Goal: Task Accomplishment & Management: Complete application form

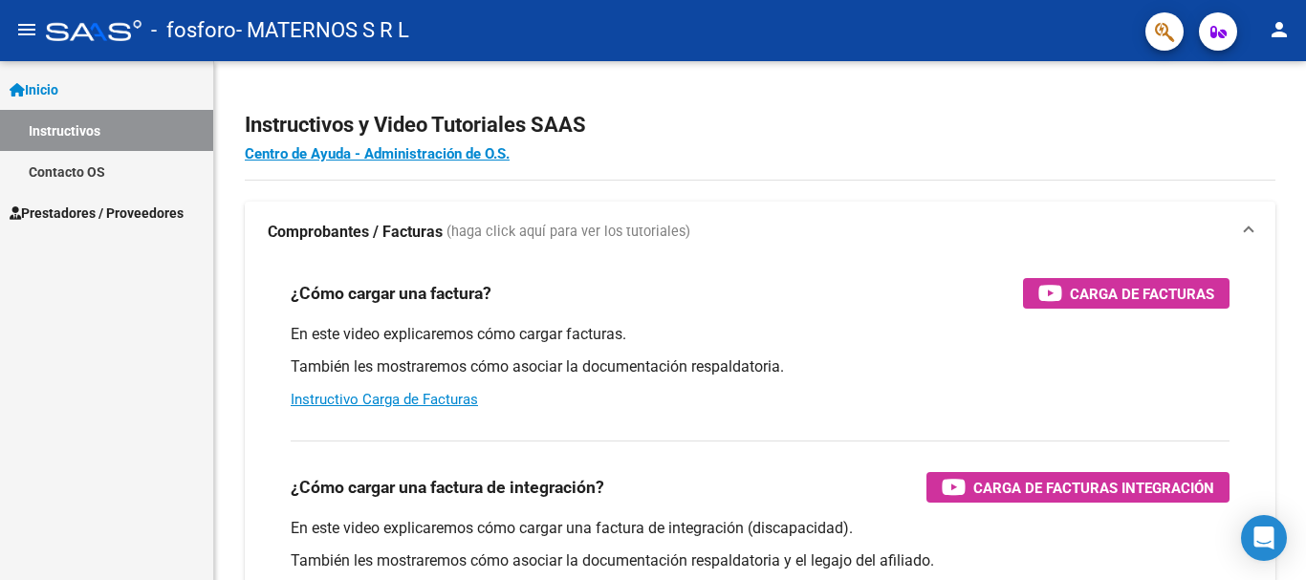
click at [1280, 33] on mat-icon "person" at bounding box center [1279, 29] width 23 height 23
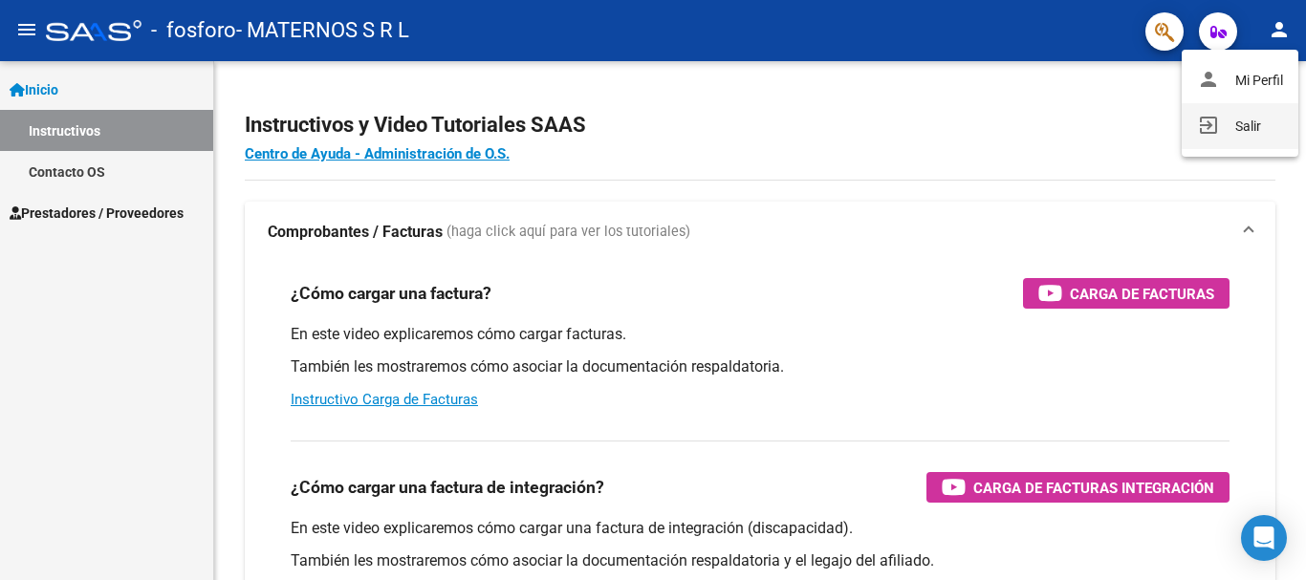
click at [1238, 121] on button "exit_to_app Salir" at bounding box center [1240, 126] width 117 height 46
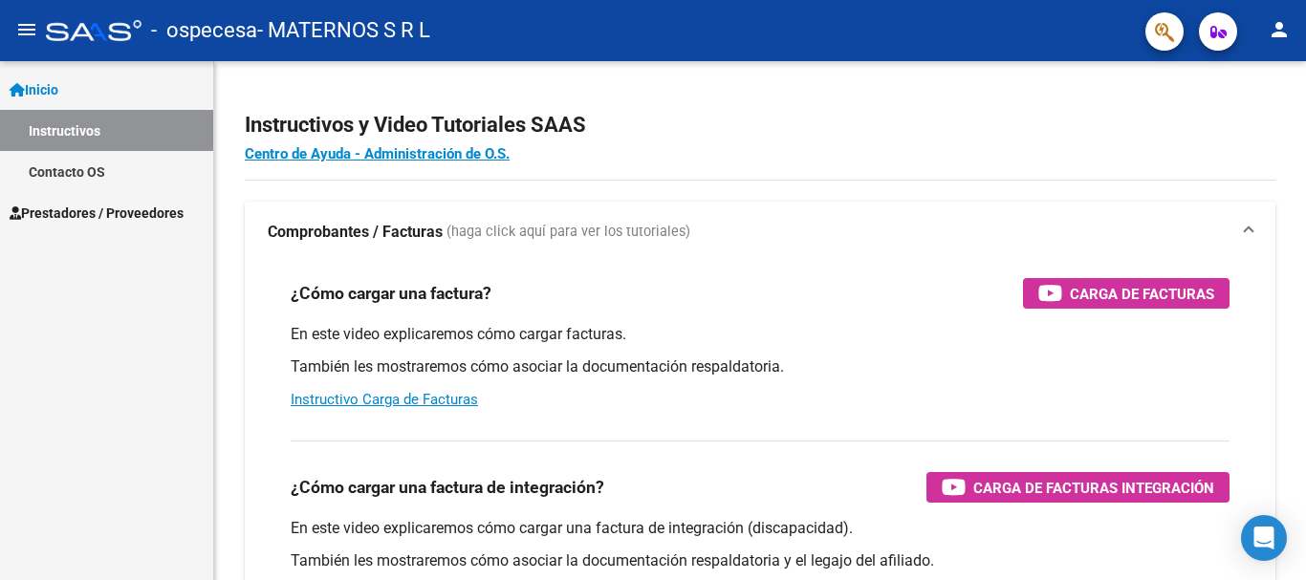
click at [64, 218] on span "Prestadores / Proveedores" at bounding box center [97, 213] width 174 height 21
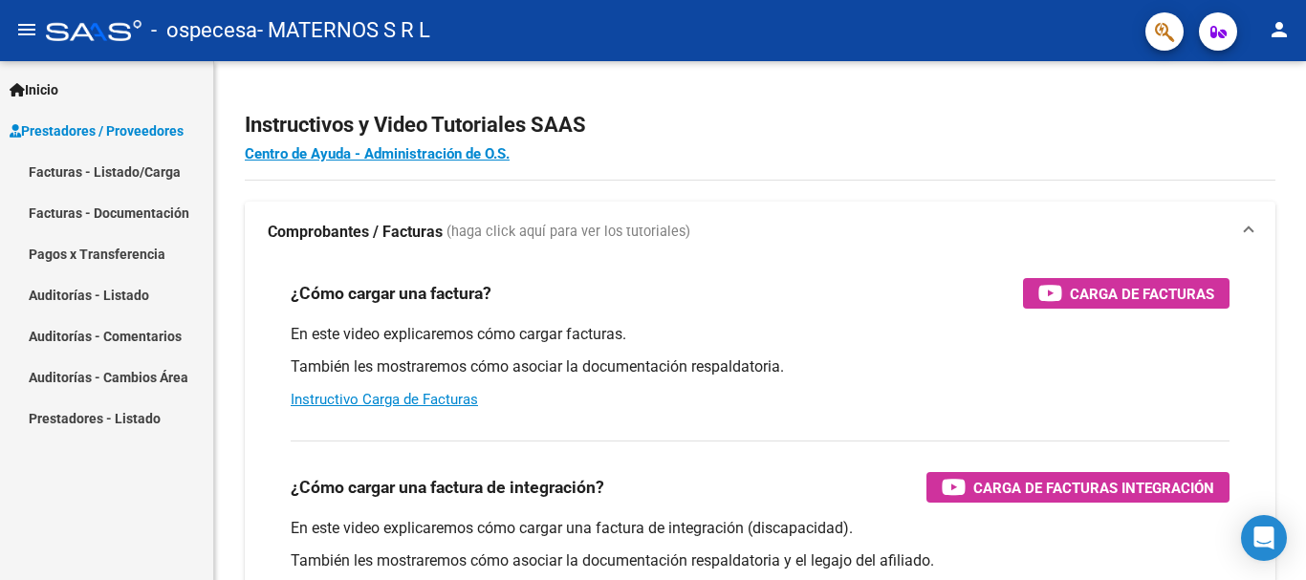
click at [126, 176] on link "Facturas - Listado/Carga" at bounding box center [106, 171] width 213 height 41
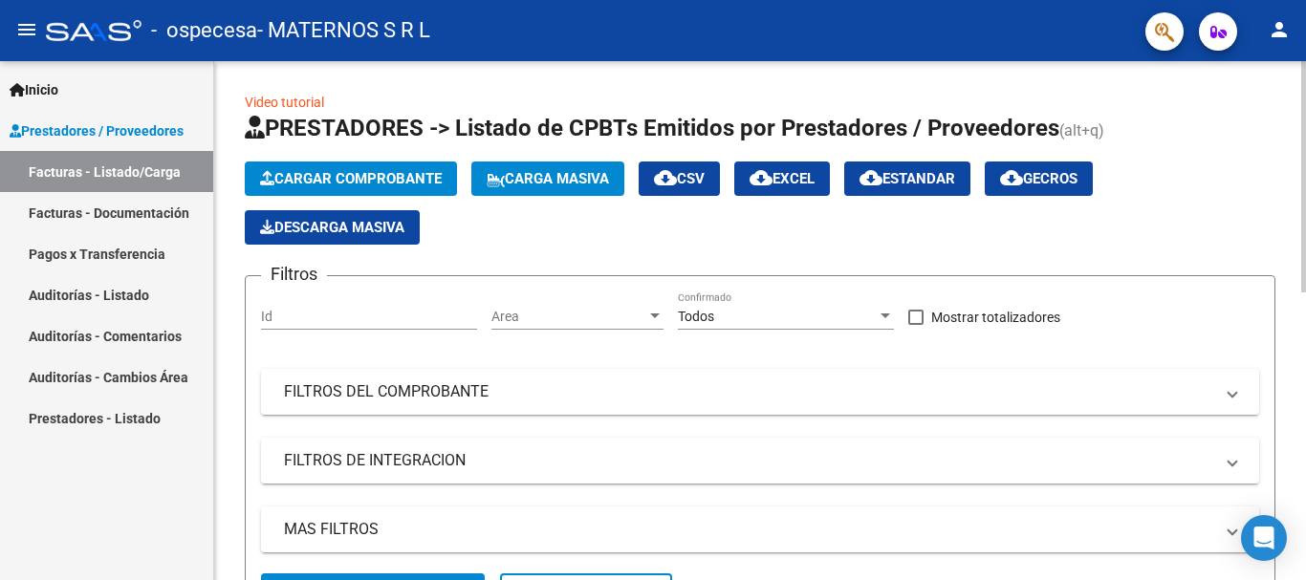
click at [336, 184] on span "Cargar Comprobante" at bounding box center [351, 178] width 182 height 17
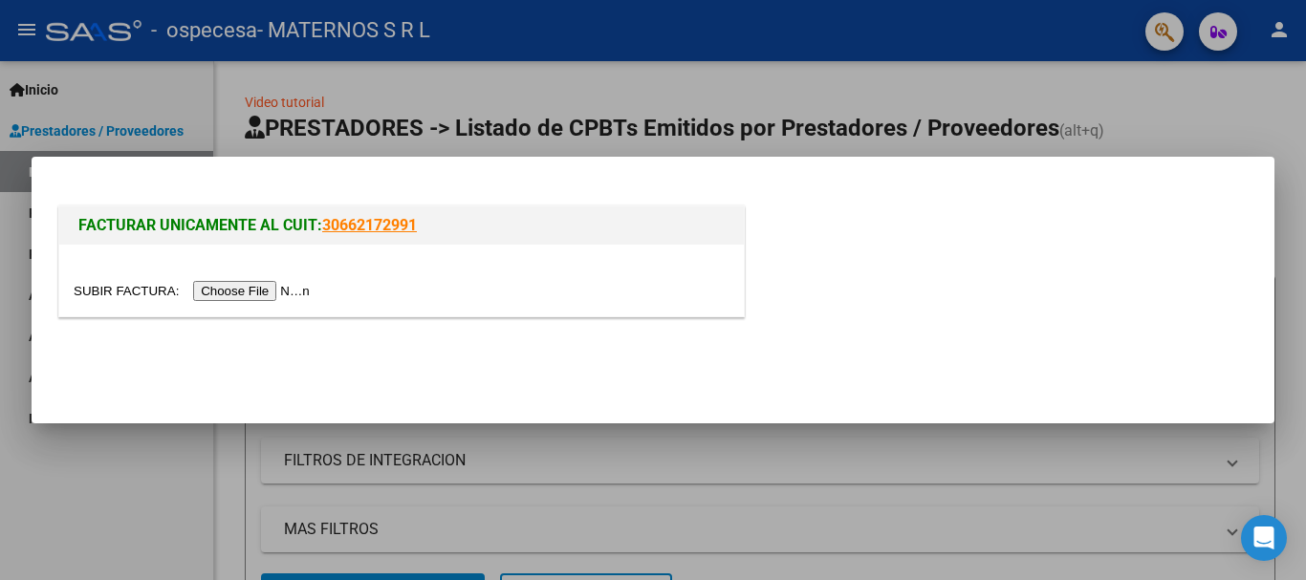
click at [229, 293] on input "file" at bounding box center [195, 291] width 242 height 20
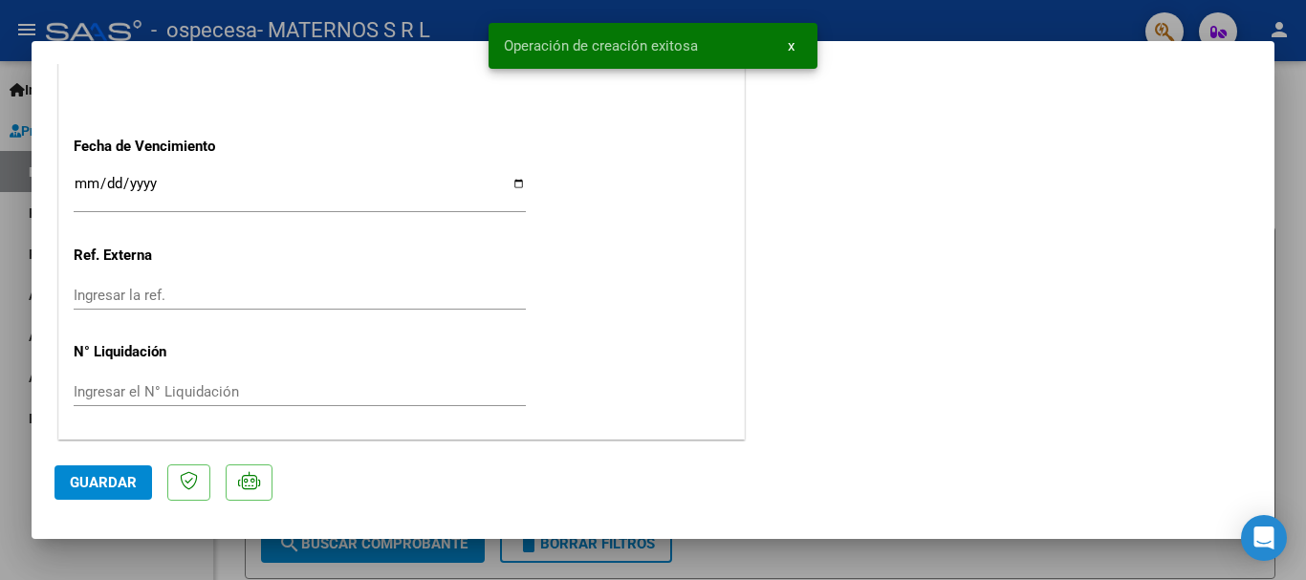
scroll to position [1150, 0]
click at [207, 184] on input "Ingresar la fecha" at bounding box center [300, 189] width 452 height 31
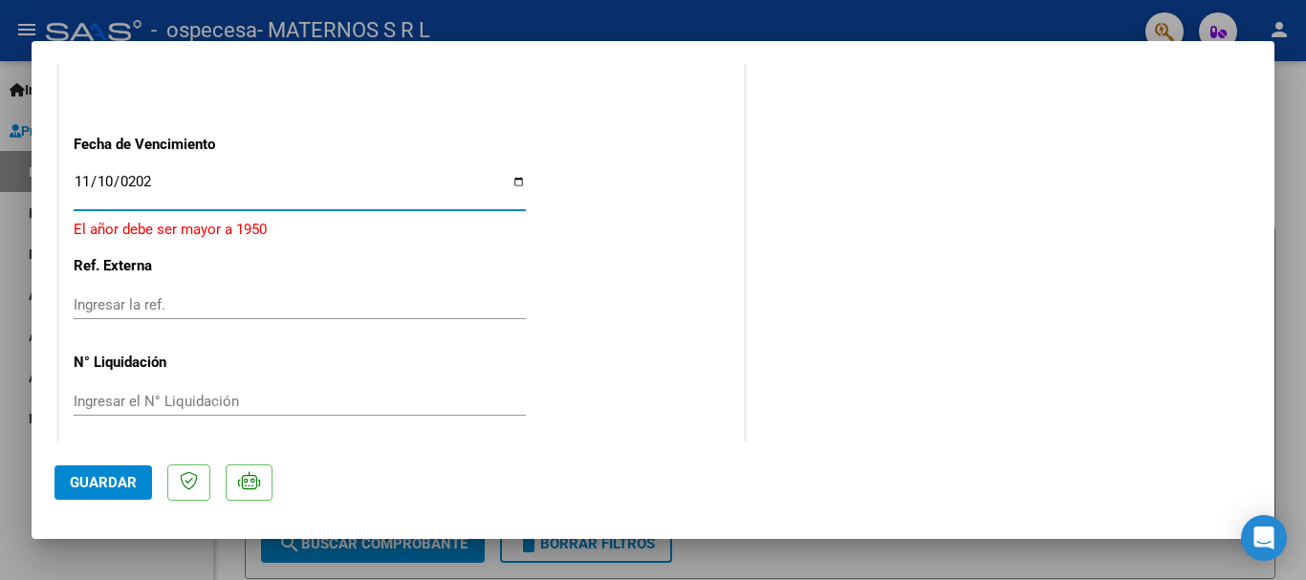
type input "[DATE]"
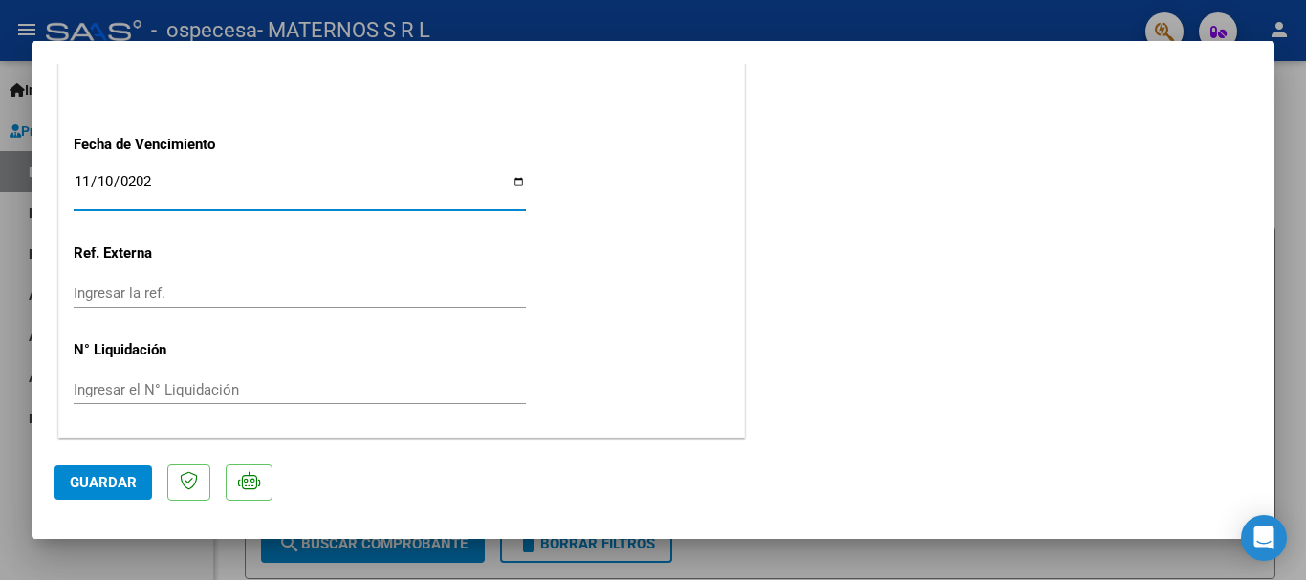
click at [113, 498] on button "Guardar" at bounding box center [103, 483] width 98 height 34
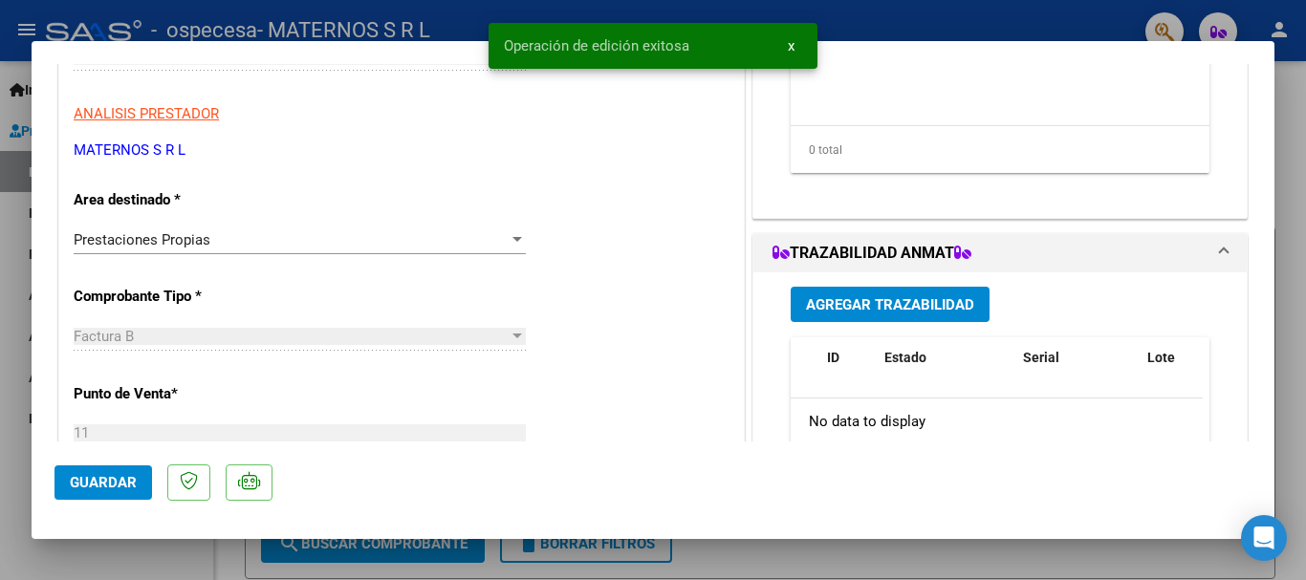
scroll to position [98, 0]
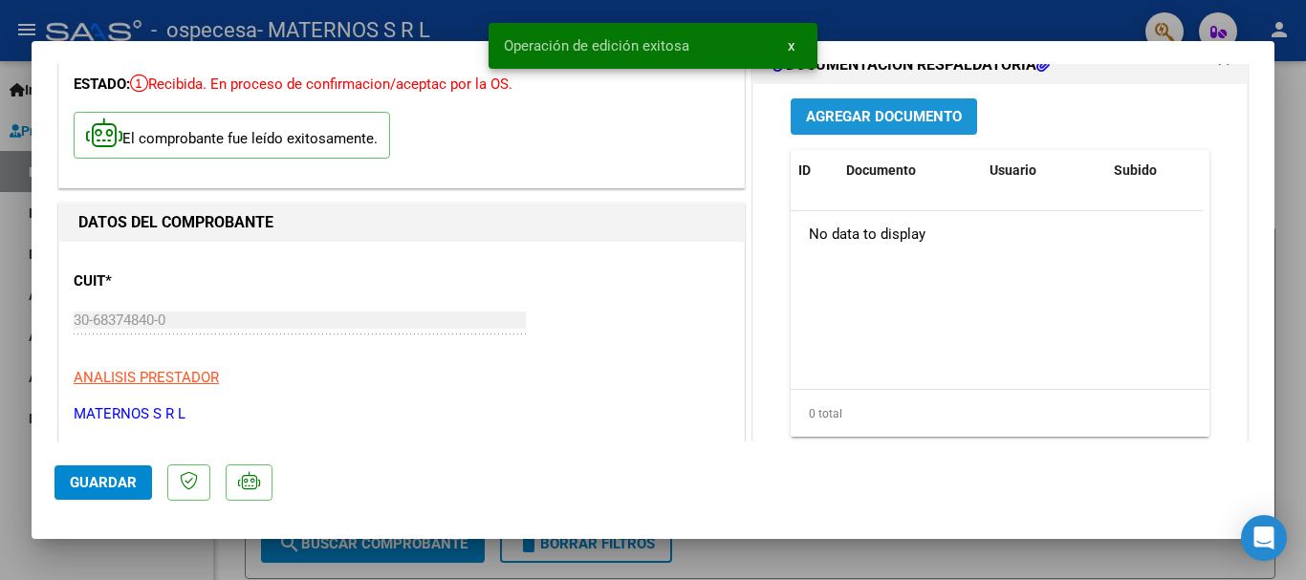
click at [869, 121] on span "Agregar Documento" at bounding box center [884, 117] width 156 height 17
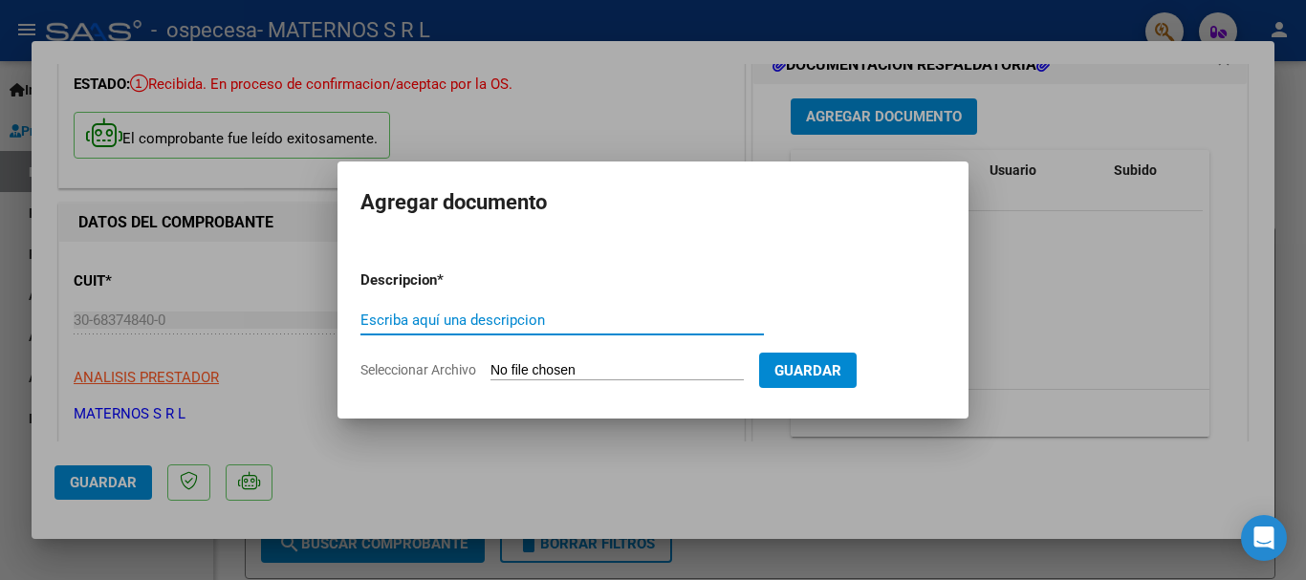
click at [558, 372] on input "Seleccionar Archivo" at bounding box center [616, 371] width 253 height 18
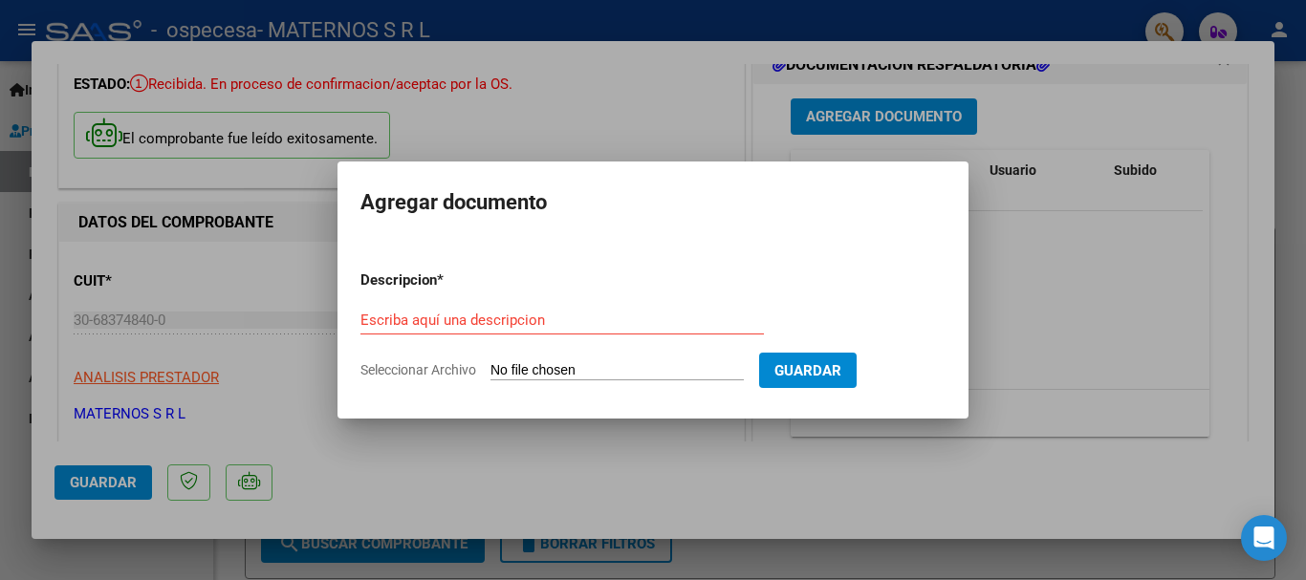
type input "C:\fakepath\Rendicion ambulatorio maternos - Ospecesa ([GEOGRAPHIC_DATA][PERSON…"
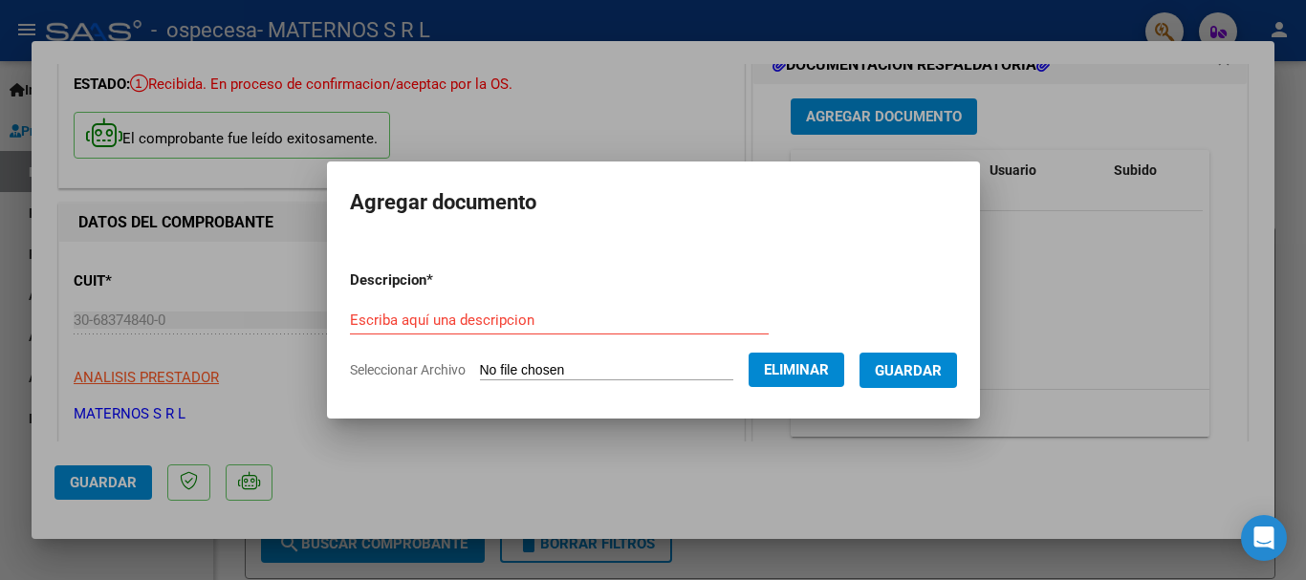
click at [446, 304] on form "Descripcion * Escriba aquí una descripcion Seleccionar Archivo Eliminar Guardar" at bounding box center [653, 325] width 607 height 140
click at [412, 315] on input "Escriba aquí una descripcion" at bounding box center [559, 320] width 419 height 17
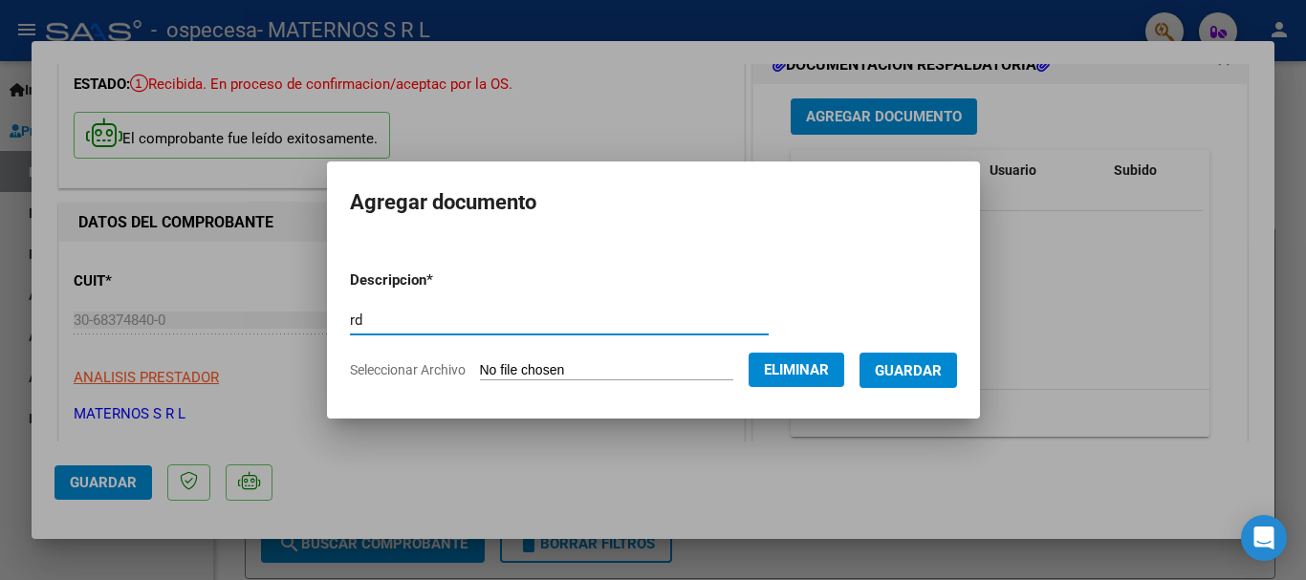
type input "r"
type input "RD"
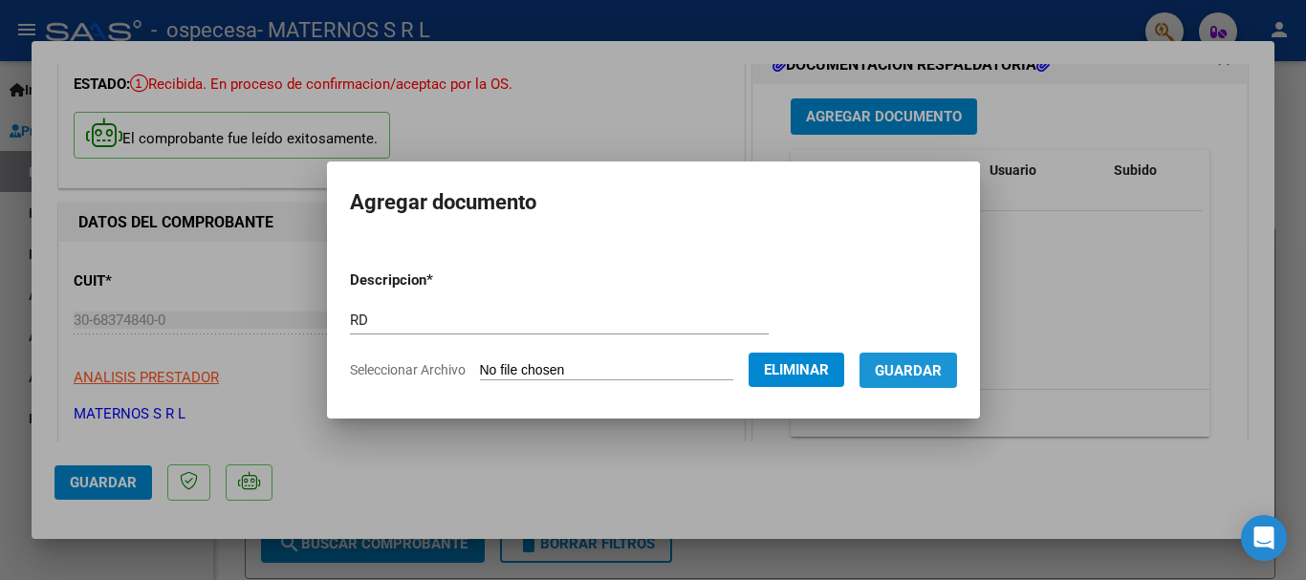
click at [938, 381] on button "Guardar" at bounding box center [908, 370] width 98 height 35
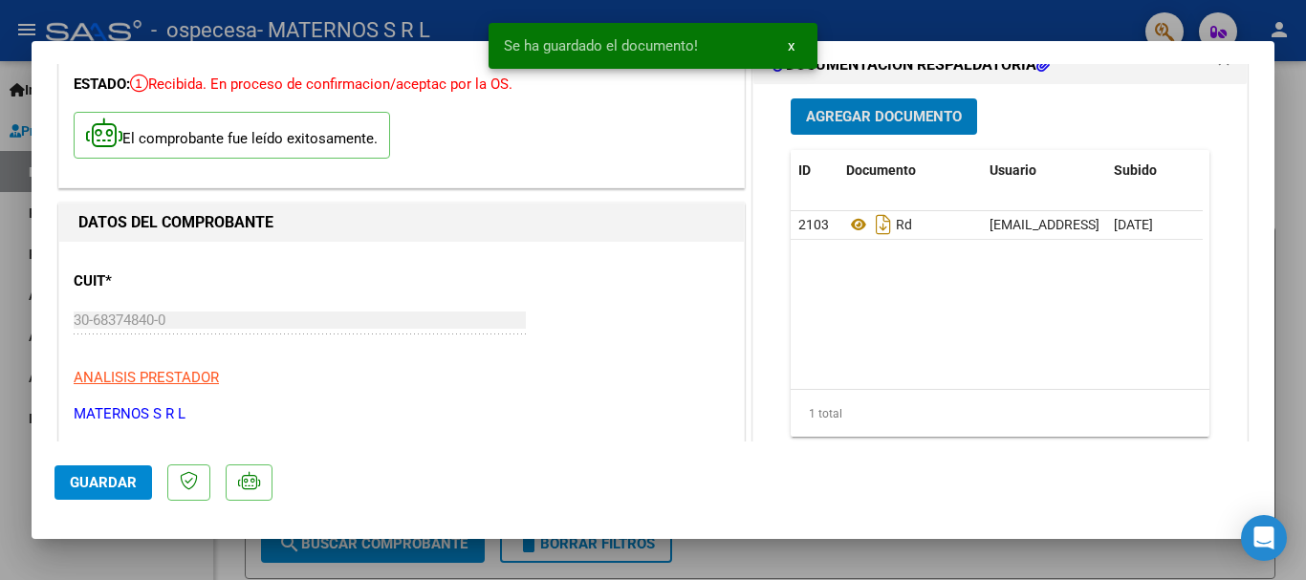
click at [905, 124] on span "Agregar Documento" at bounding box center [884, 117] width 156 height 17
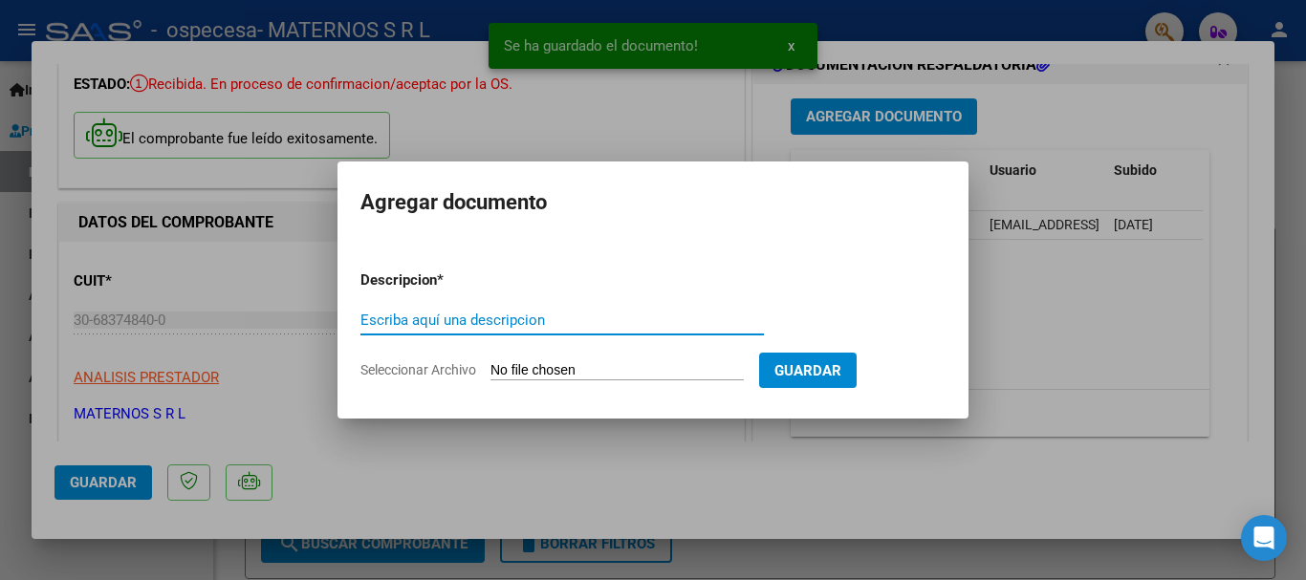
click at [572, 375] on input "Seleccionar Archivo" at bounding box center [616, 371] width 253 height 18
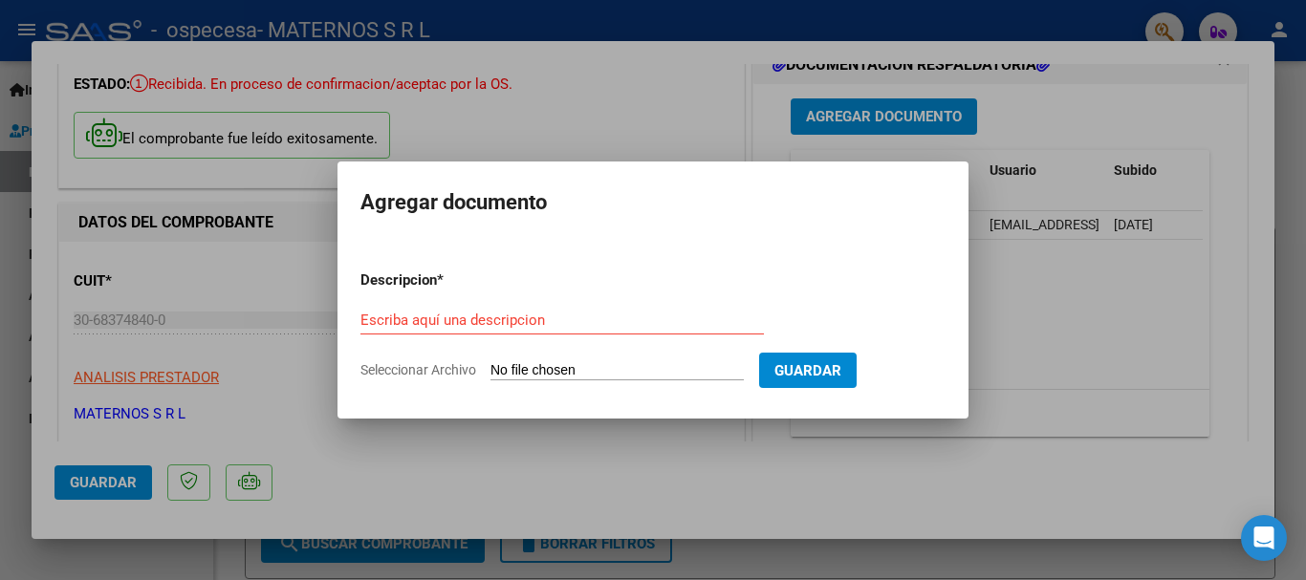
type input "C:\fakepath\Ambulatorio maternos - Ospecesa ([GEOGRAPHIC_DATA][PERSON_NAME]) - …"
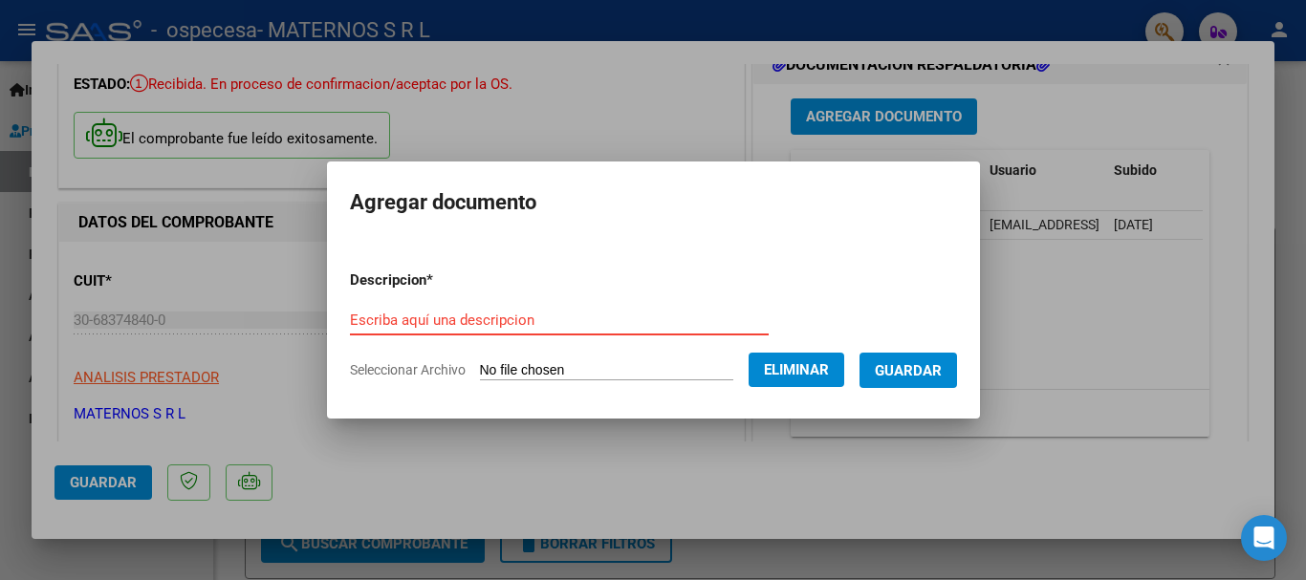
click at [373, 320] on input "Escriba aquí una descripcion" at bounding box center [559, 320] width 419 height 17
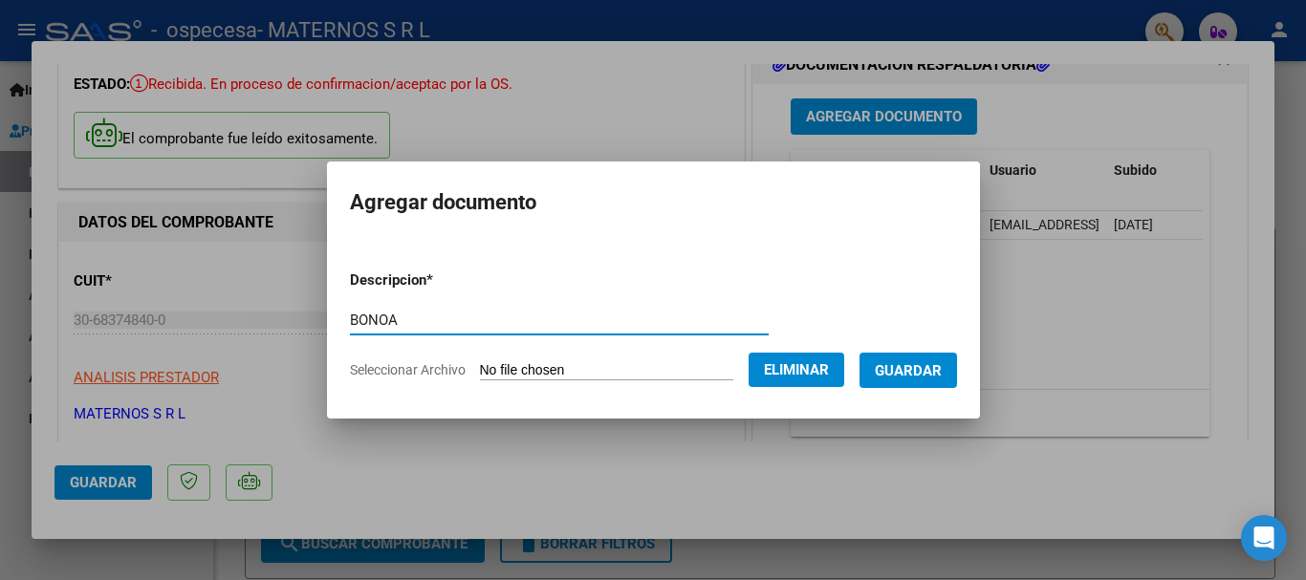
type input "BONOA"
click at [905, 363] on span "Guardar" at bounding box center [908, 370] width 67 height 17
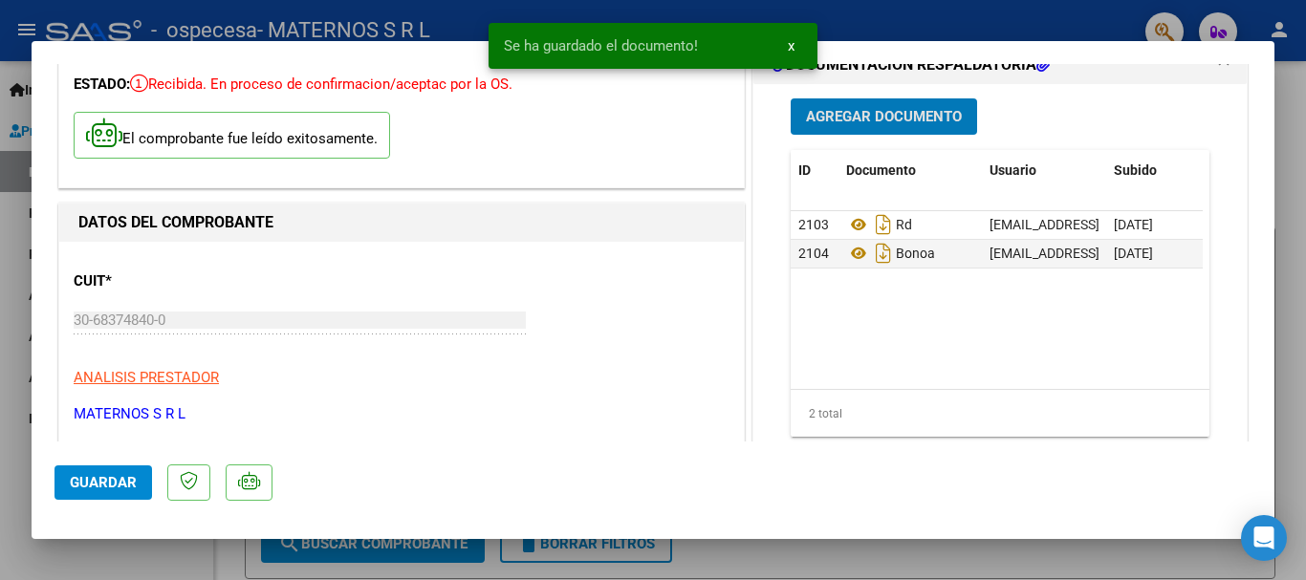
click at [864, 120] on span "Agregar Documento" at bounding box center [884, 117] width 156 height 17
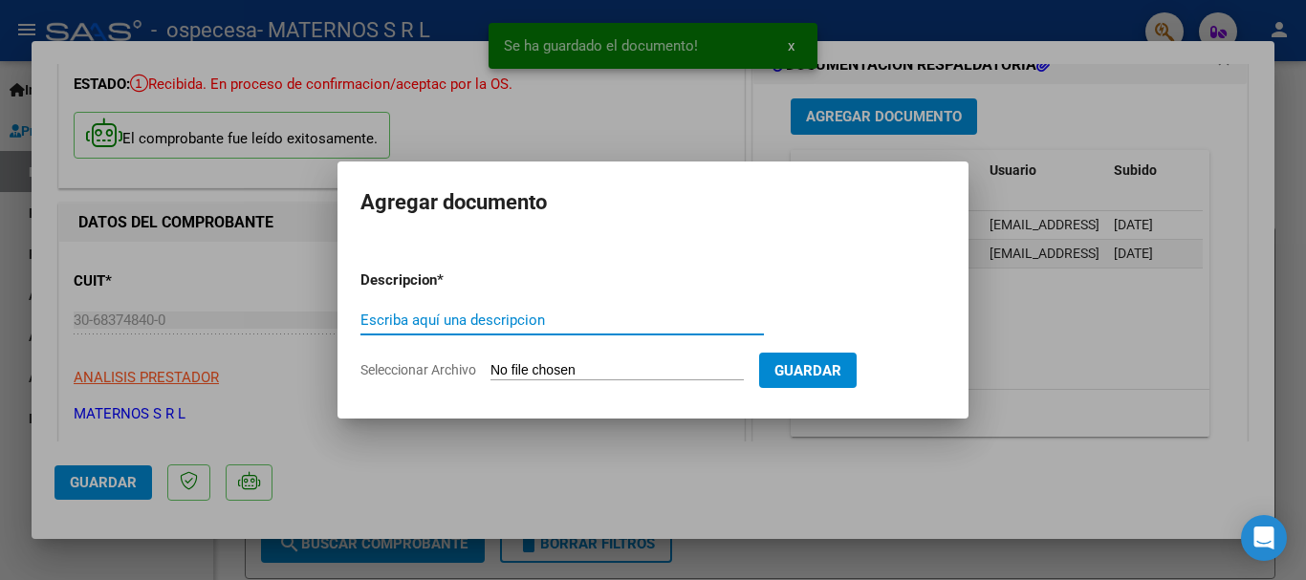
click at [530, 375] on input "Seleccionar Archivo" at bounding box center [616, 371] width 253 height 18
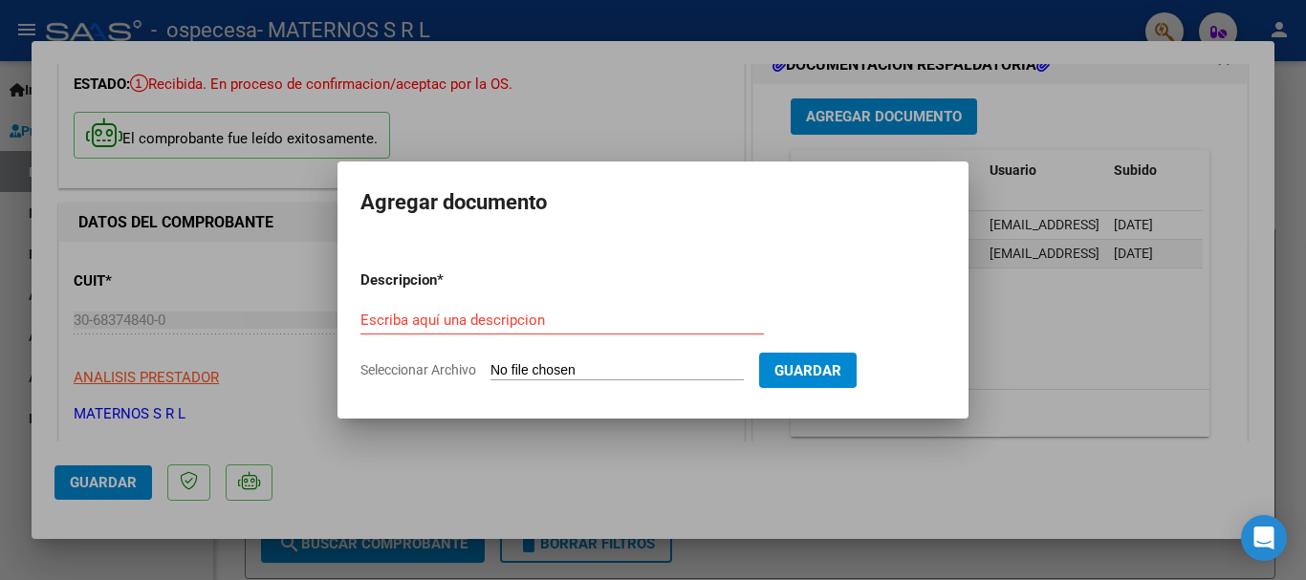
type input "C:\fakepath\OSPECESA SAN [PERSON_NAME] 8-2025.pdf"
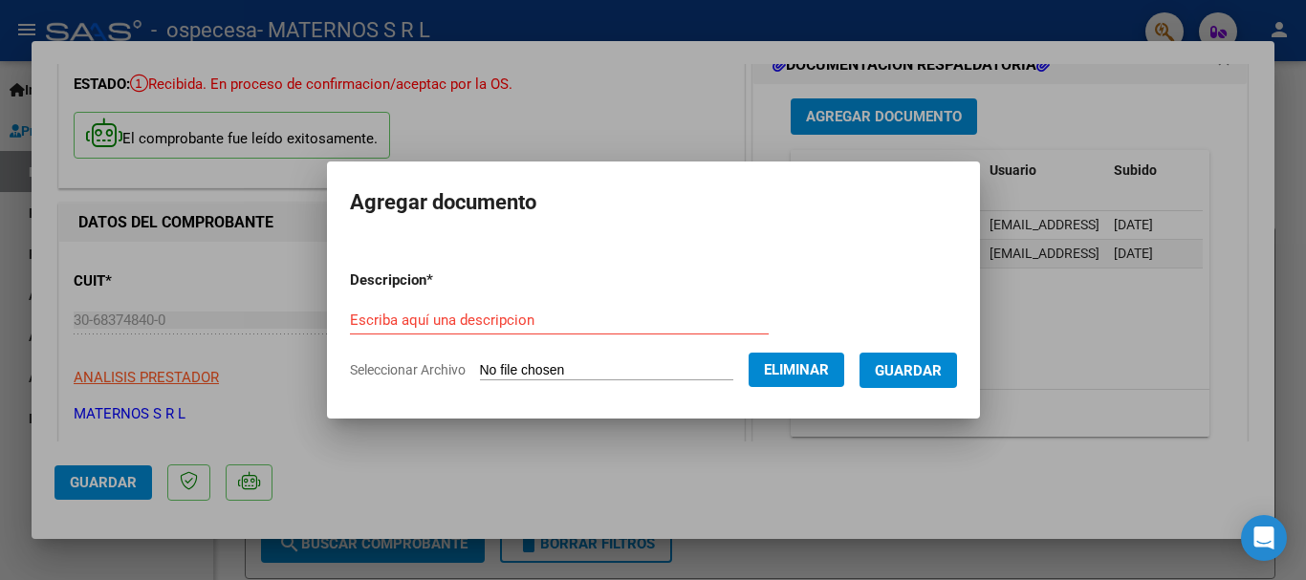
click at [406, 324] on input "Escriba aquí una descripcion" at bounding box center [559, 320] width 419 height 17
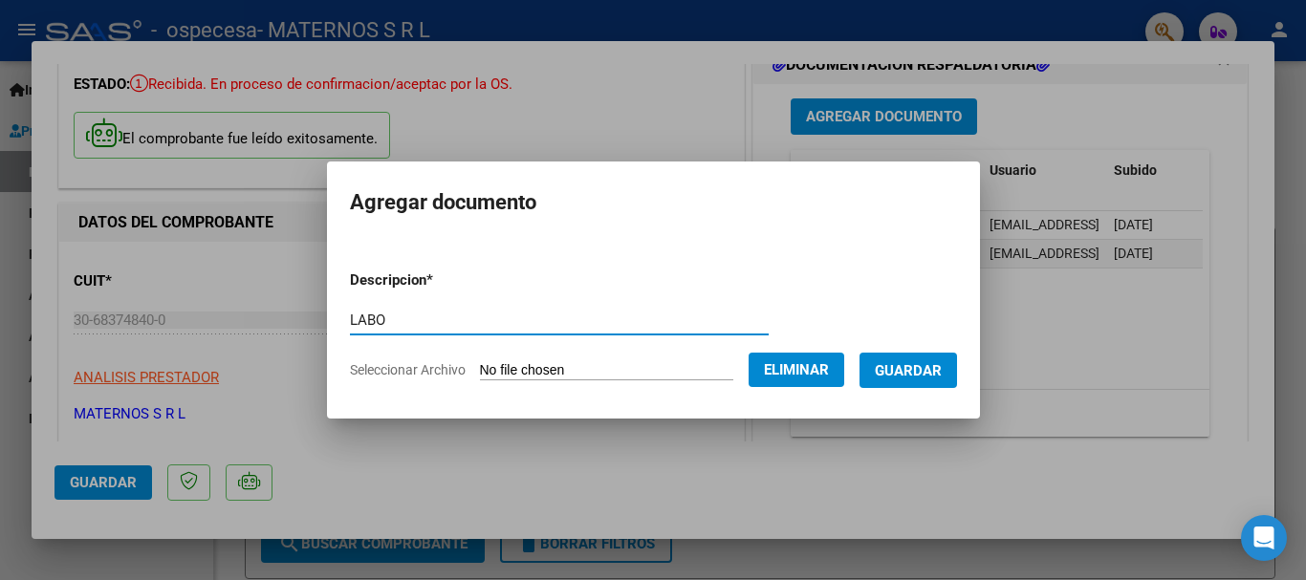
type input "LABO"
click at [916, 381] on button "Guardar" at bounding box center [908, 370] width 98 height 35
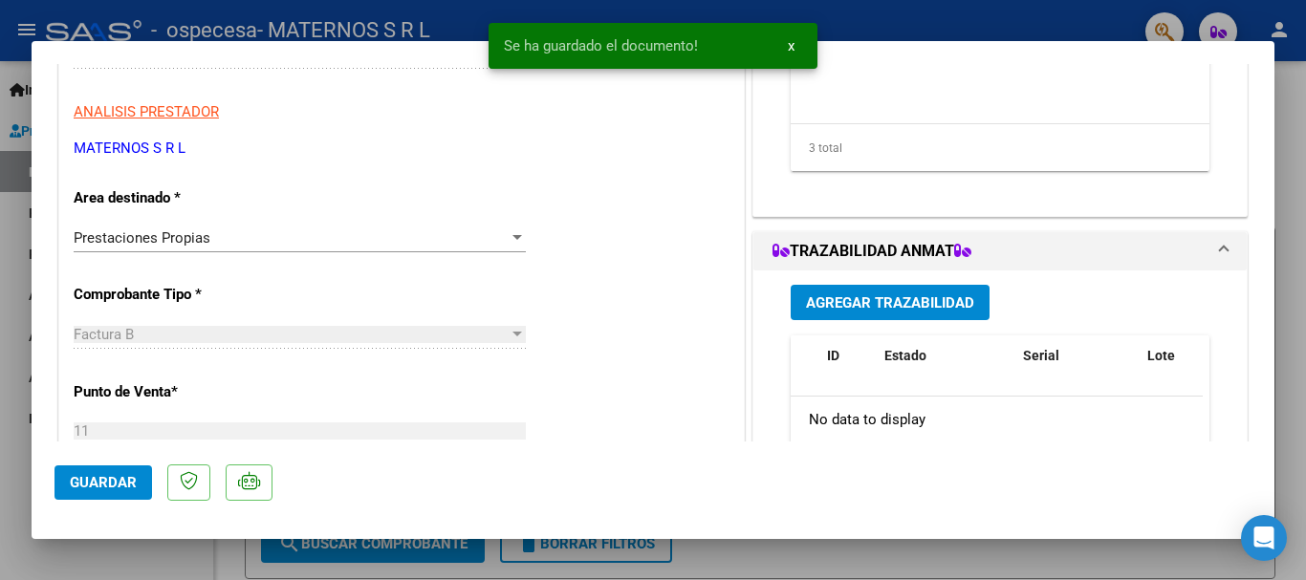
scroll to position [382, 0]
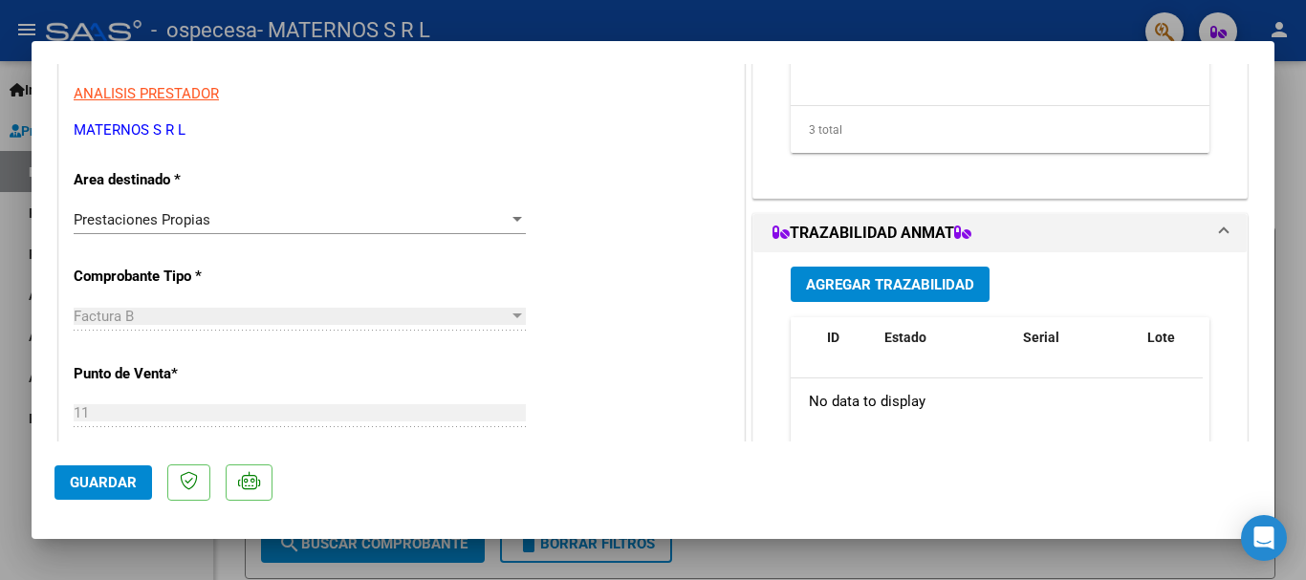
click at [120, 482] on span "Guardar" at bounding box center [103, 482] width 67 height 17
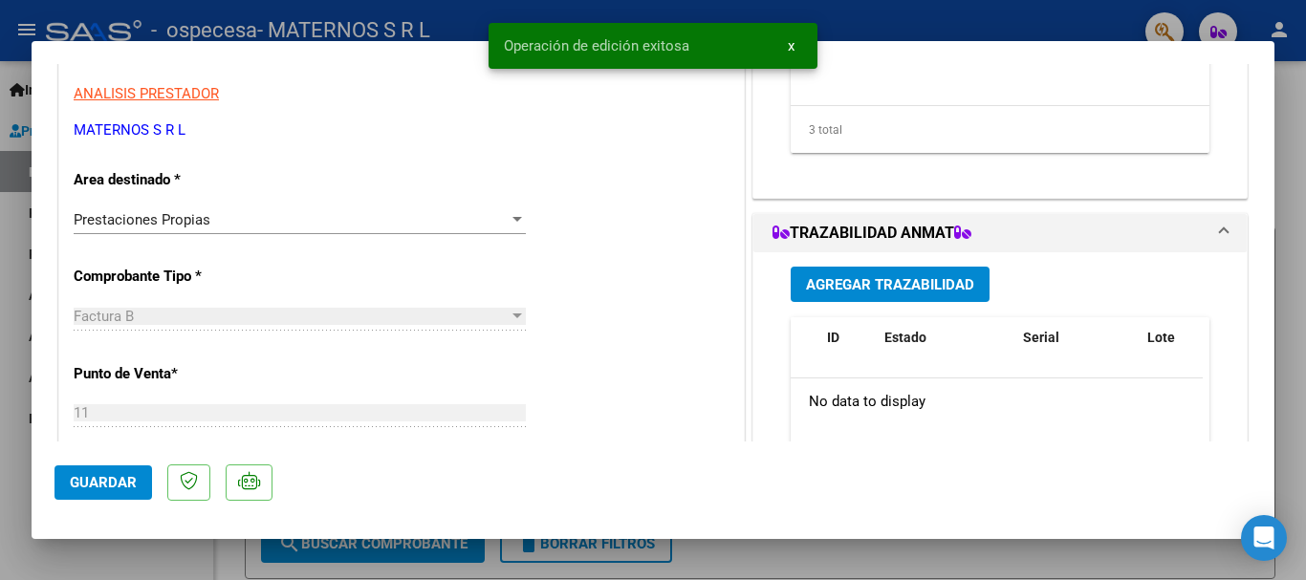
click at [1291, 135] on div at bounding box center [653, 290] width 1306 height 580
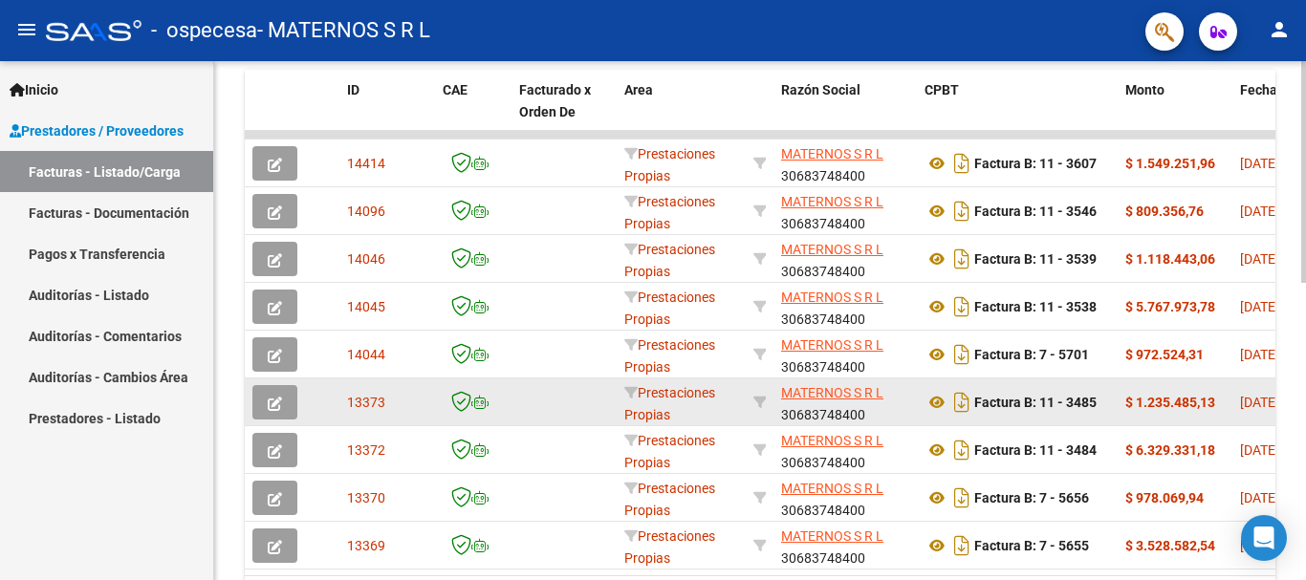
scroll to position [478, 0]
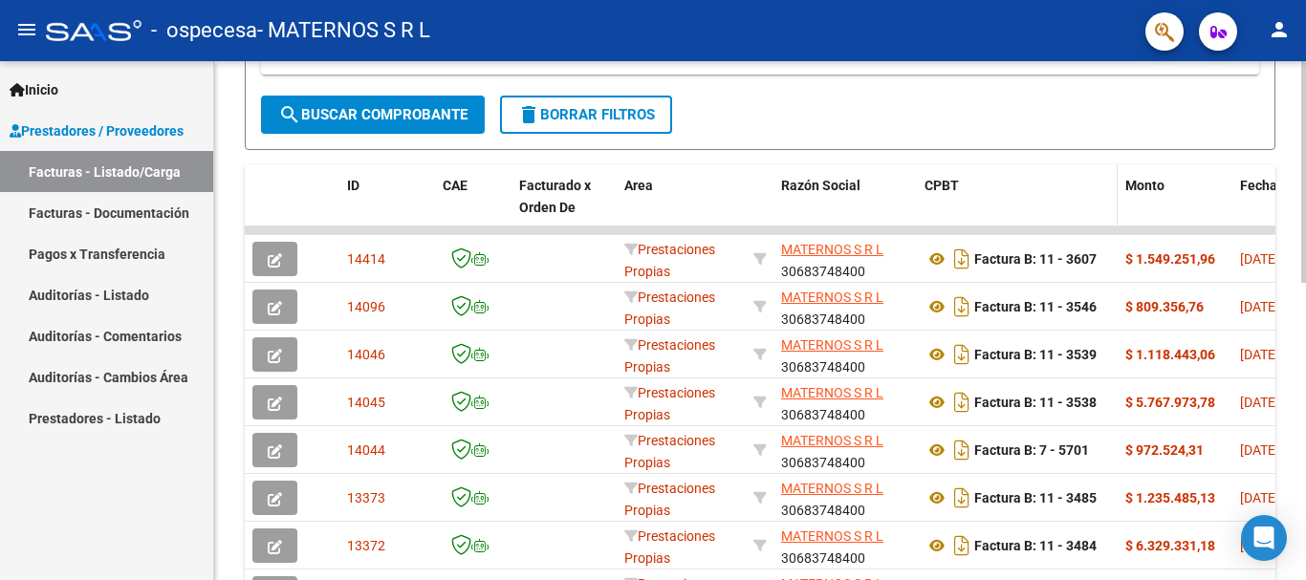
click at [1058, 186] on div "CPBT" at bounding box center [1016, 186] width 185 height 22
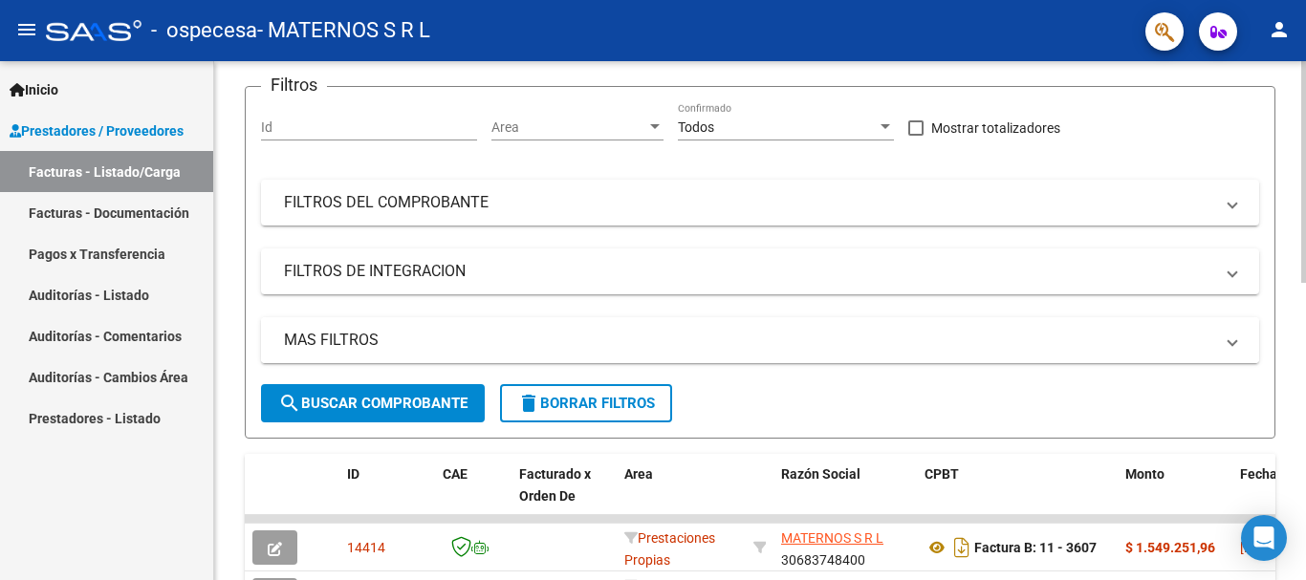
scroll to position [0, 0]
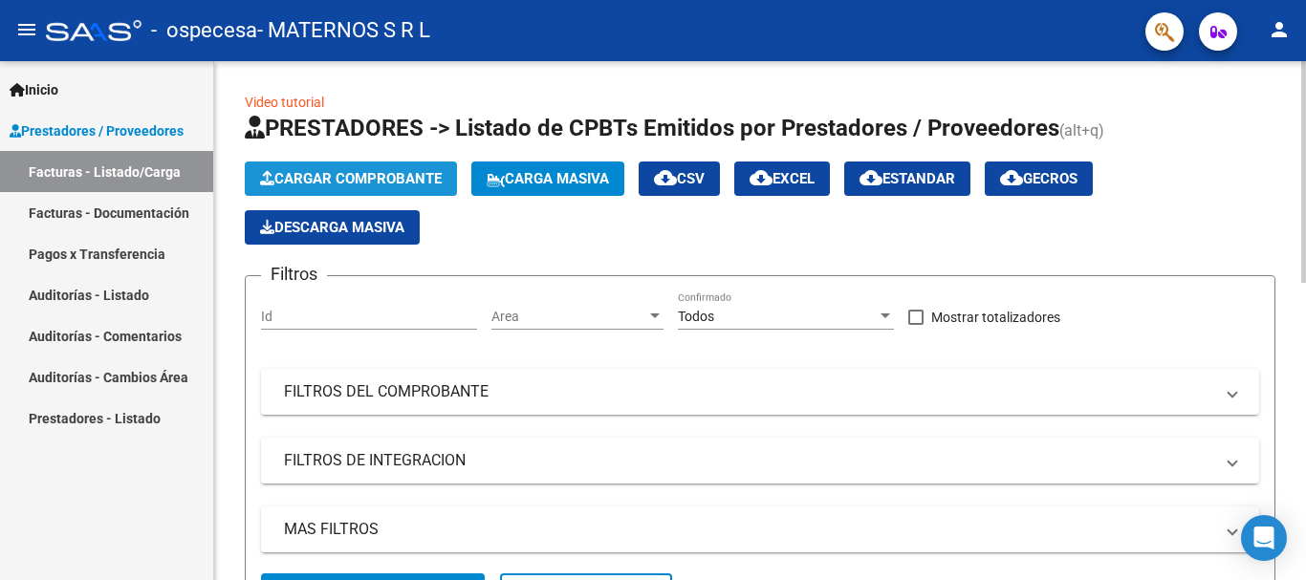
click at [332, 187] on button "Cargar Comprobante" at bounding box center [351, 179] width 212 height 34
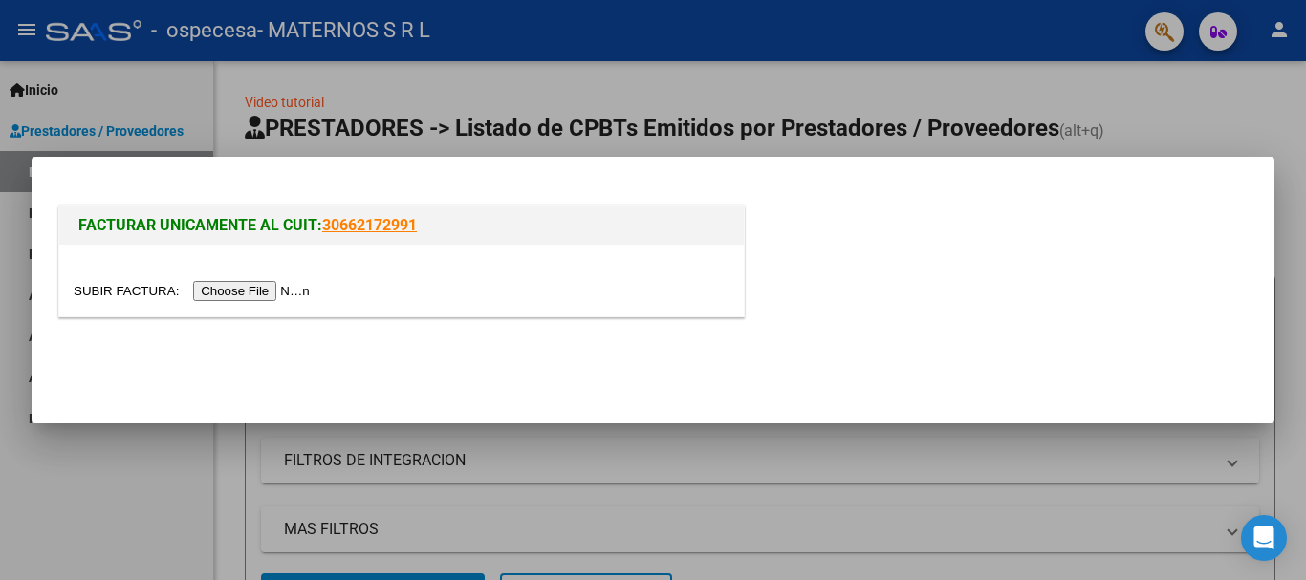
click at [233, 280] on div at bounding box center [402, 291] width 656 height 22
click at [235, 294] on input "file" at bounding box center [195, 291] width 242 height 20
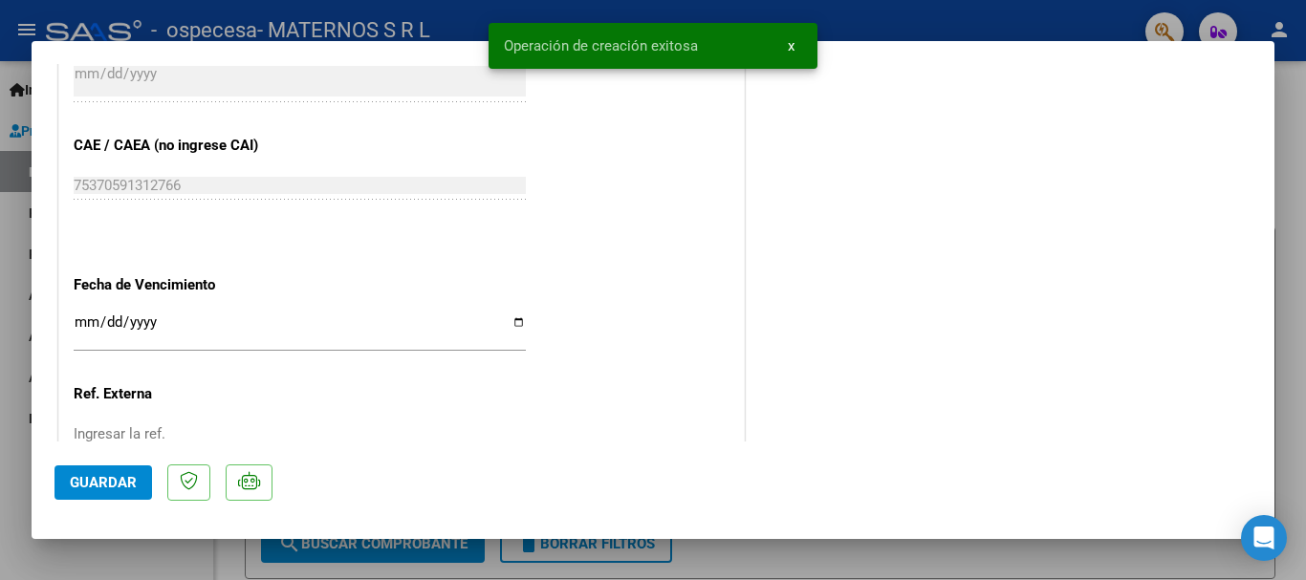
scroll to position [1052, 0]
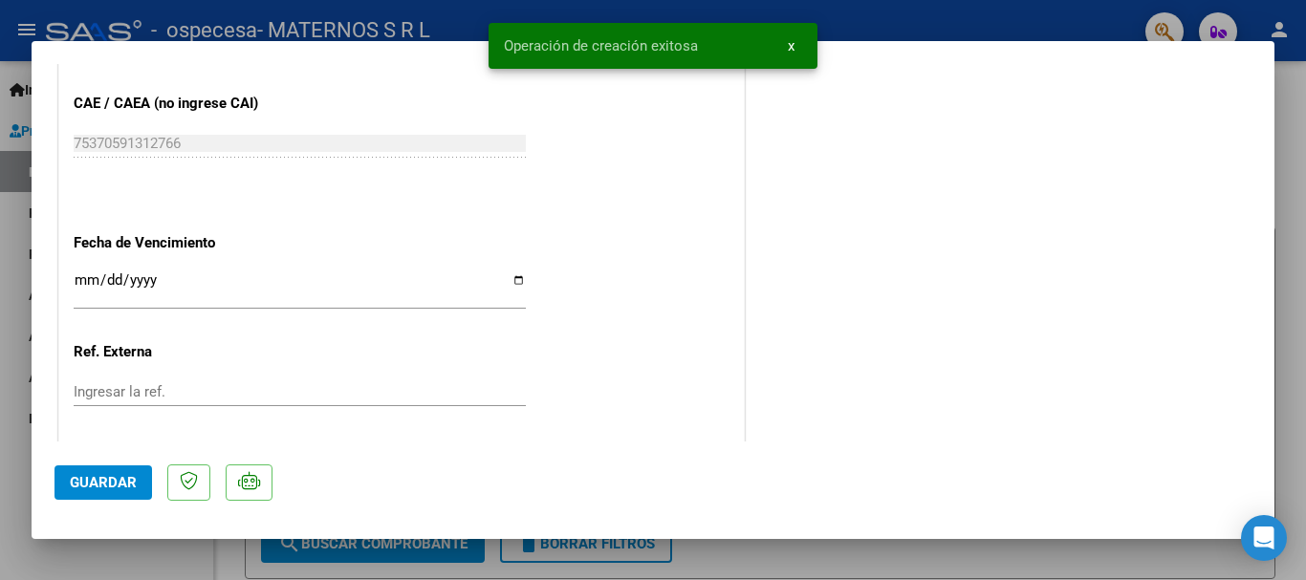
click at [189, 294] on input "Ingresar la fecha" at bounding box center [300, 287] width 452 height 31
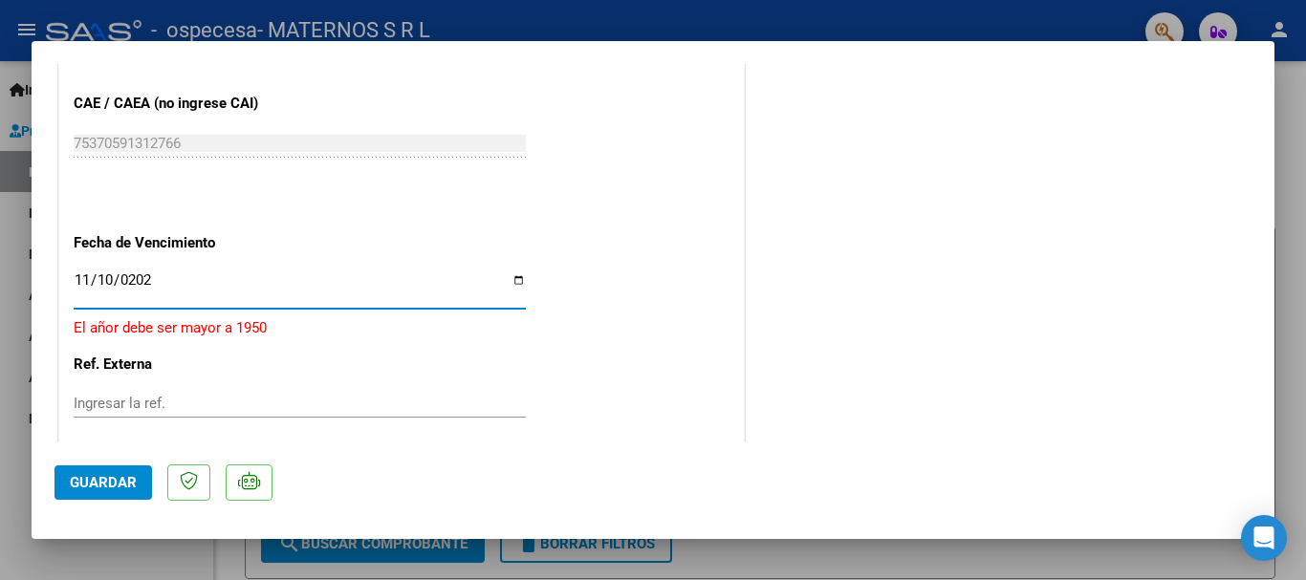
type input "[DATE]"
click at [95, 481] on span "Guardar" at bounding box center [103, 482] width 67 height 17
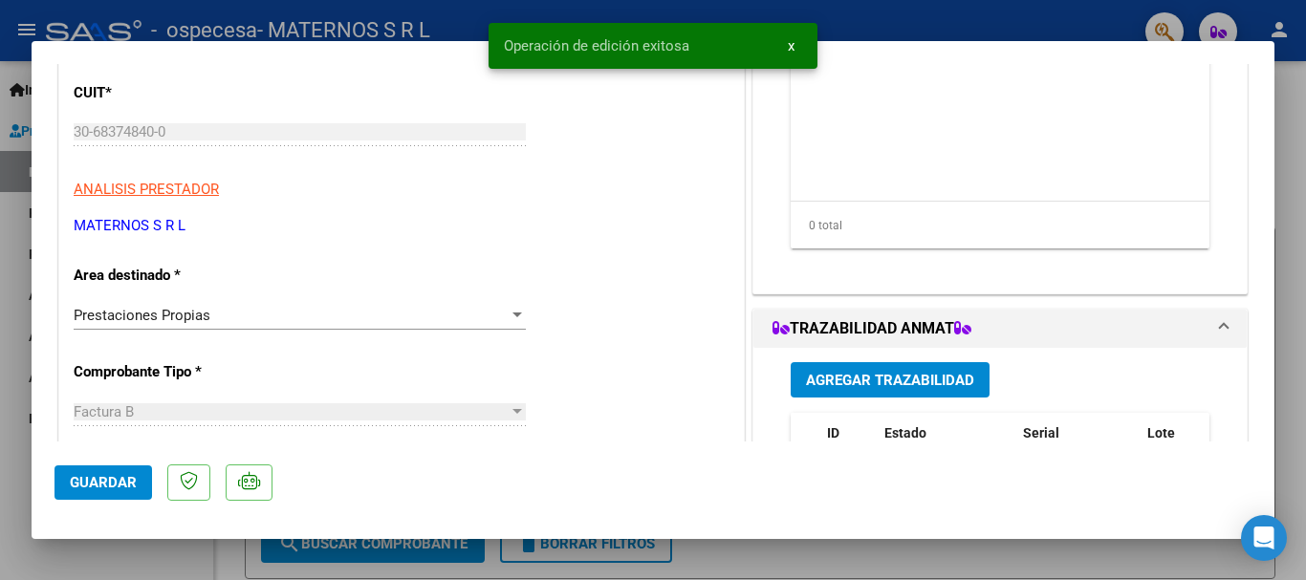
scroll to position [0, 0]
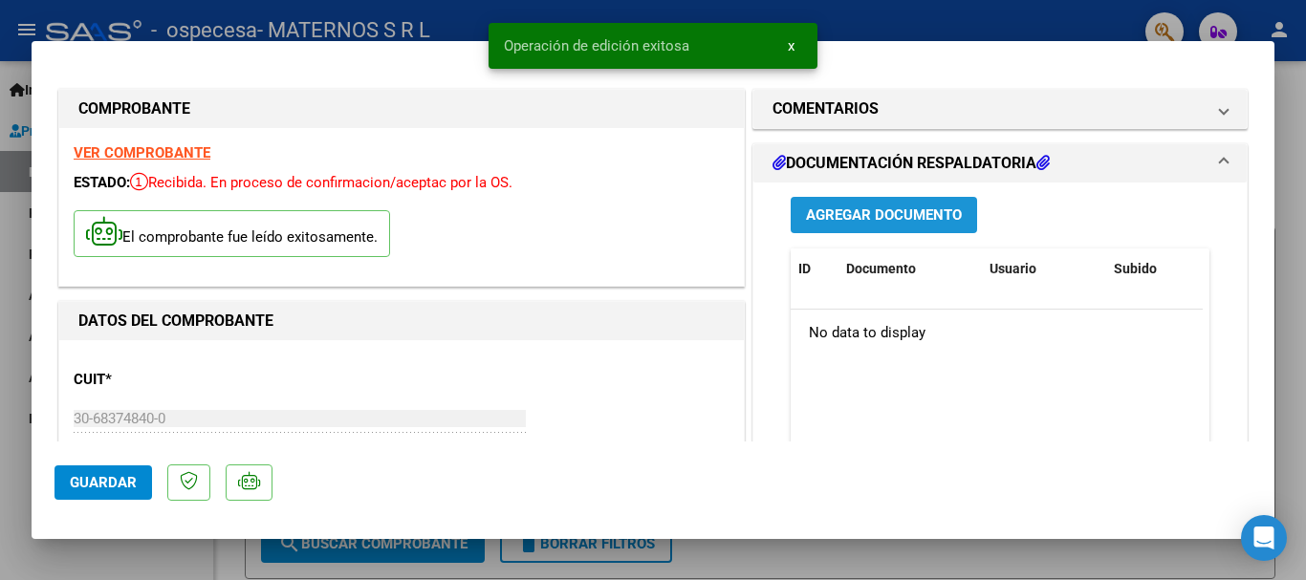
click at [842, 200] on button "Agregar Documento" at bounding box center [884, 214] width 186 height 35
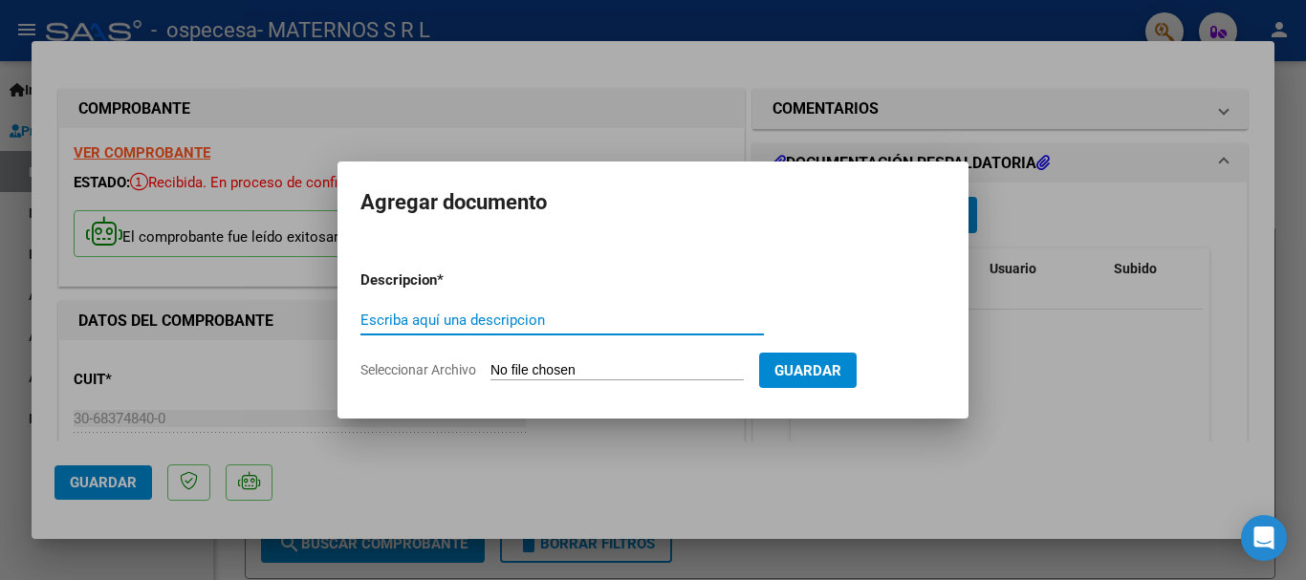
click at [536, 370] on input "Seleccionar Archivo" at bounding box center [616, 371] width 253 height 18
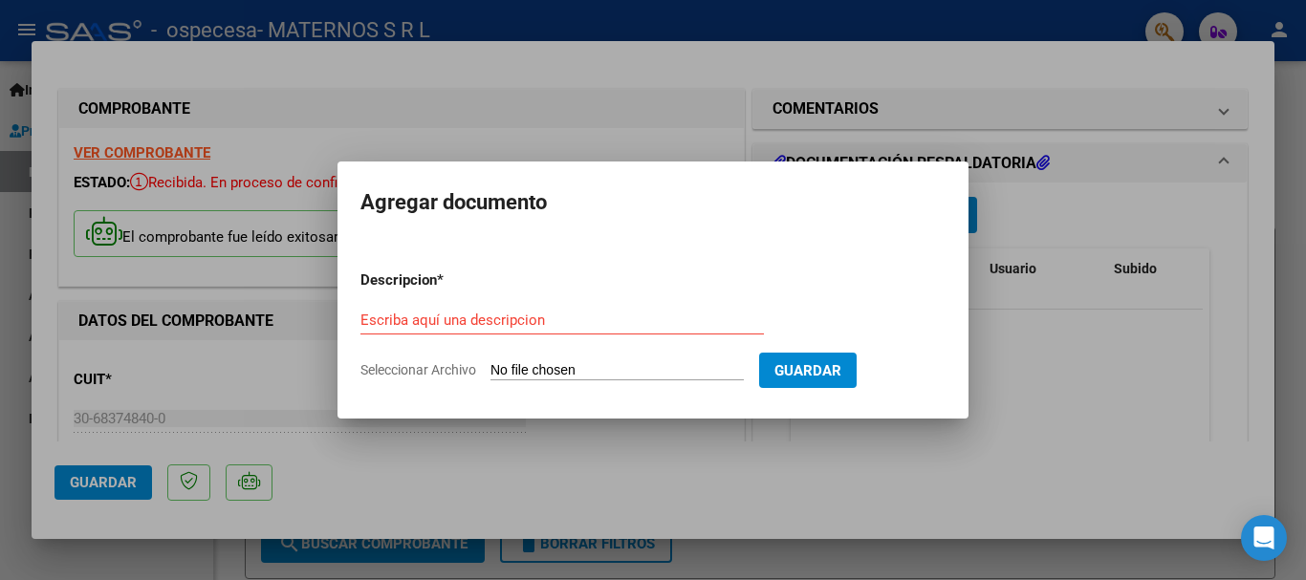
type input "C:\fakepath\RD.pdf"
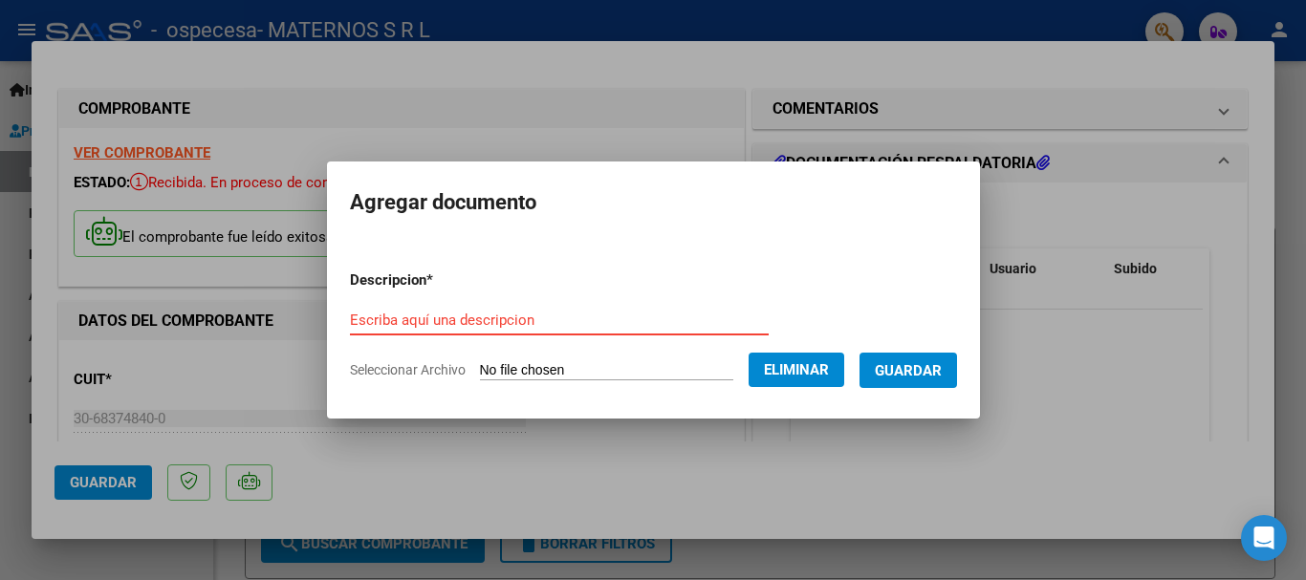
click at [359, 324] on input "Escriba aquí una descripcion" at bounding box center [559, 320] width 419 height 17
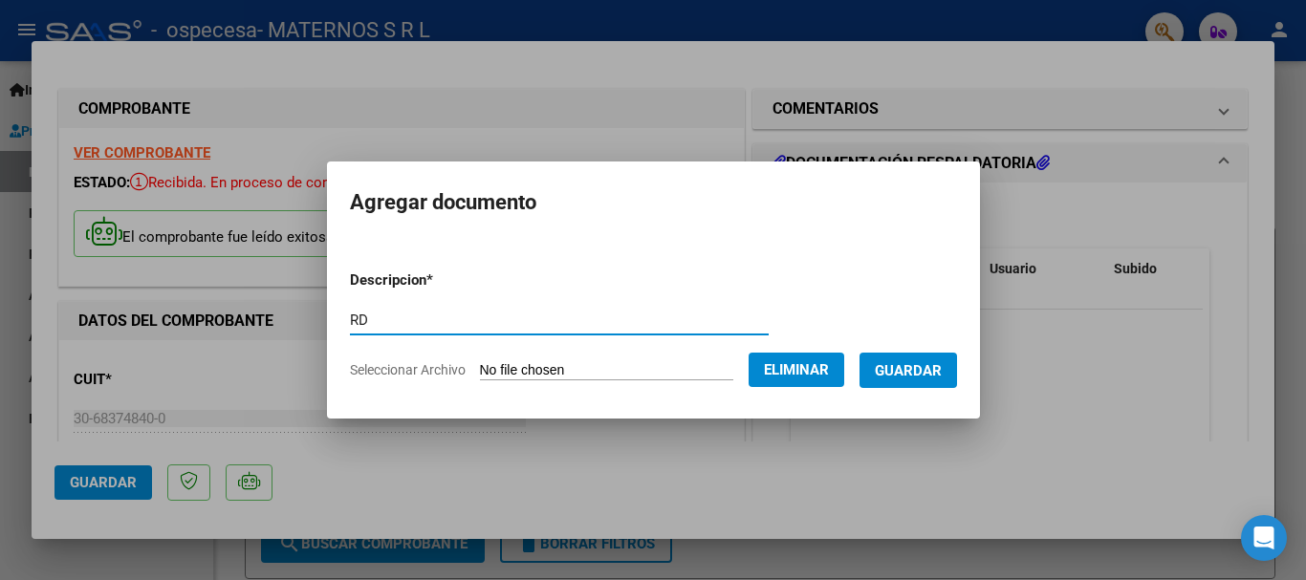
type input "RD"
click at [939, 372] on span "Guardar" at bounding box center [908, 370] width 67 height 17
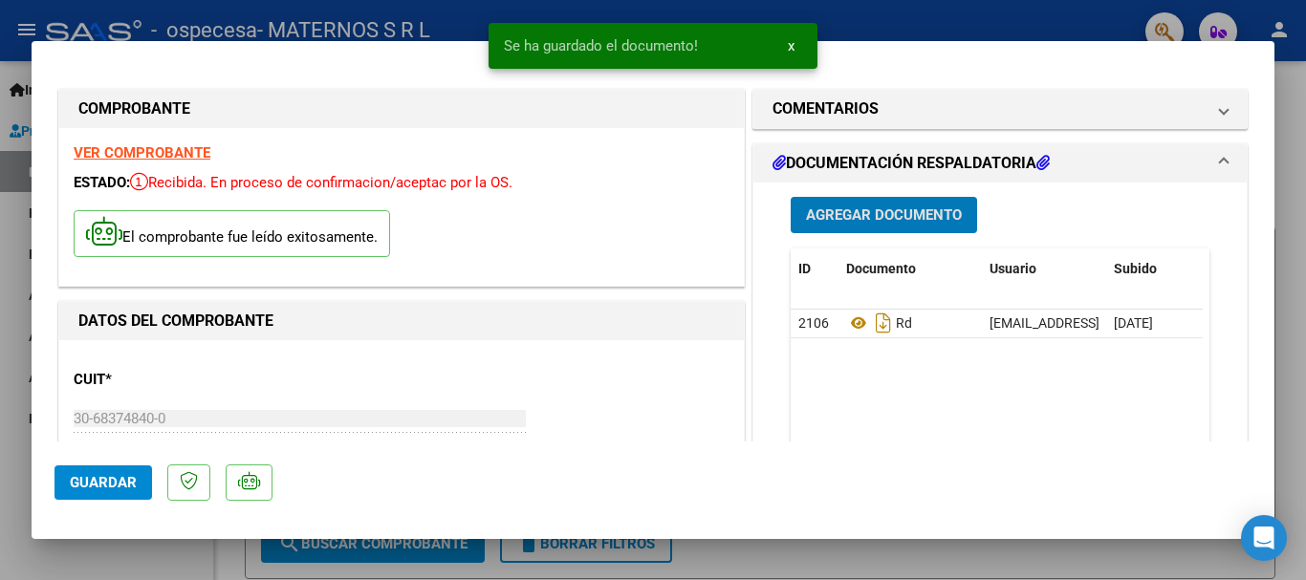
click at [848, 213] on span "Agregar Documento" at bounding box center [884, 215] width 156 height 17
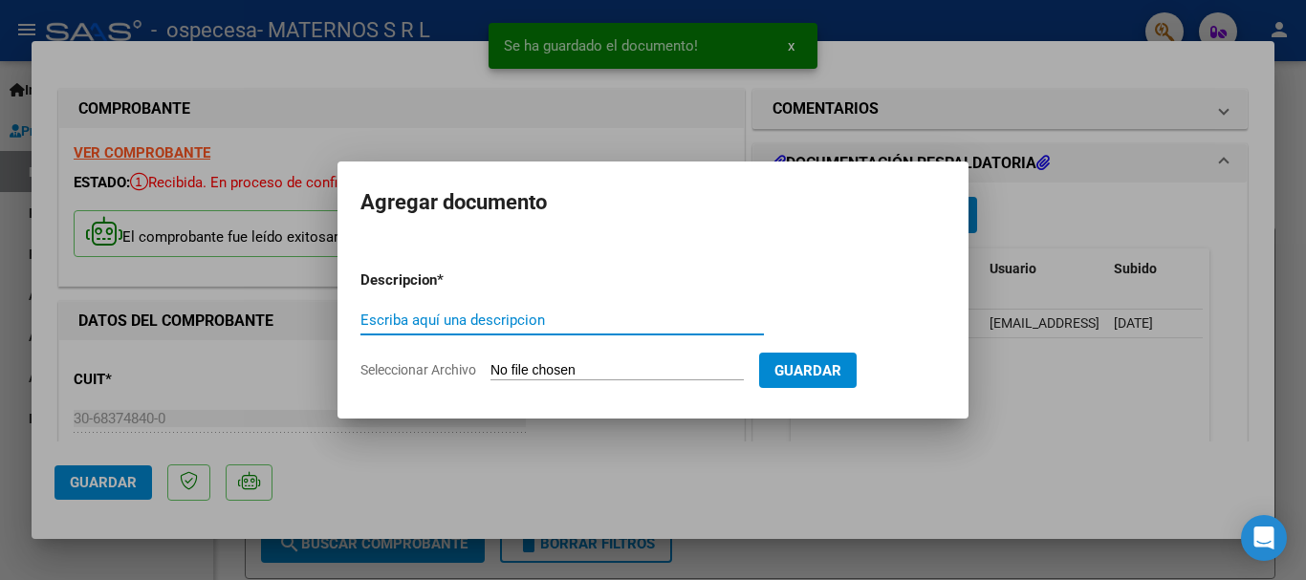
click at [528, 371] on input "Seleccionar Archivo" at bounding box center [616, 371] width 253 height 18
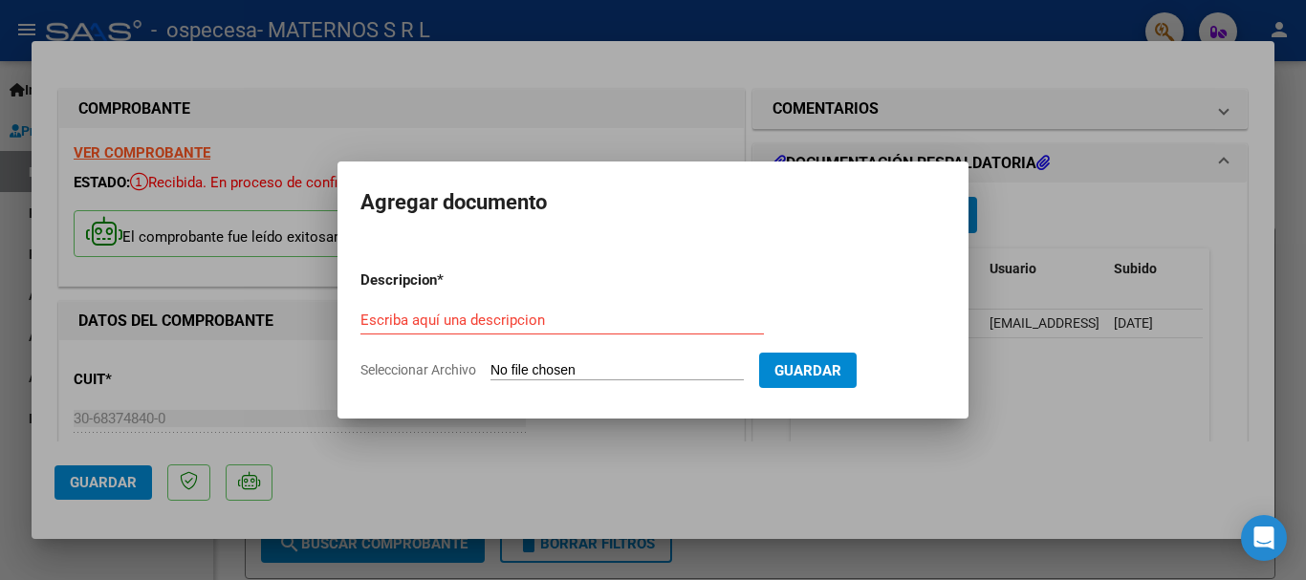
type input "C:\fakepath\[PERSON_NAME].pdf"
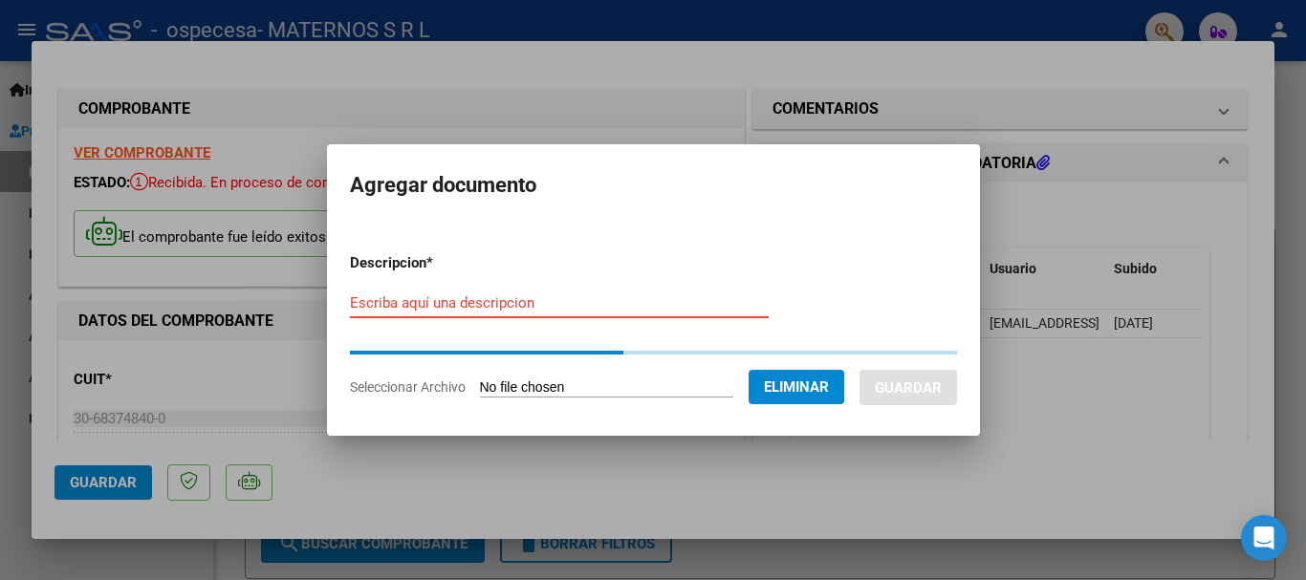
click at [487, 299] on input "Escriba aquí una descripcion" at bounding box center [559, 302] width 419 height 17
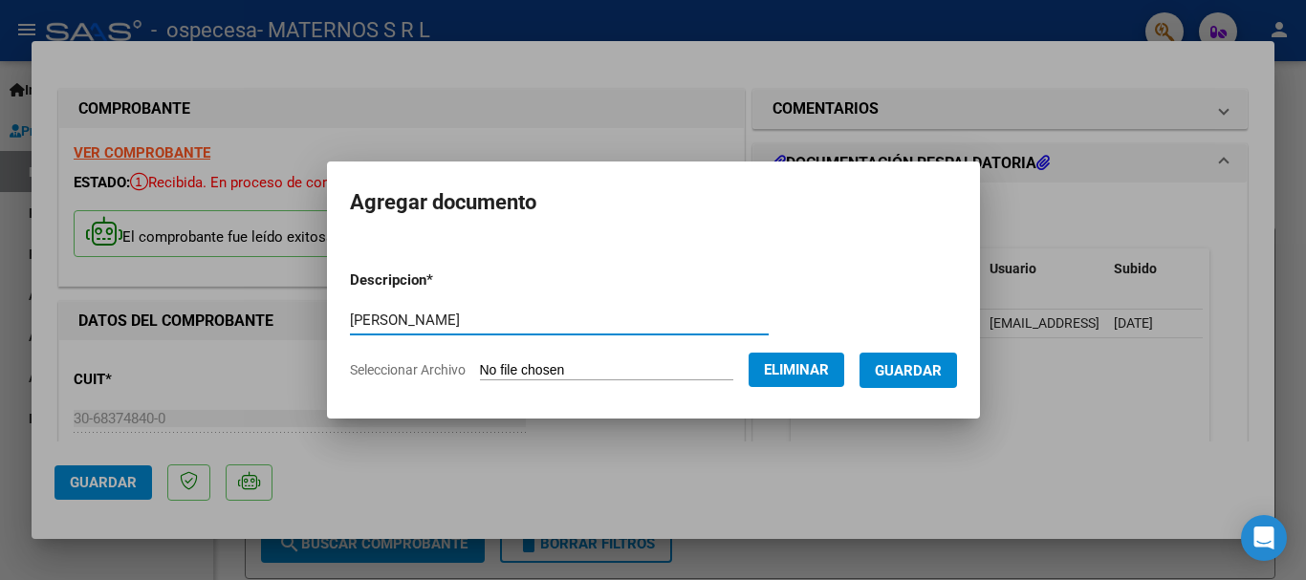
type input "[PERSON_NAME]"
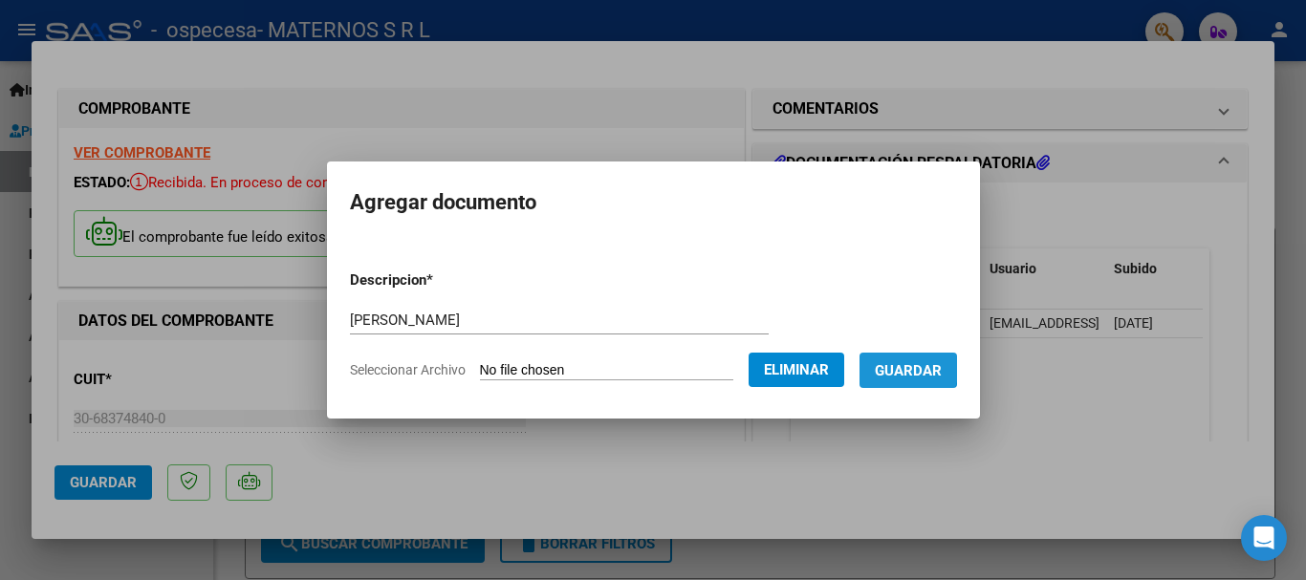
click at [915, 365] on span "Guardar" at bounding box center [908, 370] width 67 height 17
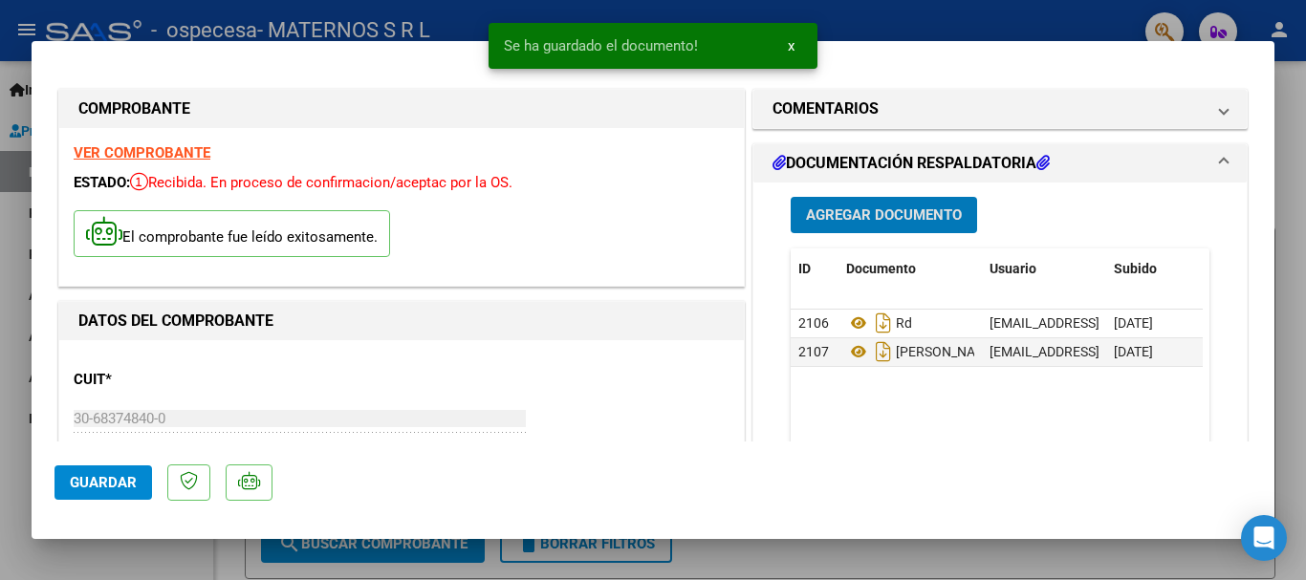
click at [883, 215] on span "Agregar Documento" at bounding box center [884, 215] width 156 height 17
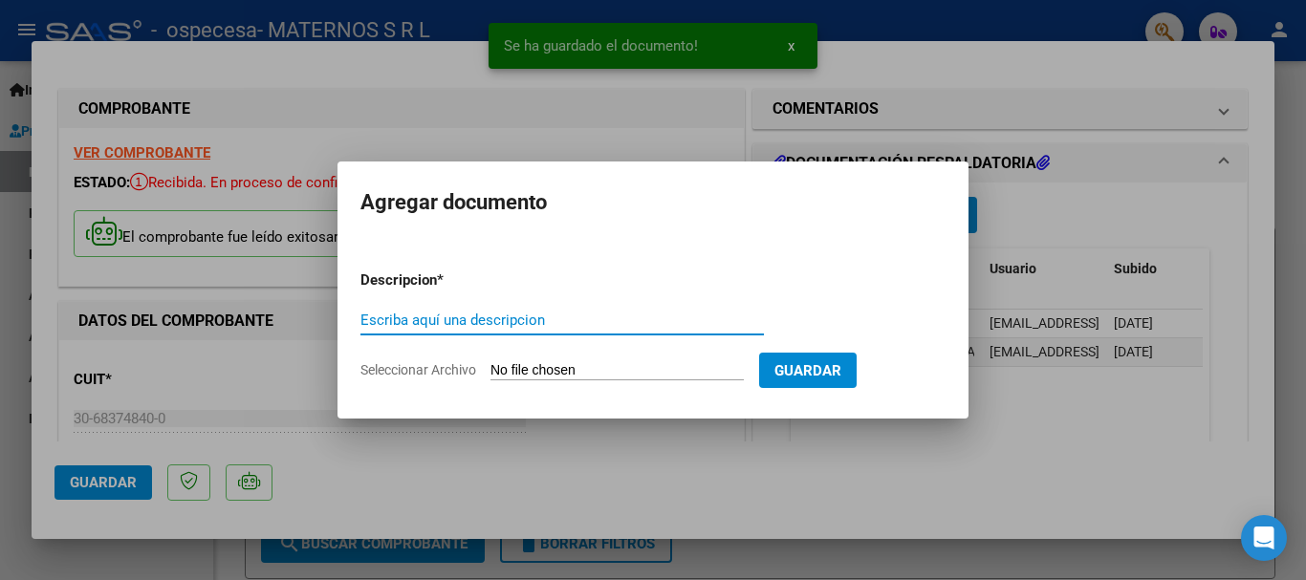
click at [572, 373] on input "Seleccionar Archivo" at bounding box center [616, 371] width 253 height 18
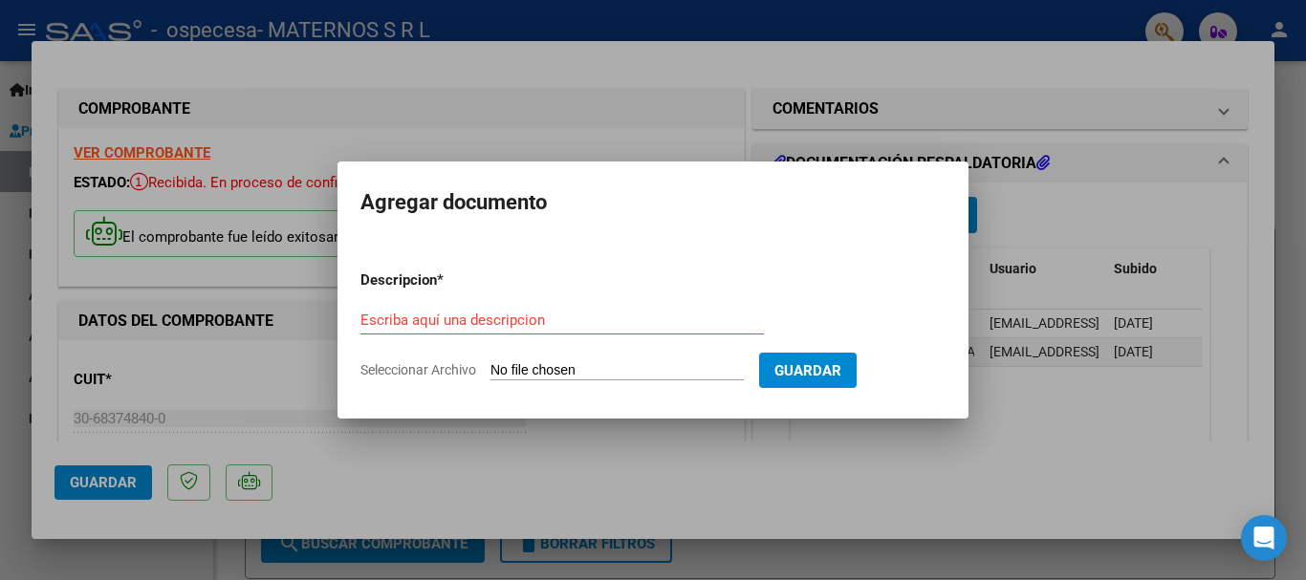
type input "C:\fakepath\[PERSON_NAME].pdf"
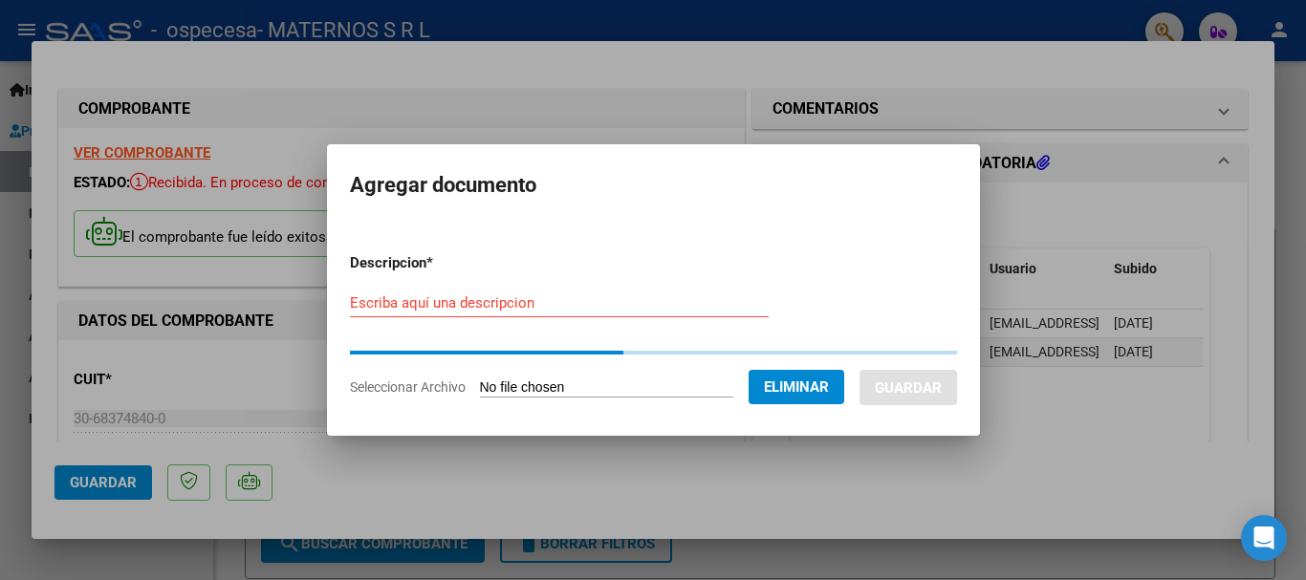
click at [514, 303] on input "Escriba aquí una descripcion" at bounding box center [559, 302] width 419 height 17
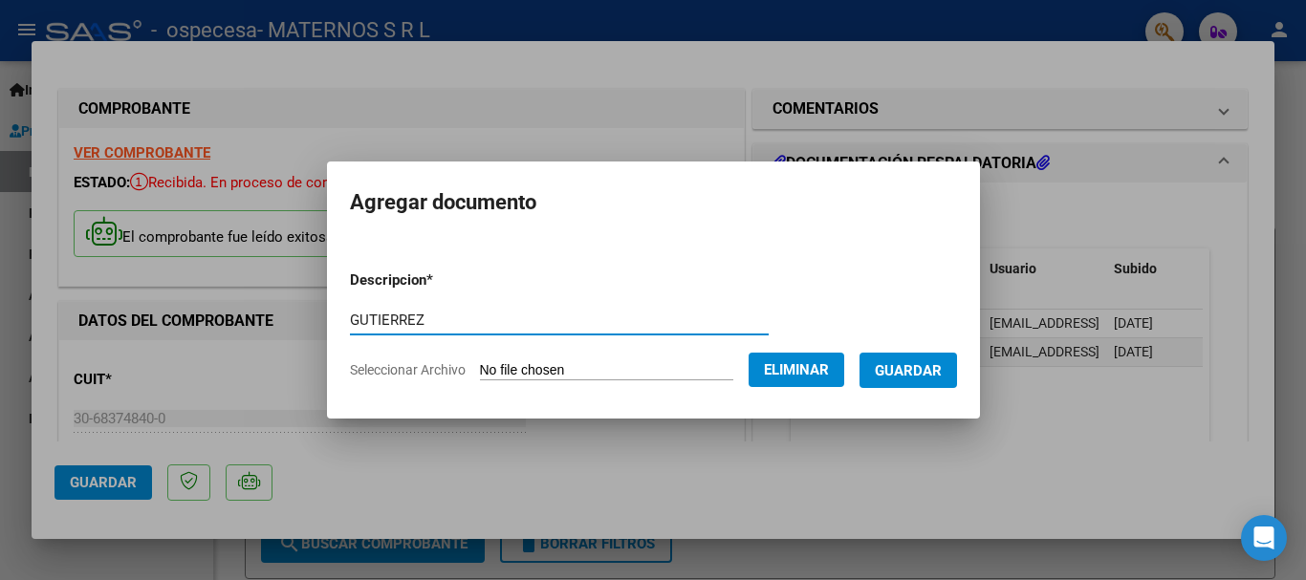
type input "GUTIERREZ"
click at [908, 378] on span "Guardar" at bounding box center [908, 370] width 67 height 17
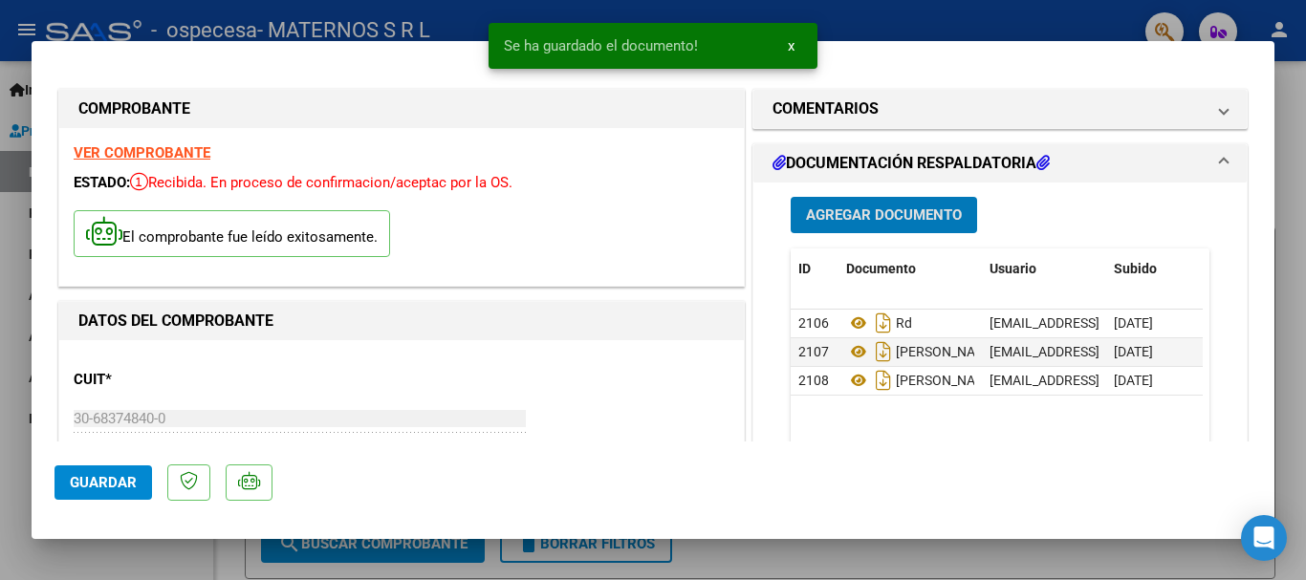
click at [887, 216] on span "Agregar Documento" at bounding box center [884, 215] width 156 height 17
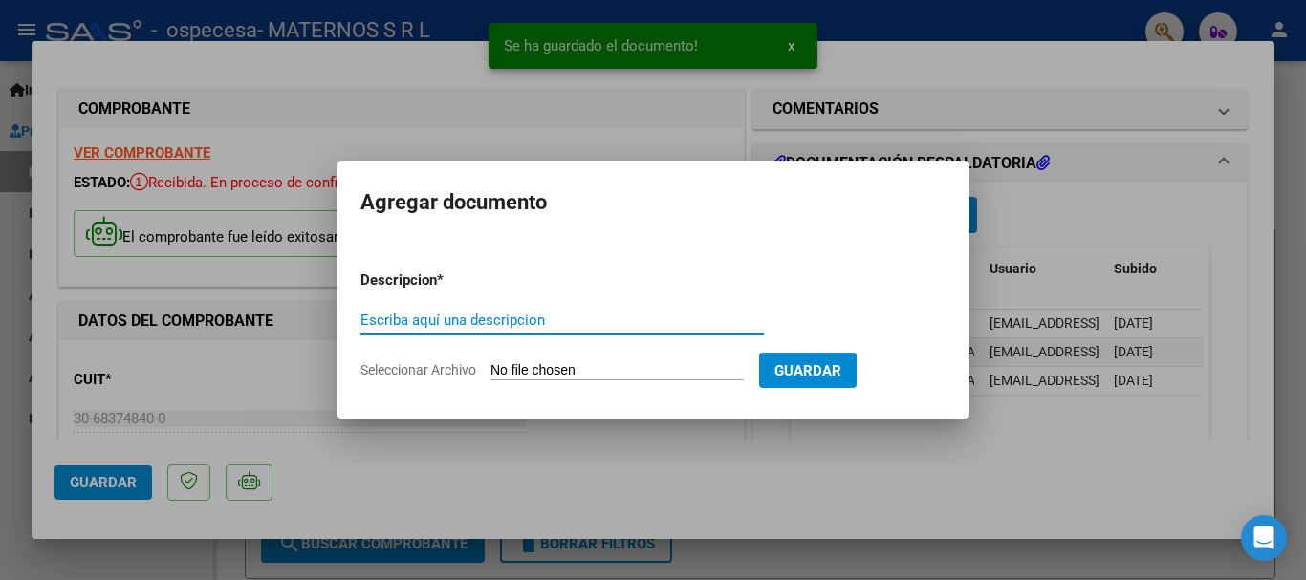
click at [529, 367] on input "Seleccionar Archivo" at bounding box center [616, 371] width 253 height 18
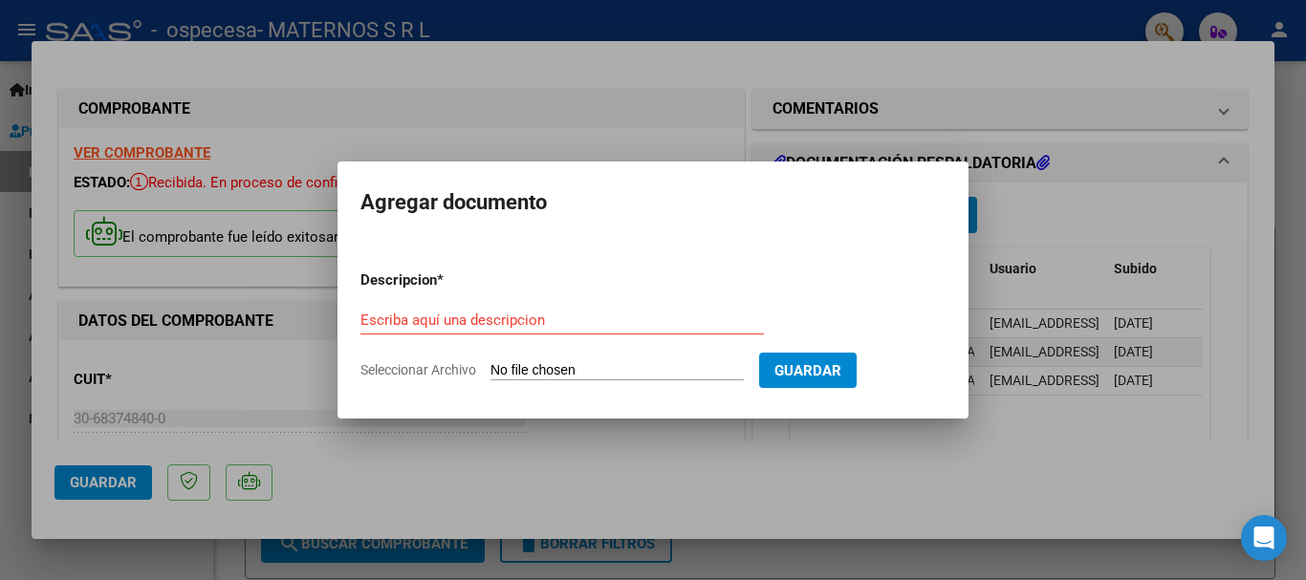
type input "C:\fakepath\[PERSON_NAME].pdf"
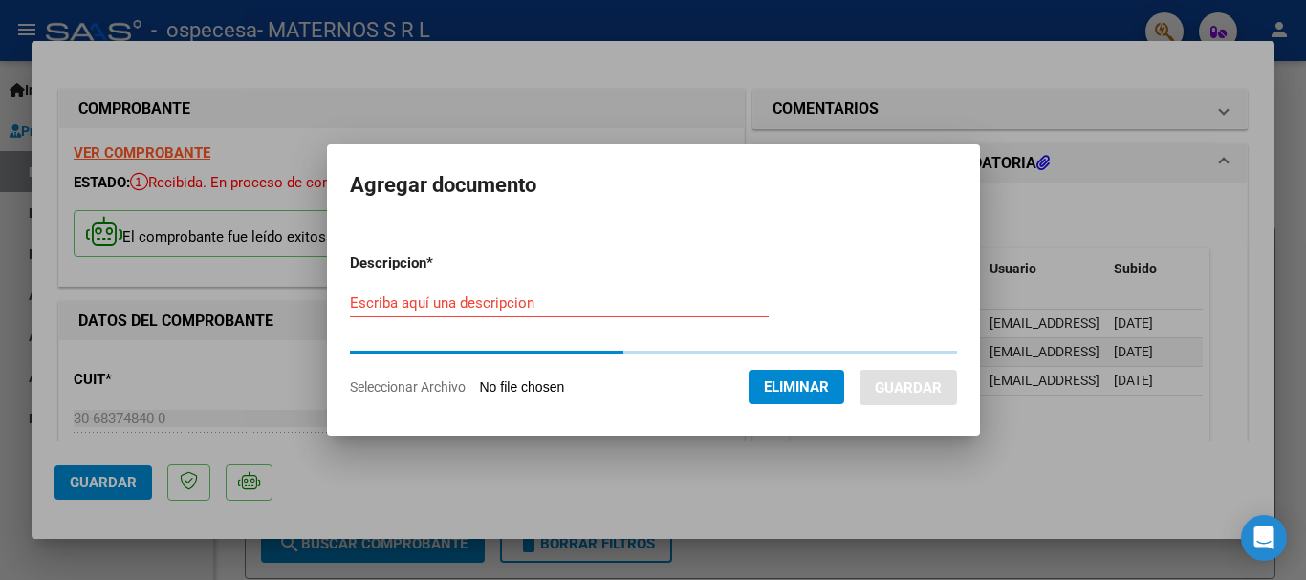
click at [430, 302] on input "Escriba aquí una descripcion" at bounding box center [559, 302] width 419 height 17
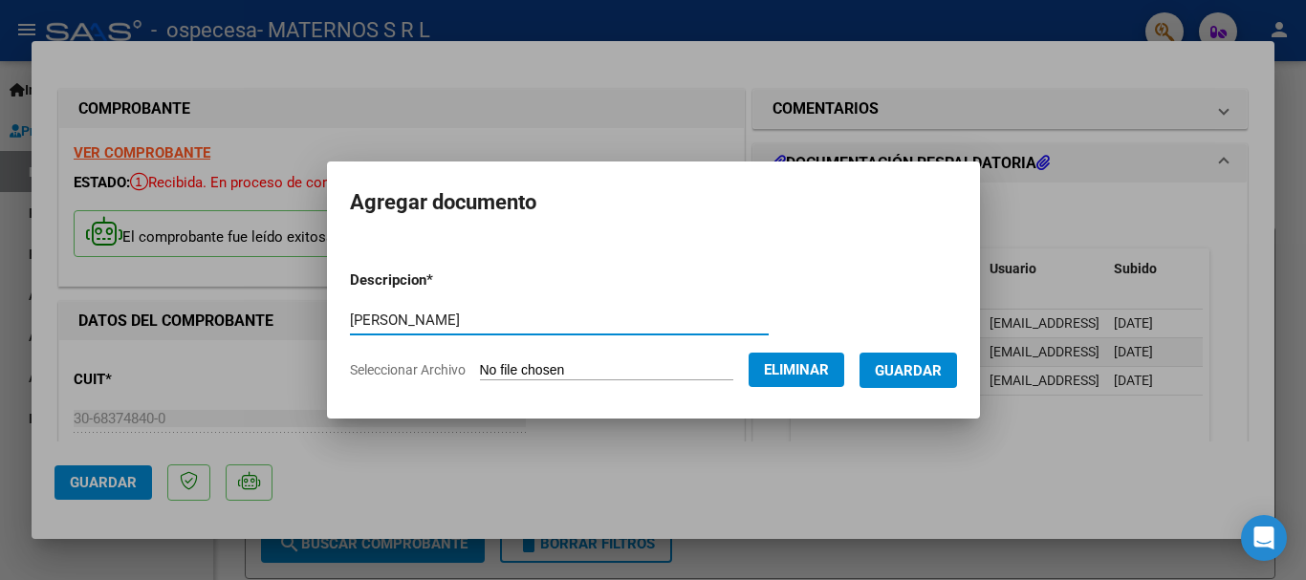
type input "[PERSON_NAME]"
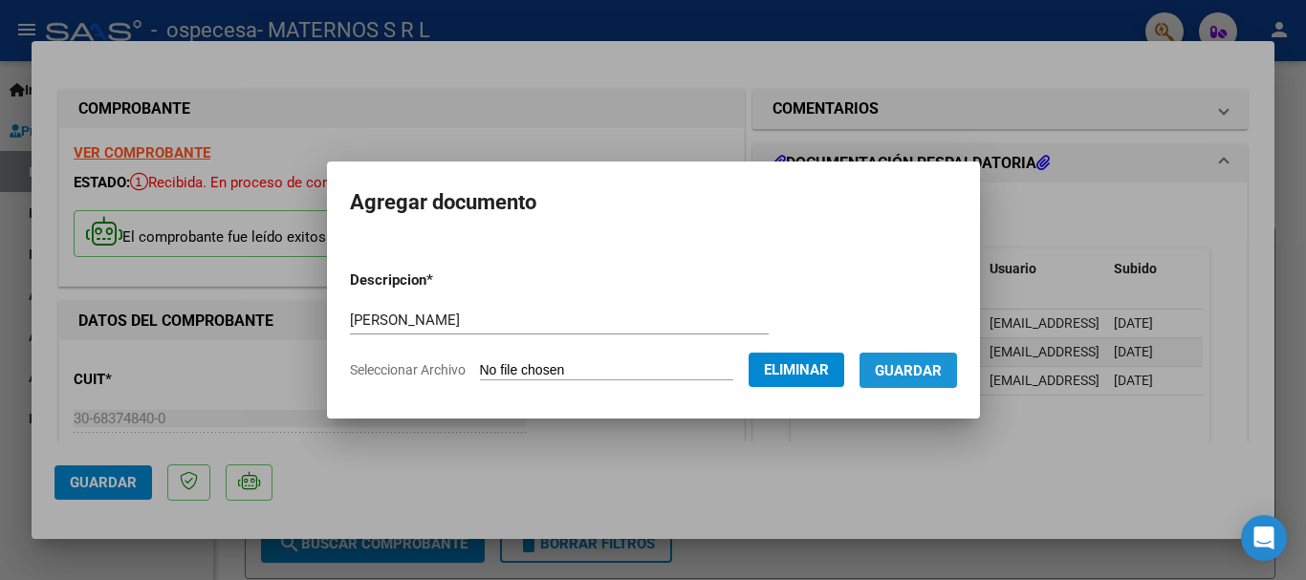
click at [939, 378] on span "Guardar" at bounding box center [908, 370] width 67 height 17
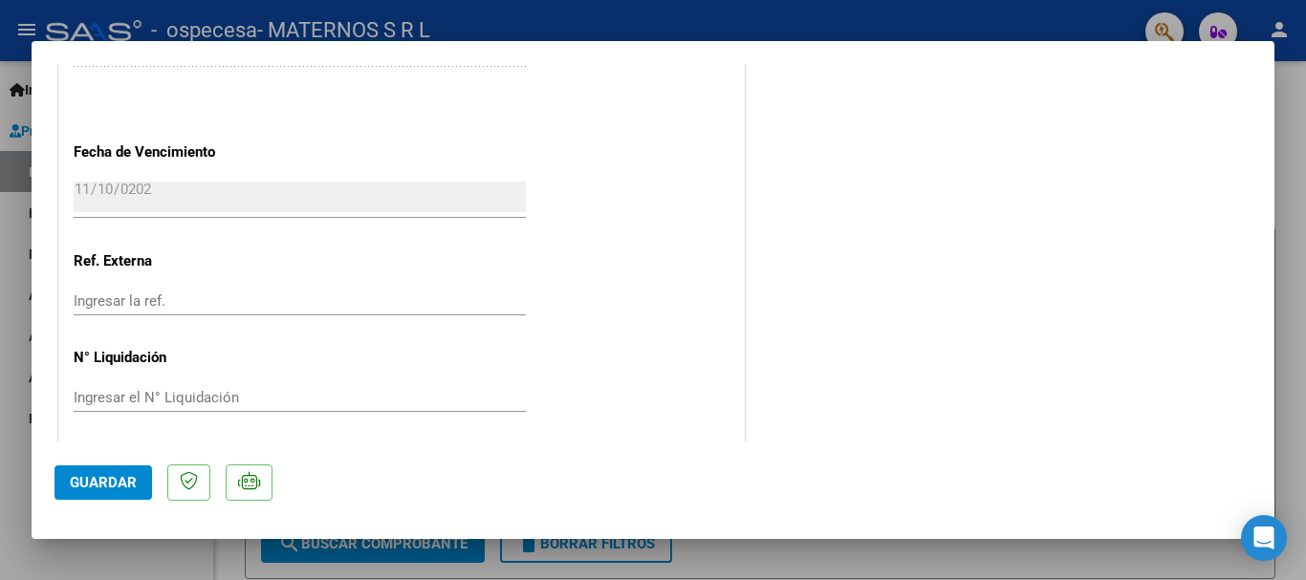
scroll to position [1150, 0]
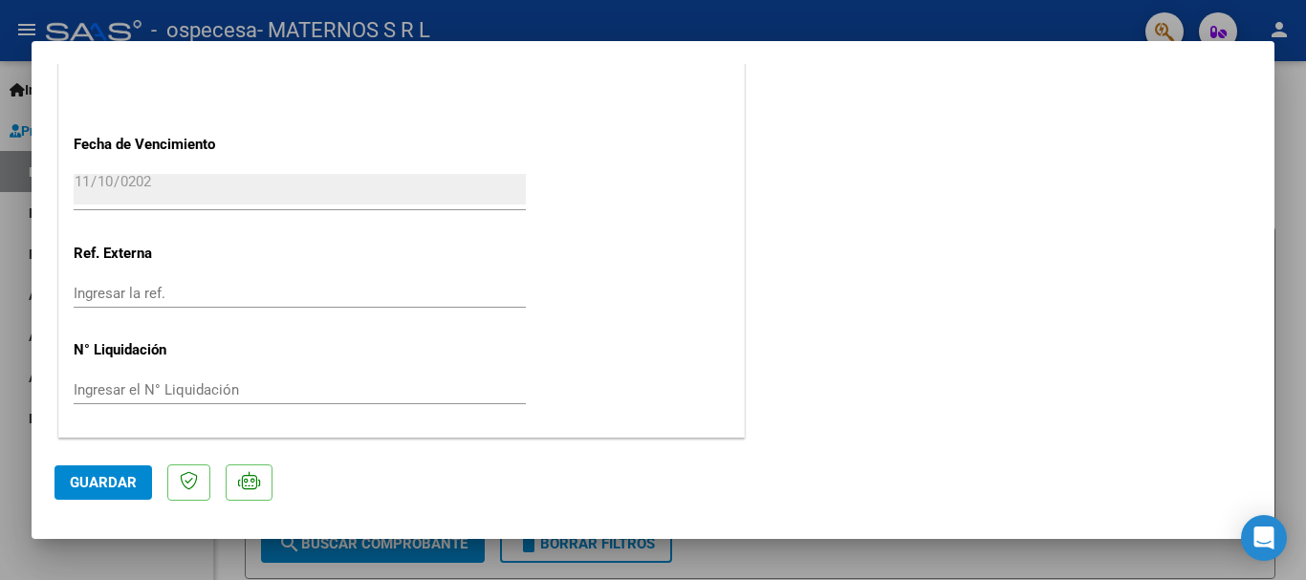
click at [84, 478] on span "Guardar" at bounding box center [103, 482] width 67 height 17
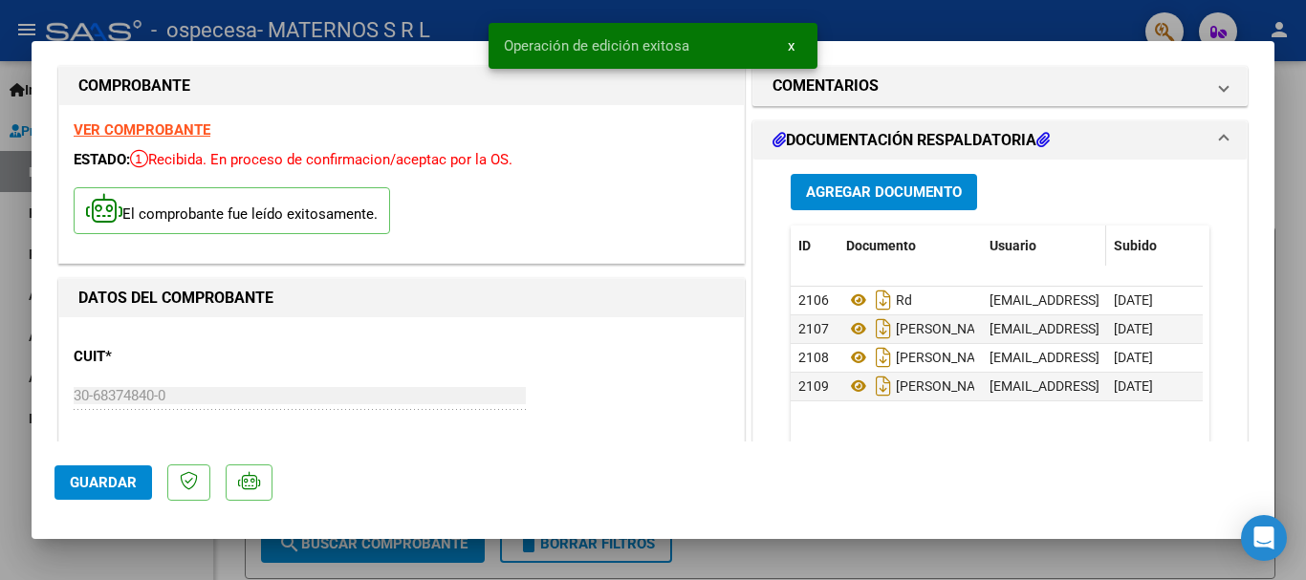
scroll to position [0, 0]
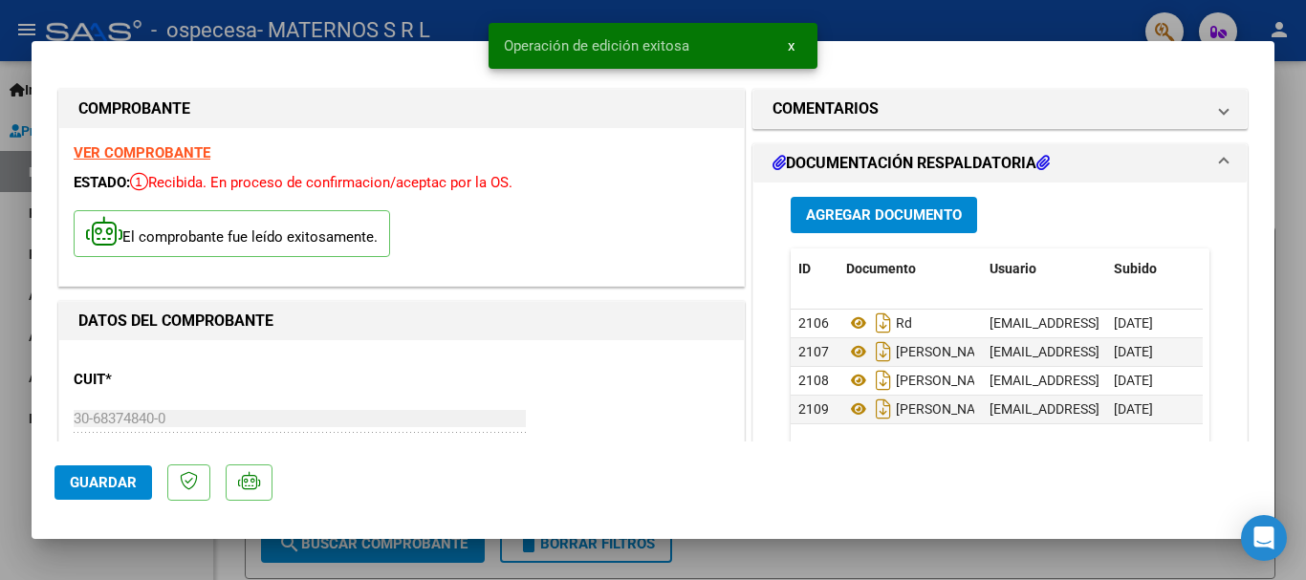
drag, startPoint x: 1292, startPoint y: 111, endPoint x: 1265, endPoint y: 115, distance: 27.0
click at [1290, 113] on div at bounding box center [653, 290] width 1306 height 580
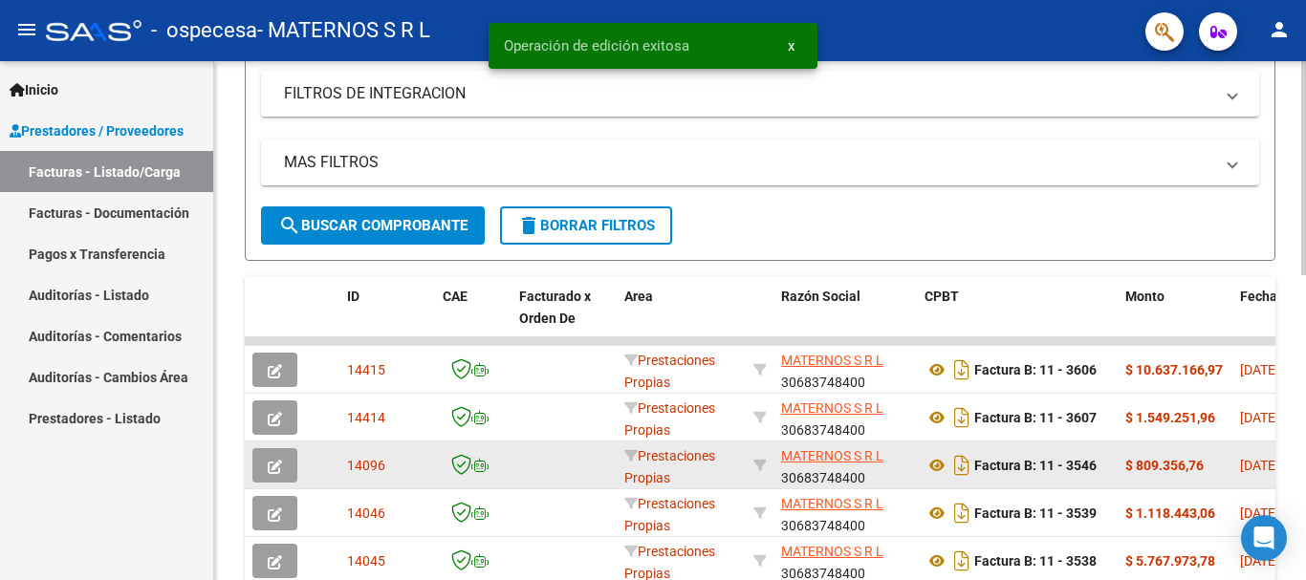
scroll to position [382, 0]
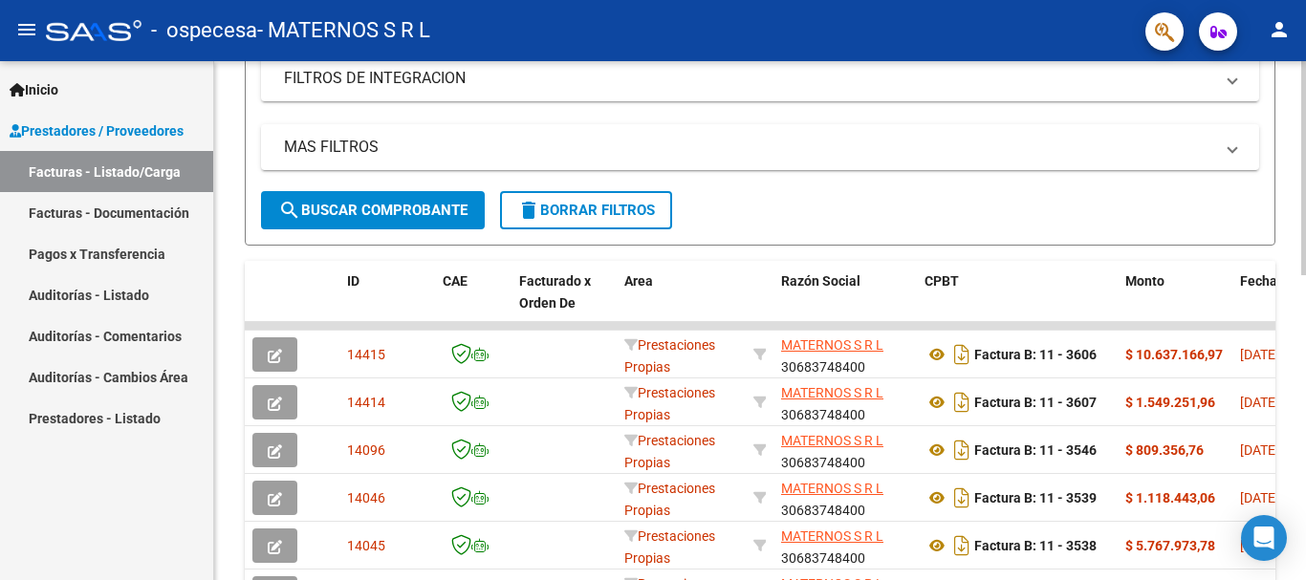
click at [1127, 216] on form "Filtros Id Area Area Todos Confirmado Mostrar totalizadores FILTROS DEL COMPROB…" at bounding box center [760, 69] width 1031 height 353
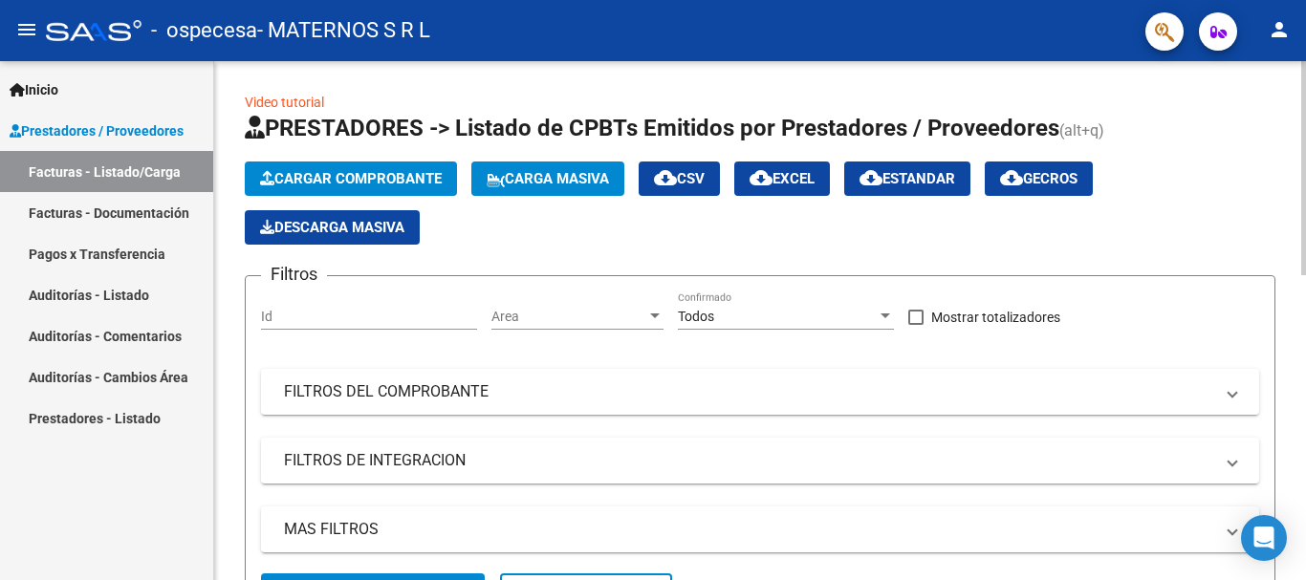
click at [337, 185] on span "Cargar Comprobante" at bounding box center [351, 178] width 182 height 17
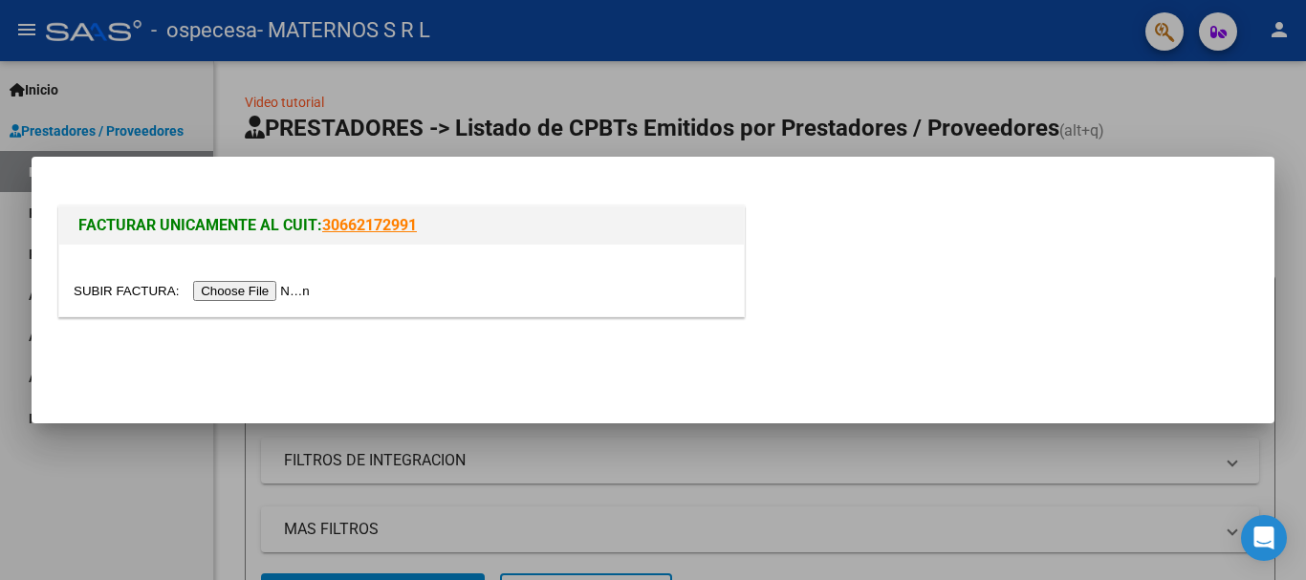
click at [239, 286] on input "file" at bounding box center [195, 291] width 242 height 20
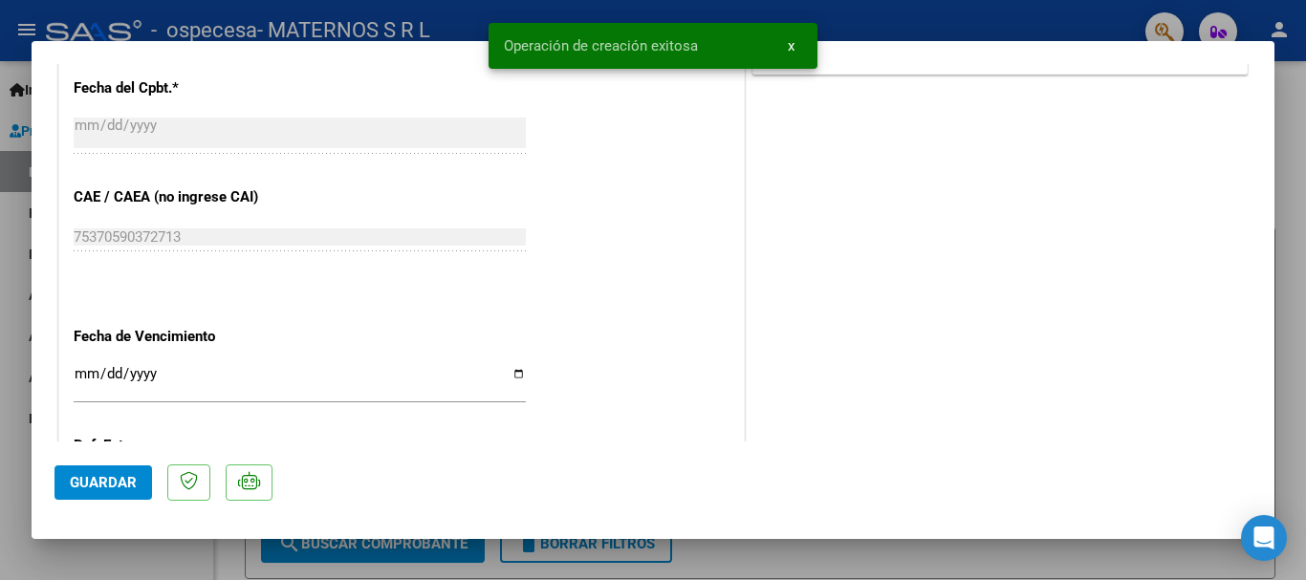
scroll to position [1147, 0]
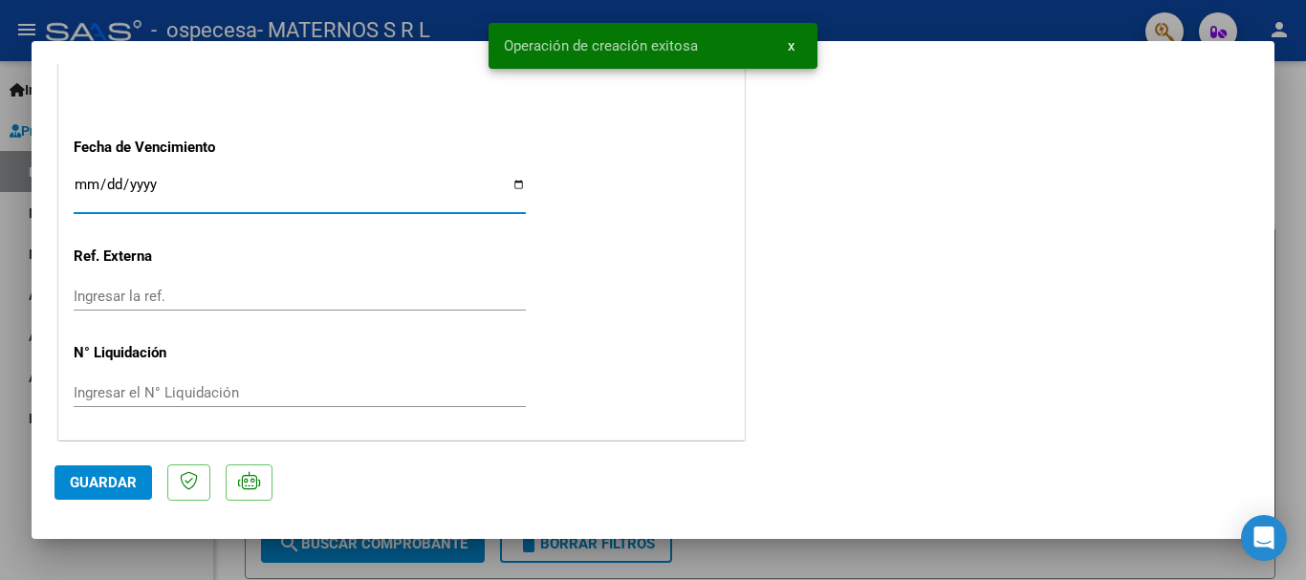
click at [116, 187] on input "Ingresar la fecha" at bounding box center [300, 192] width 452 height 31
click at [92, 184] on input "Ingresar la fecha" at bounding box center [300, 192] width 452 height 31
click at [87, 184] on input "Ingresar la fecha" at bounding box center [300, 192] width 452 height 31
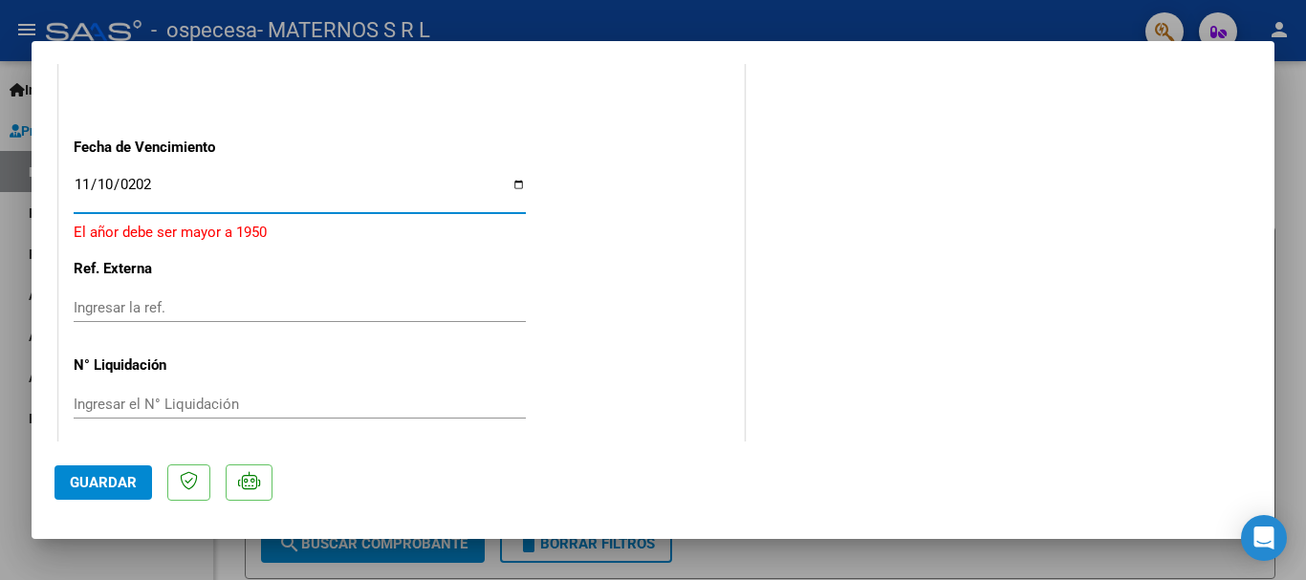
type input "[DATE]"
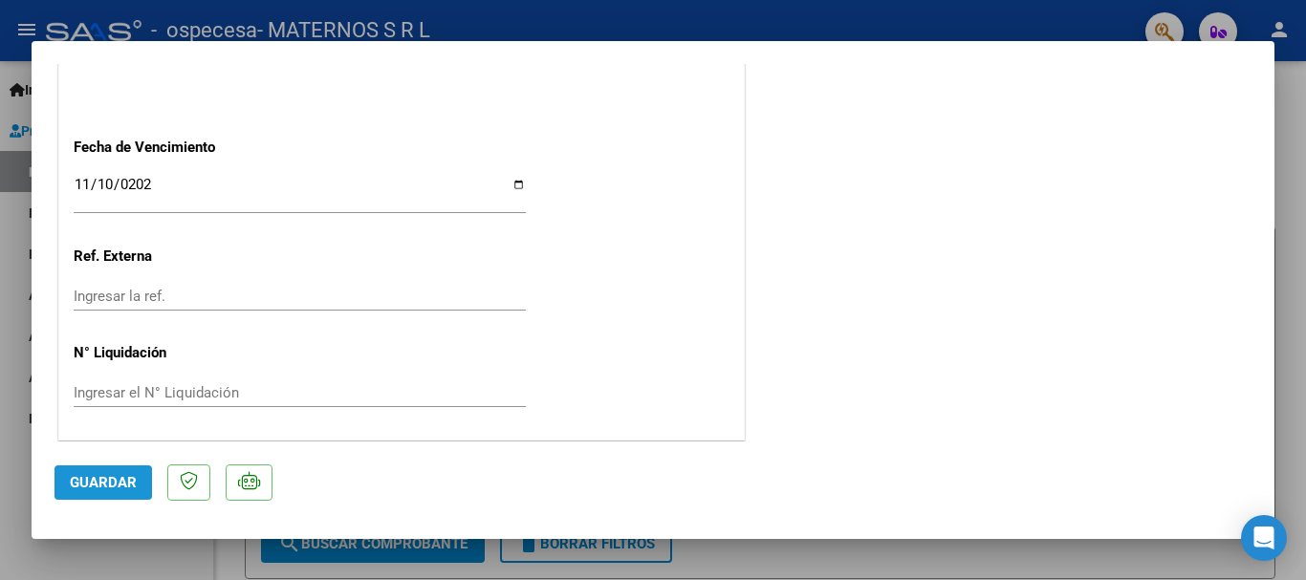
click at [100, 485] on span "Guardar" at bounding box center [103, 482] width 67 height 17
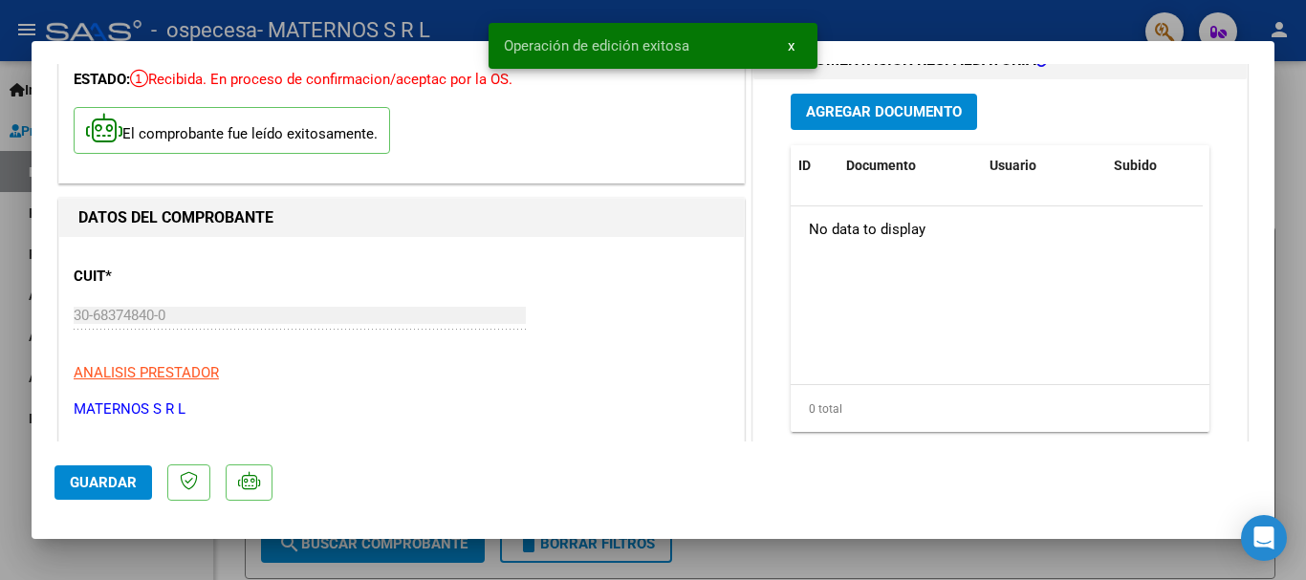
scroll to position [0, 0]
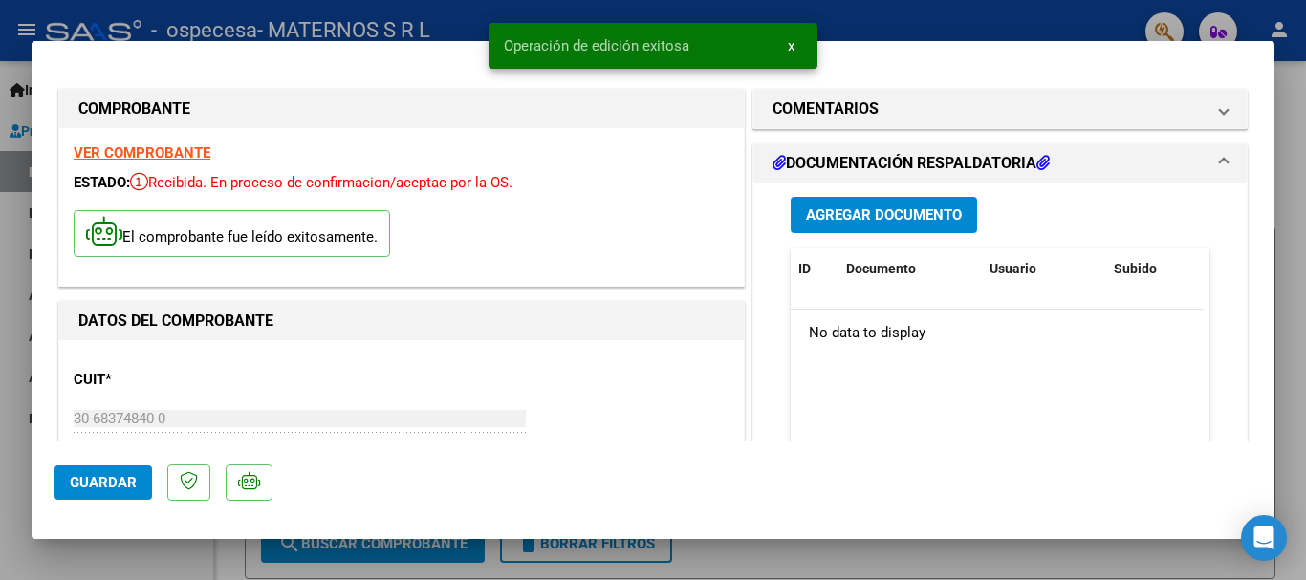
click at [875, 215] on span "Agregar Documento" at bounding box center [884, 215] width 156 height 17
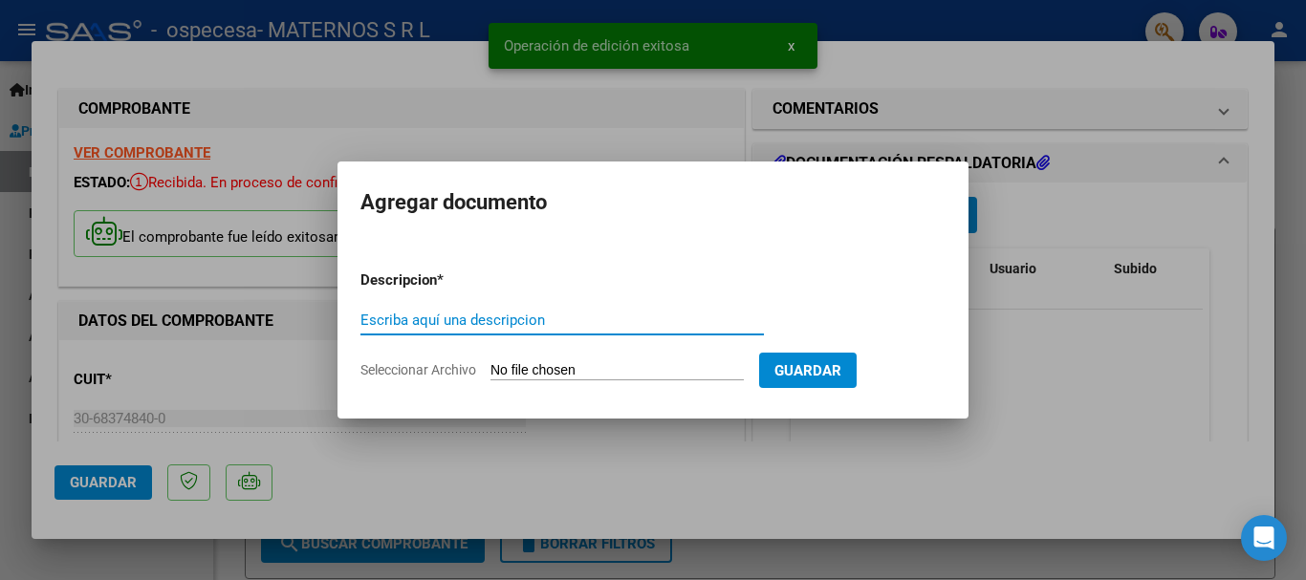
click at [525, 377] on input "Seleccionar Archivo" at bounding box center [616, 371] width 253 height 18
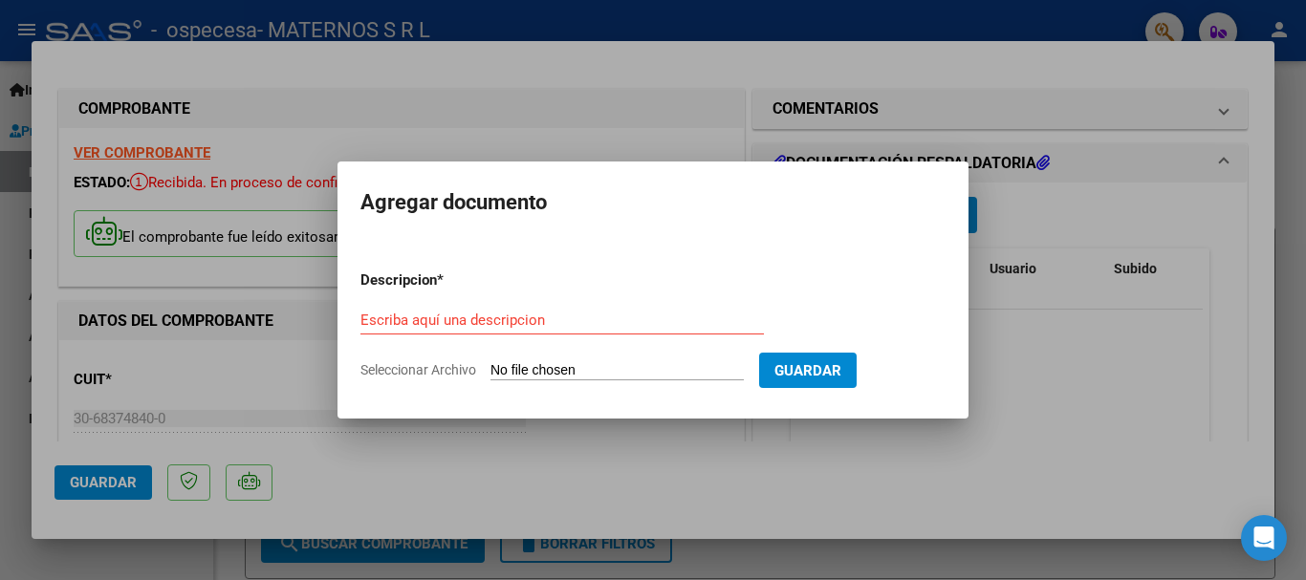
type input "C:\fakepath\RD.pdf"
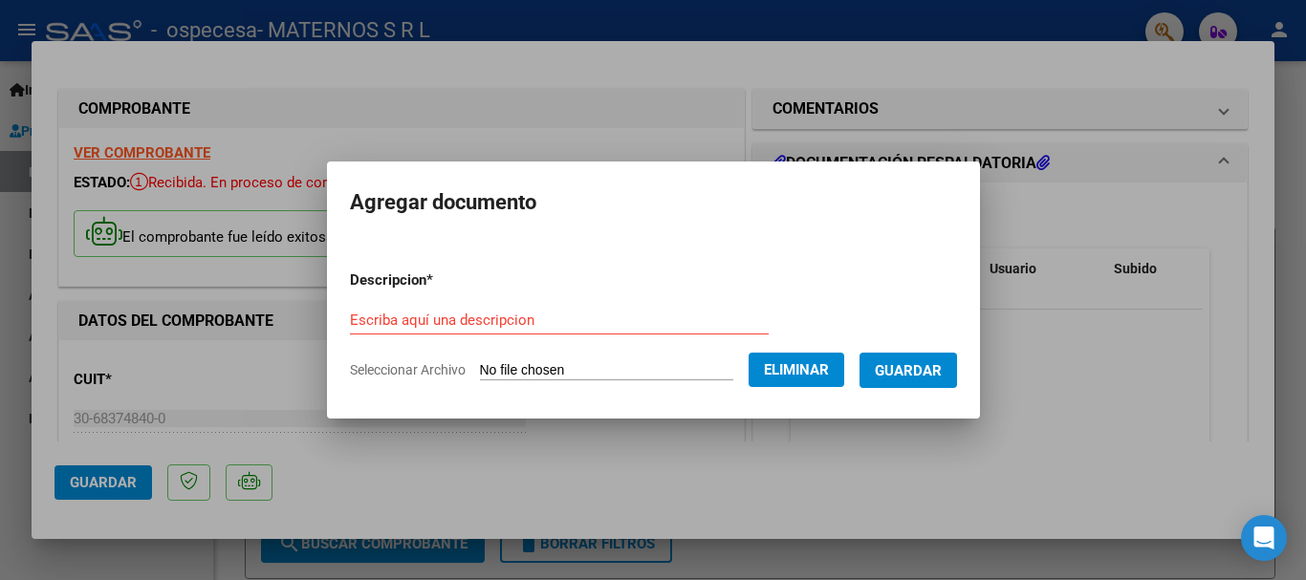
click at [426, 319] on input "Escriba aquí una descripcion" at bounding box center [559, 320] width 419 height 17
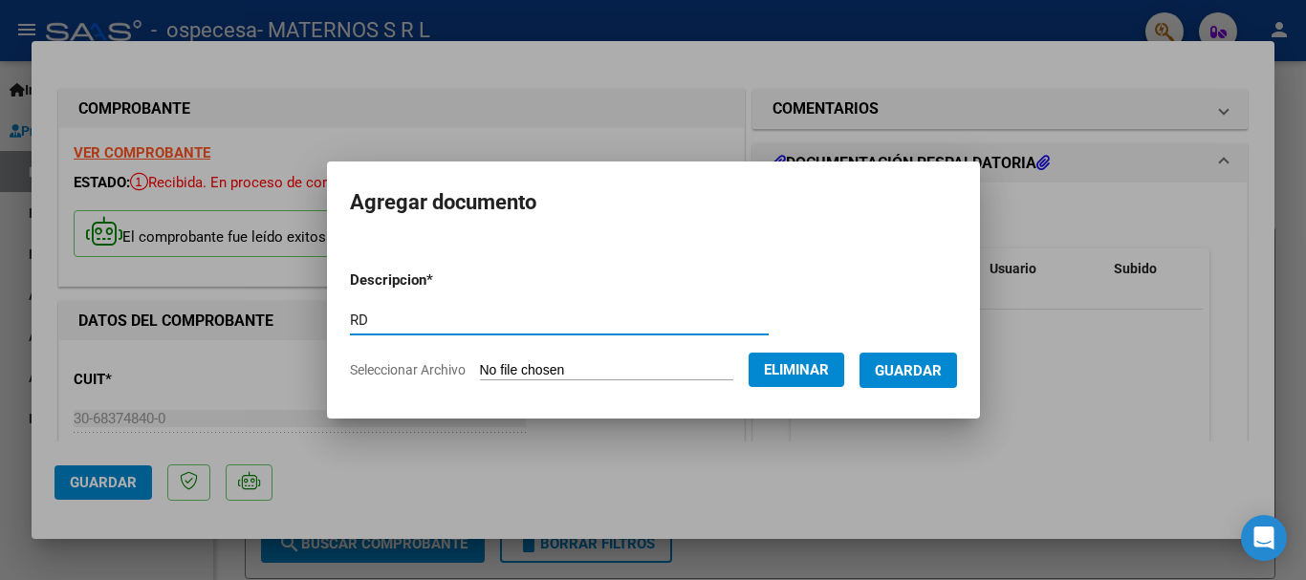
type input "RD"
click at [904, 374] on span "Guardar" at bounding box center [908, 370] width 67 height 17
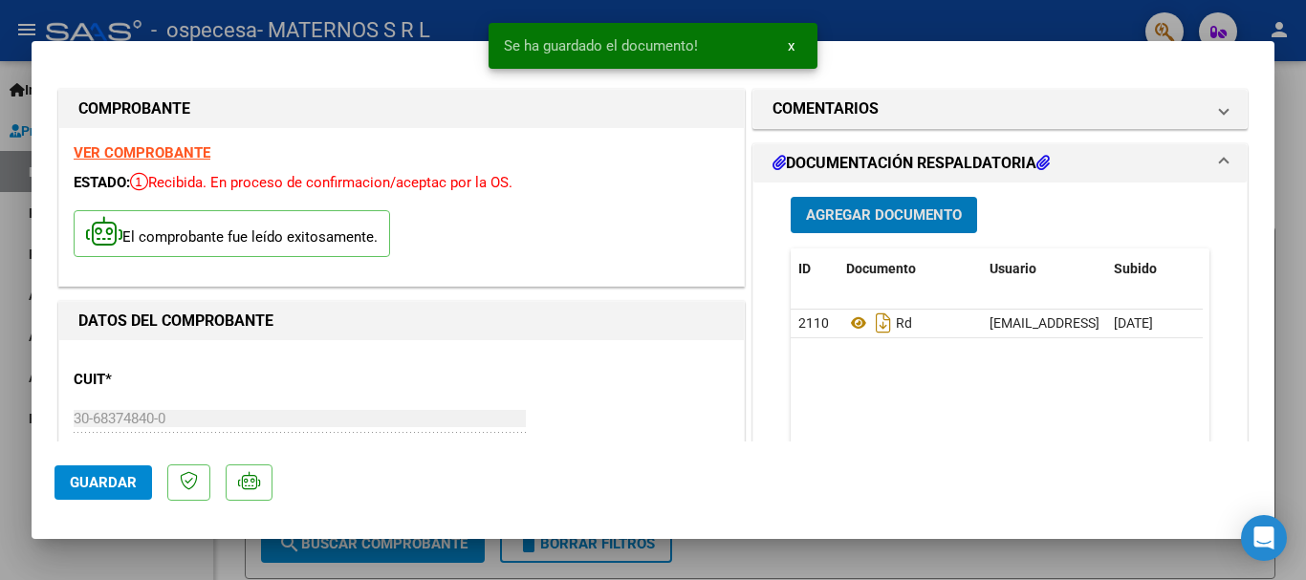
click at [828, 223] on span "Agregar Documento" at bounding box center [884, 215] width 156 height 17
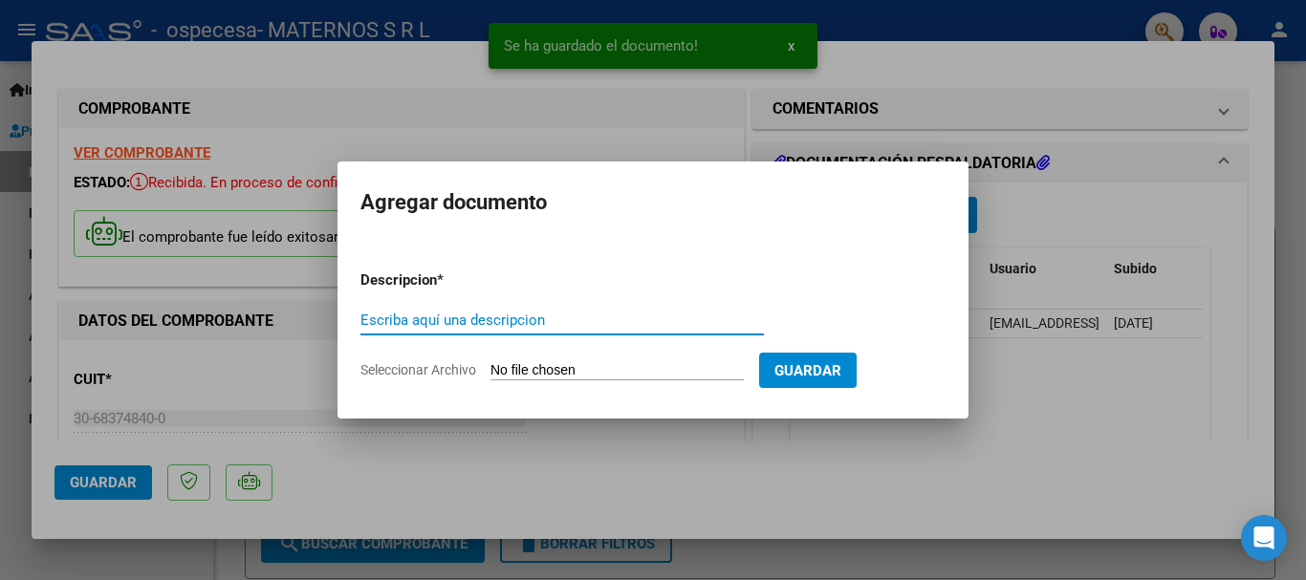
click at [535, 373] on input "Seleccionar Archivo" at bounding box center [616, 371] width 253 height 18
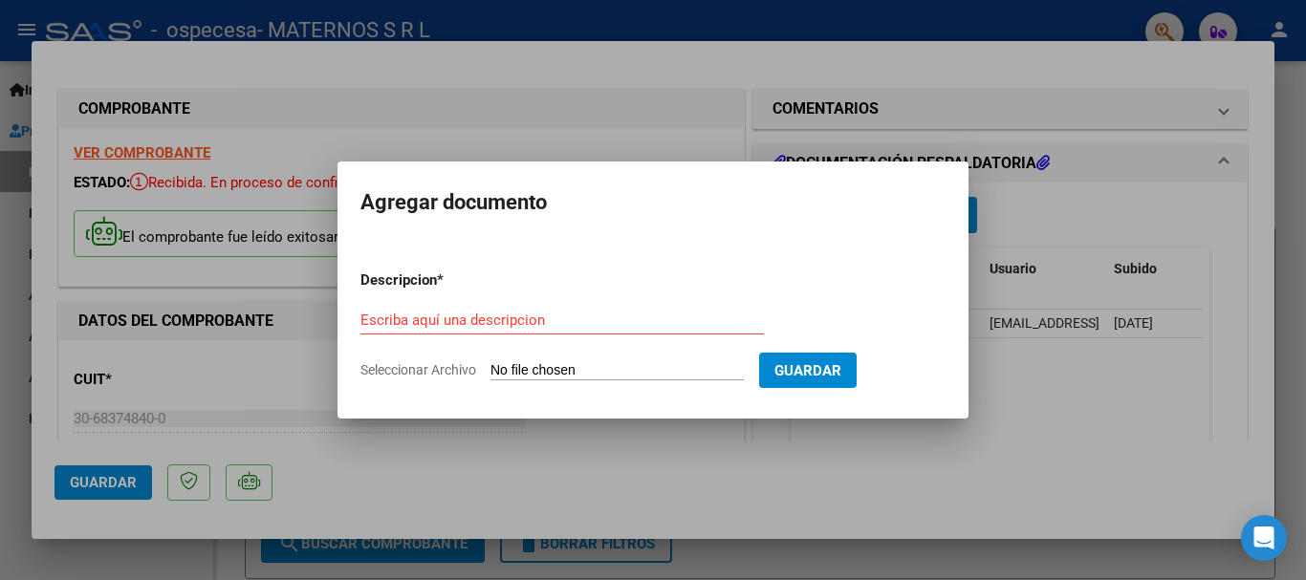
type input "C:\fakepath\[PERSON_NAME] (2).pdf"
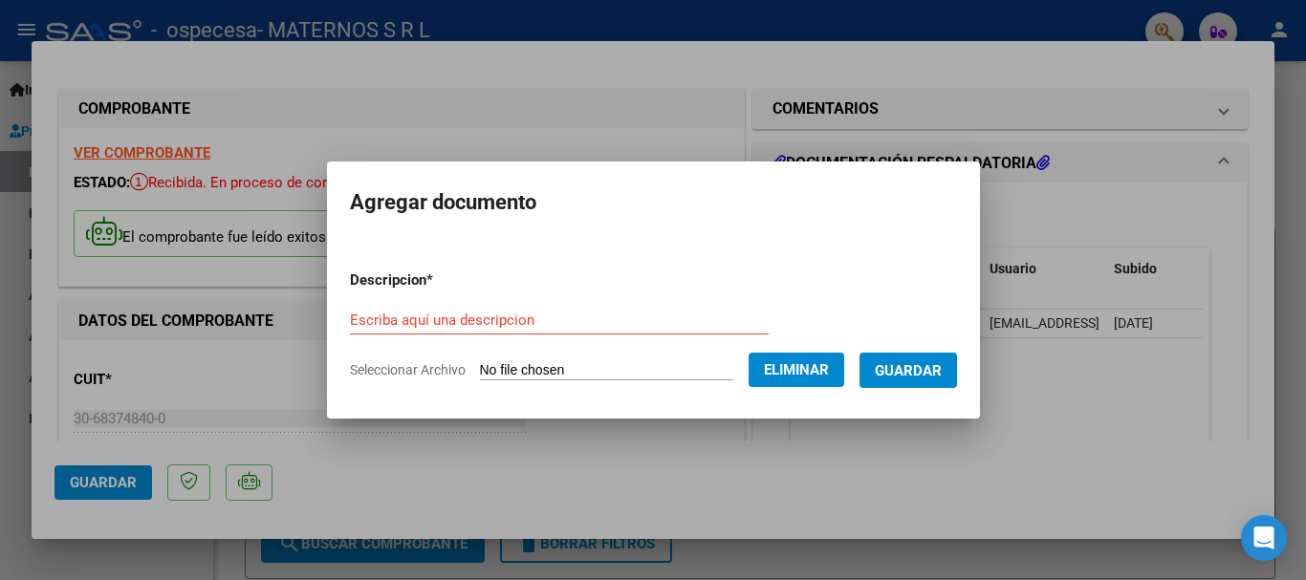
click at [507, 319] on input "Escriba aquí una descripcion" at bounding box center [559, 320] width 419 height 17
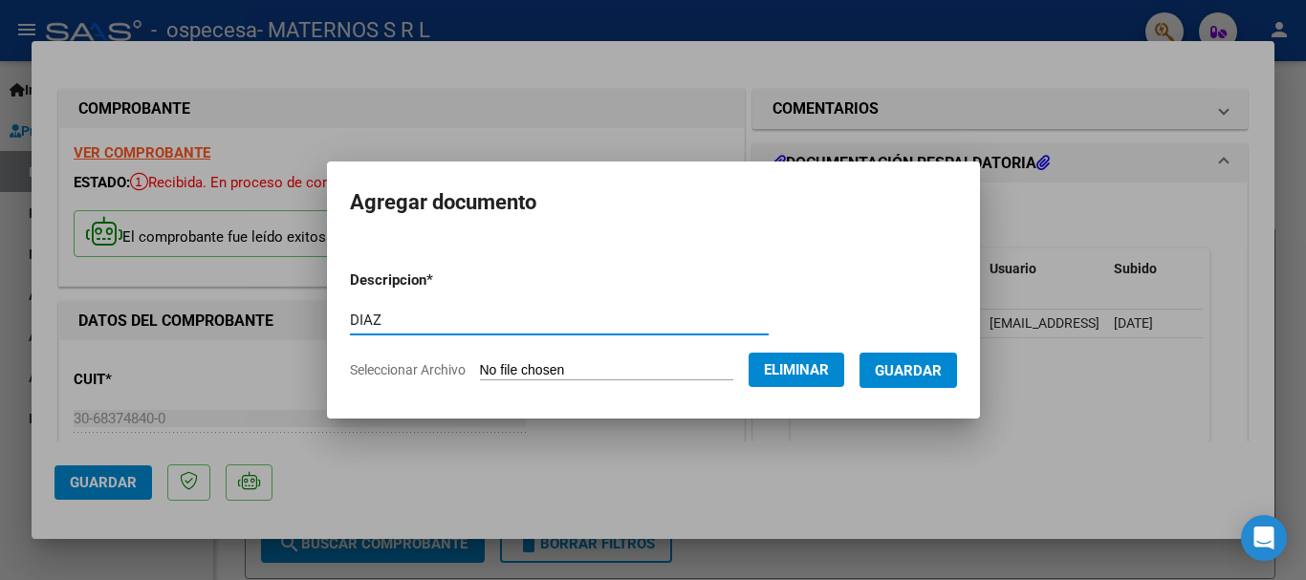
type input "DIAZ"
click at [926, 381] on button "Guardar" at bounding box center [908, 370] width 98 height 35
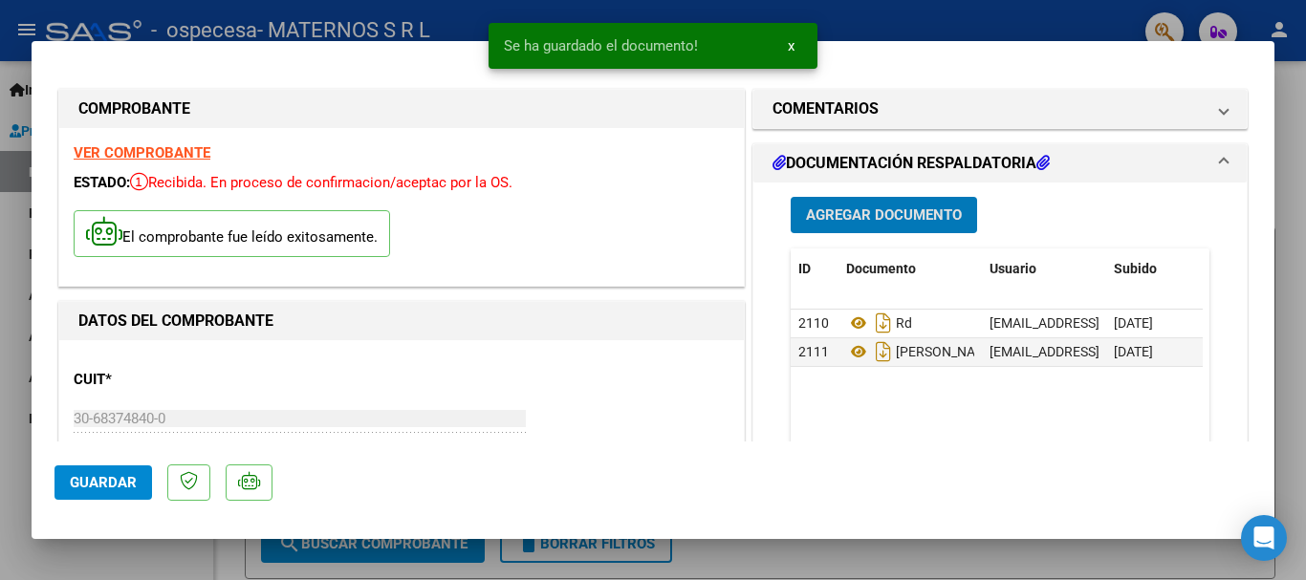
click at [895, 217] on span "Agregar Documento" at bounding box center [884, 215] width 156 height 17
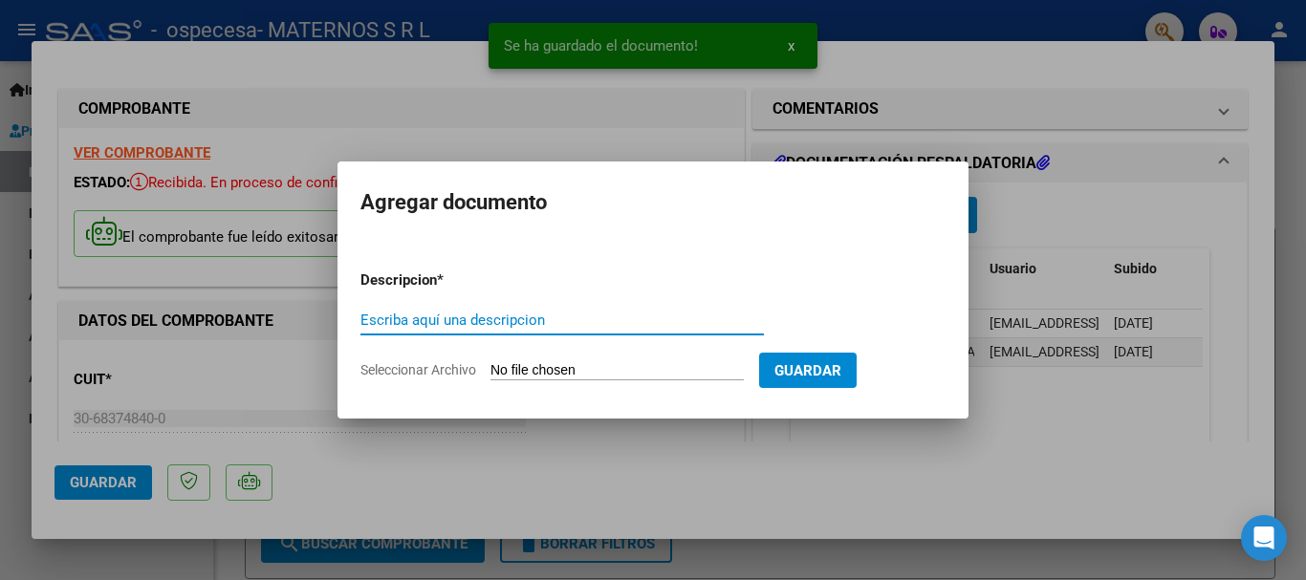
click at [543, 367] on input "Seleccionar Archivo" at bounding box center [616, 371] width 253 height 18
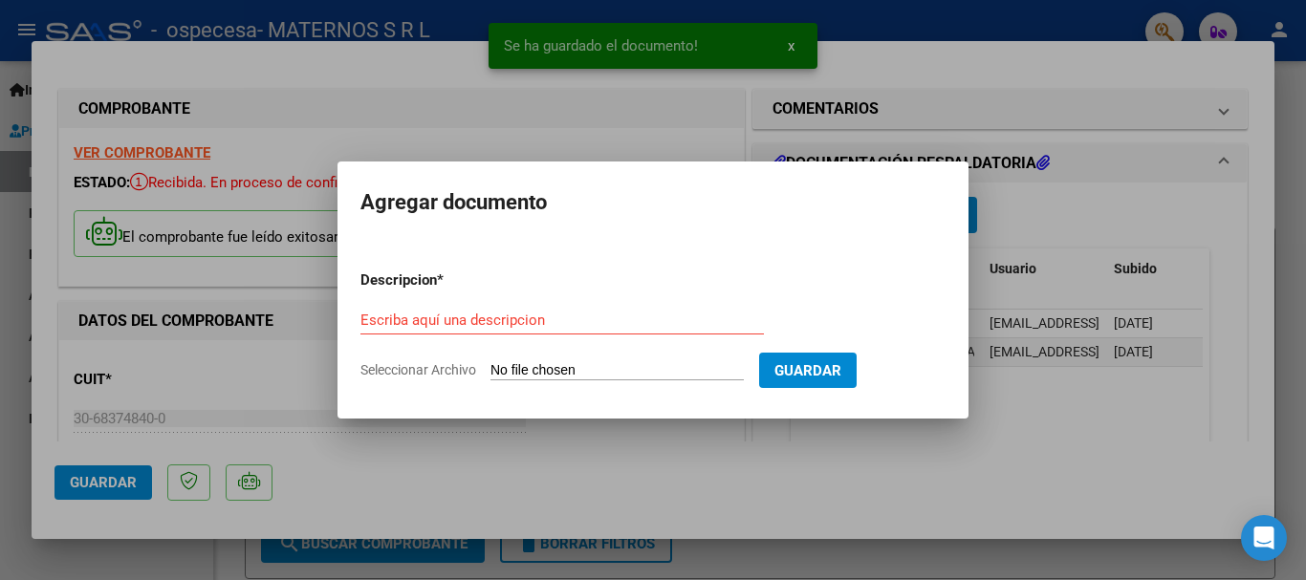
type input "C:\fakepath\[PERSON_NAME].pdf"
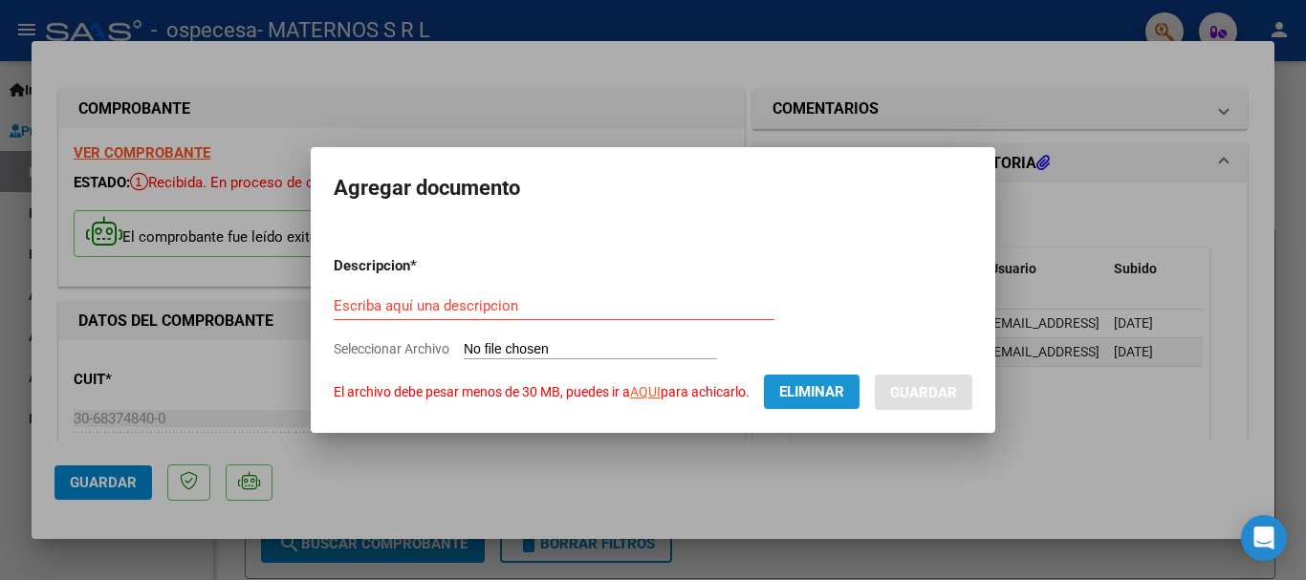
click at [830, 392] on span "Eliminar" at bounding box center [811, 391] width 65 height 17
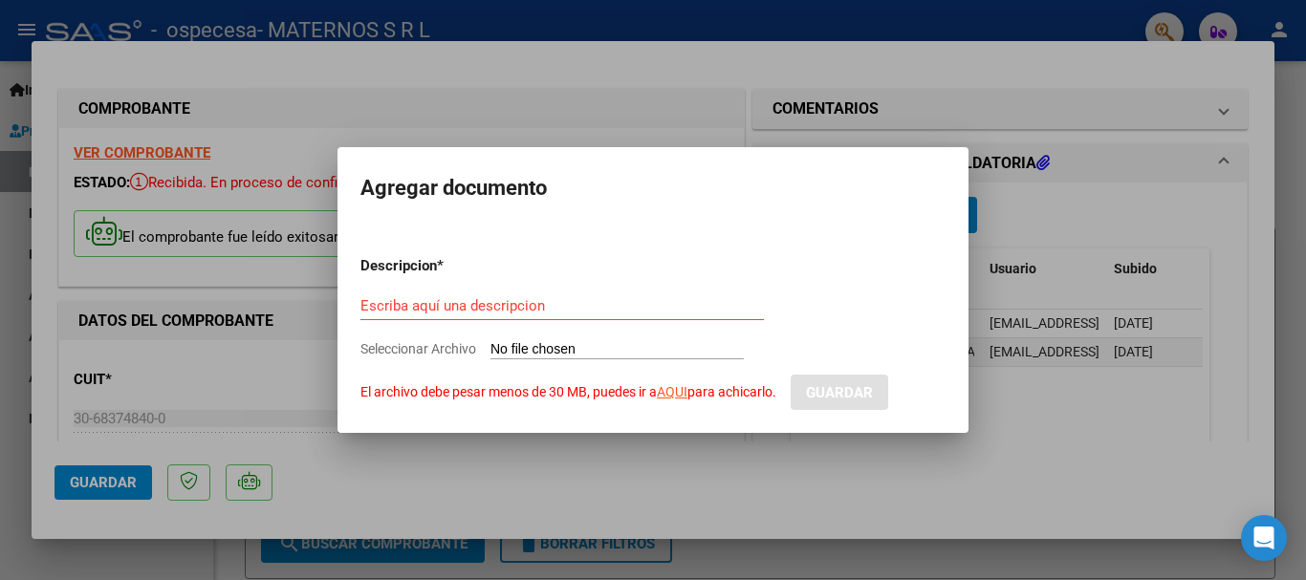
click at [513, 344] on input "Seleccionar Archivo El archivo debe pesar menos de 30 MB, puedes ir a AQUI para…" at bounding box center [616, 350] width 253 height 18
type input "C:\fakepath\[PERSON_NAME].pdf"
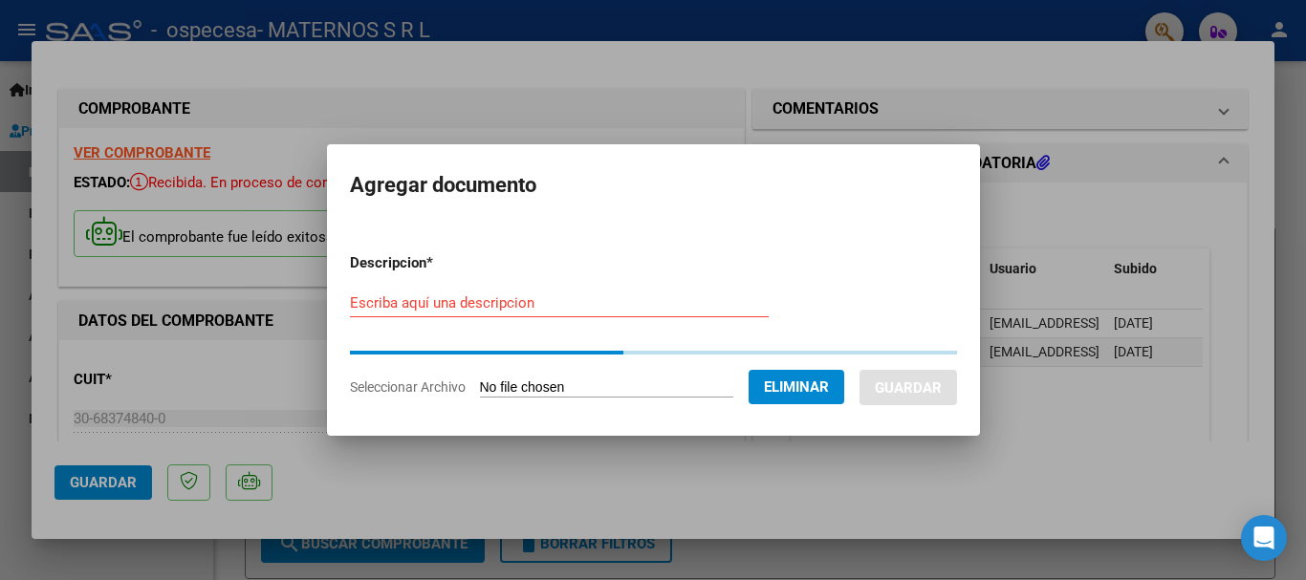
click at [535, 301] on input "Escriba aquí una descripcion" at bounding box center [559, 302] width 419 height 17
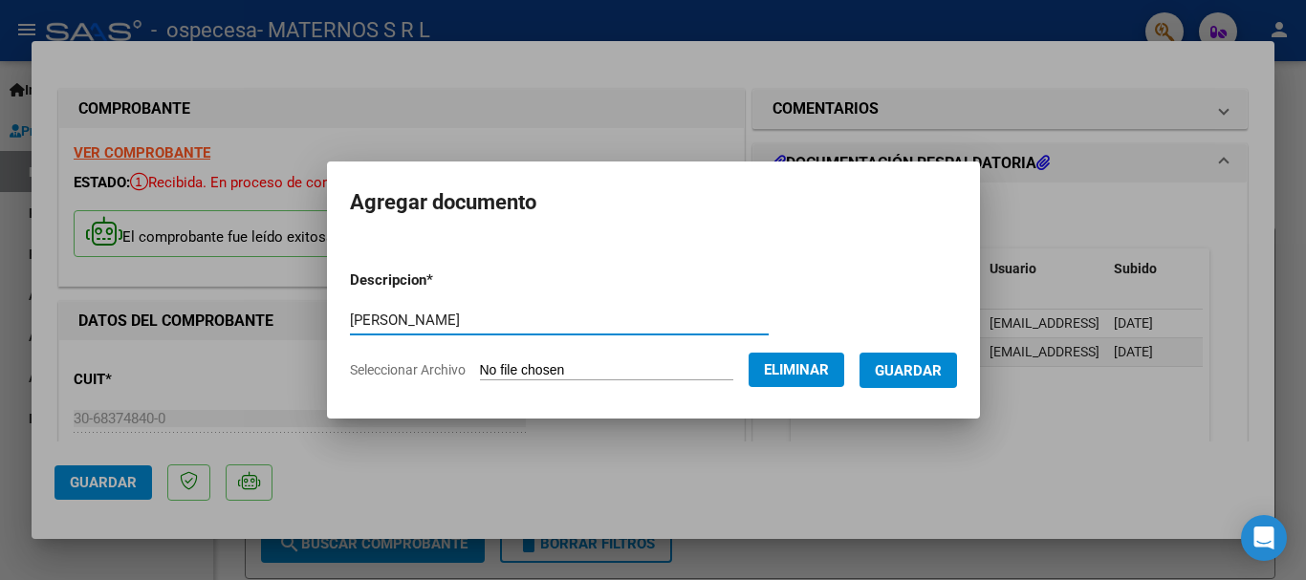
type input "[PERSON_NAME]"
click at [905, 362] on span "Guardar" at bounding box center [908, 370] width 67 height 17
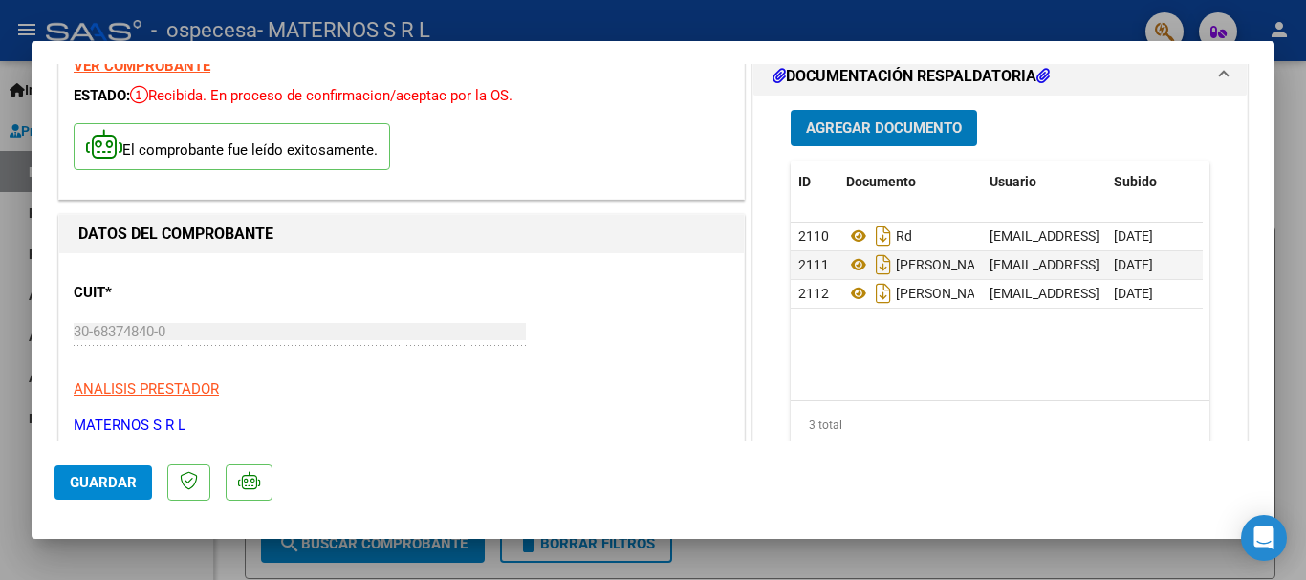
scroll to position [191, 0]
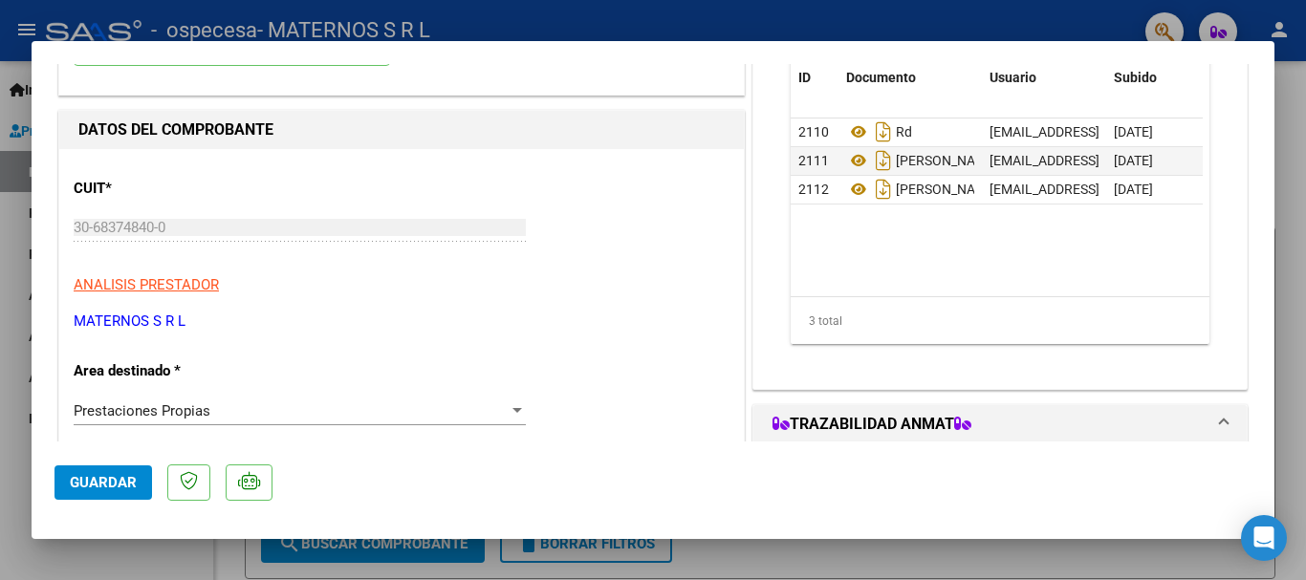
click at [109, 484] on span "Guardar" at bounding box center [103, 482] width 67 height 17
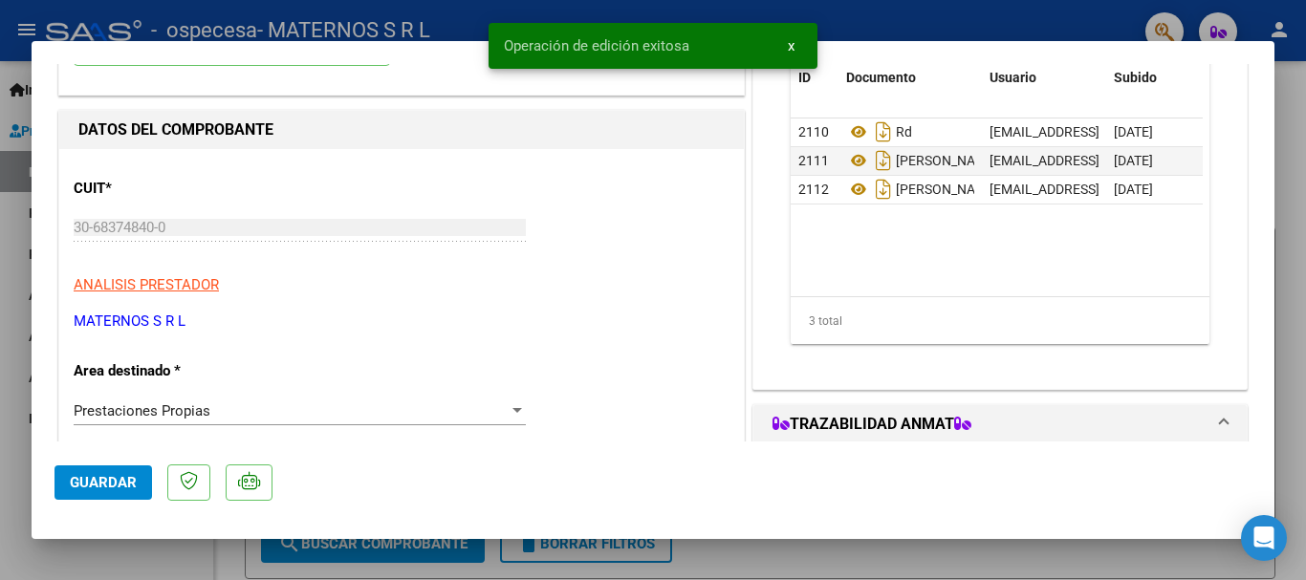
click at [1291, 139] on div at bounding box center [653, 290] width 1306 height 580
type input "$ 0,00"
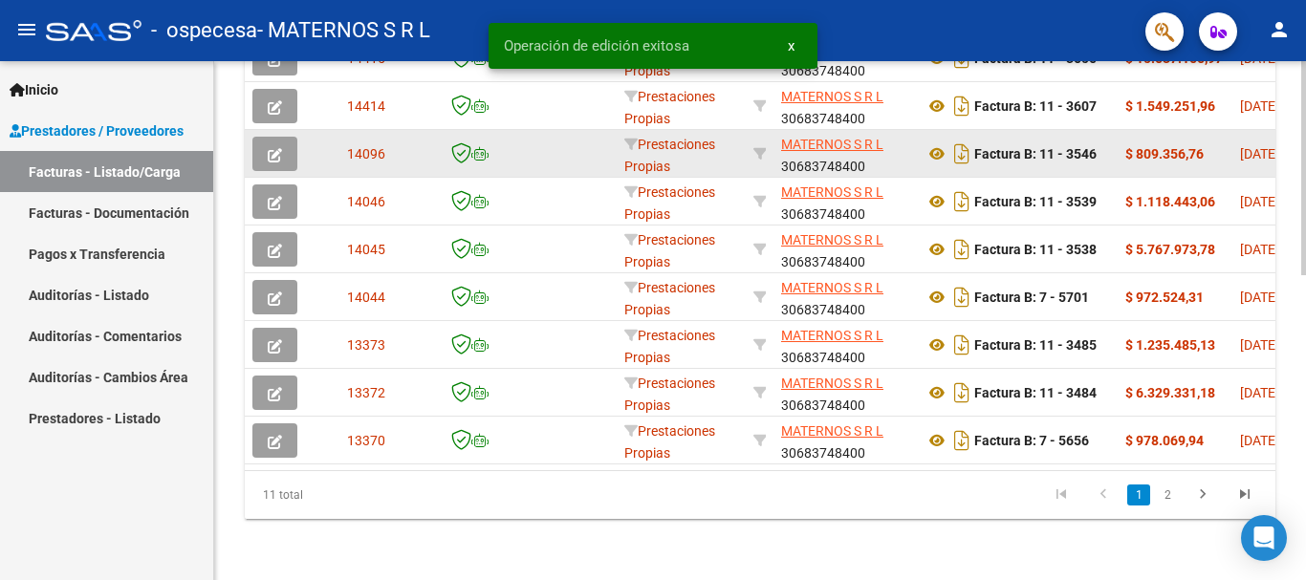
scroll to position [455, 0]
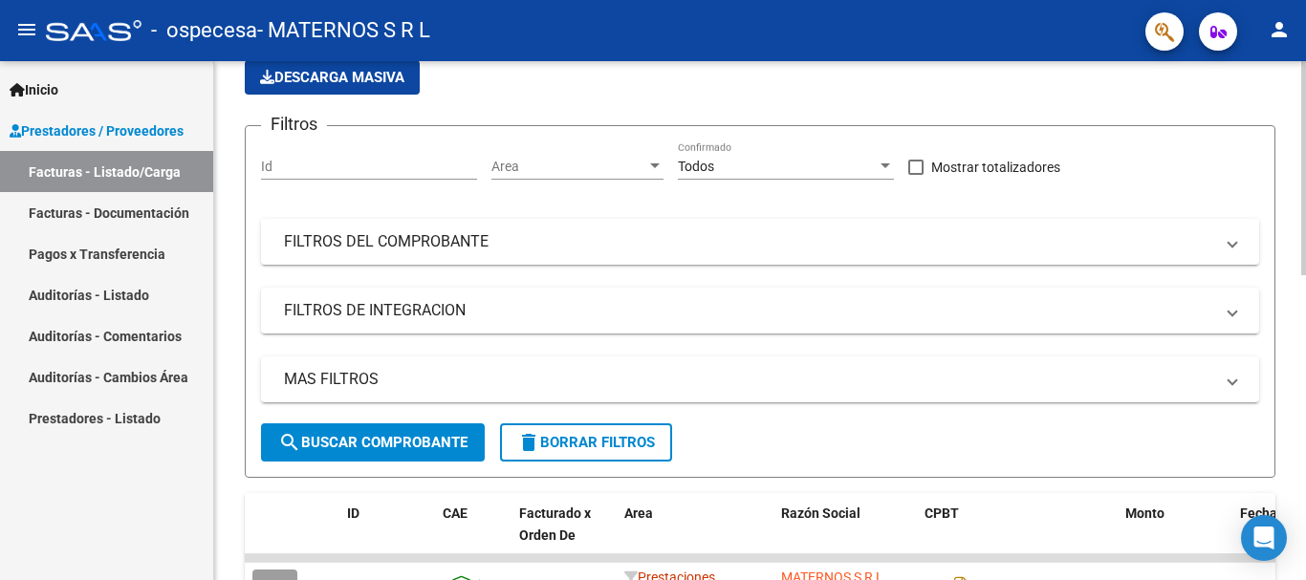
scroll to position [73, 0]
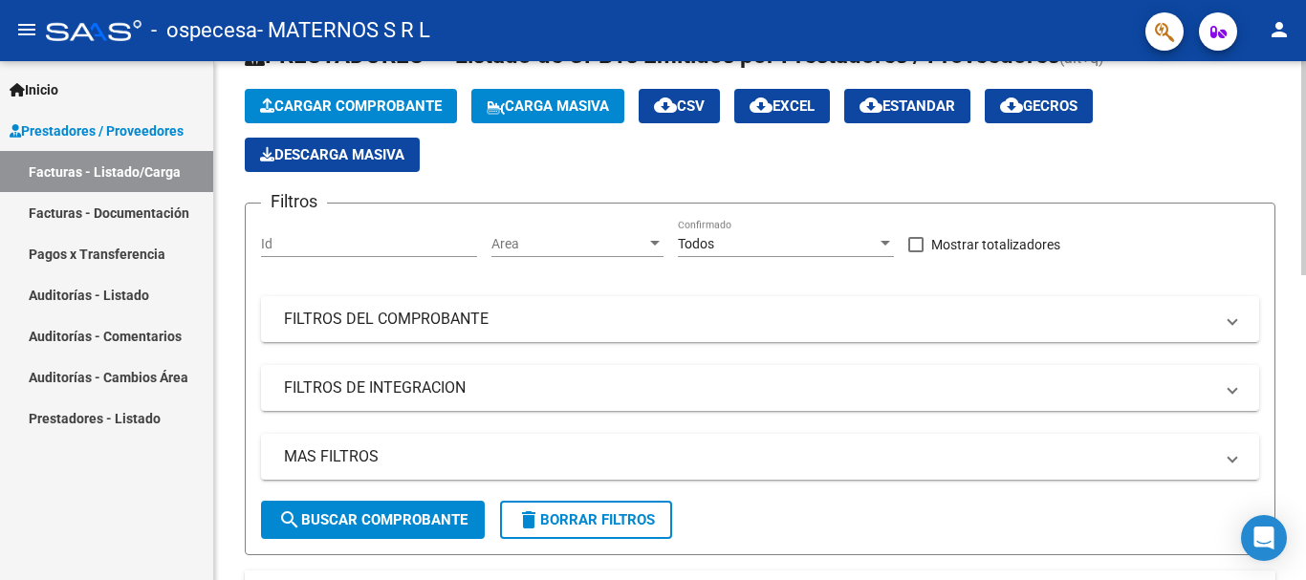
click at [336, 105] on span "Cargar Comprobante" at bounding box center [351, 106] width 182 height 17
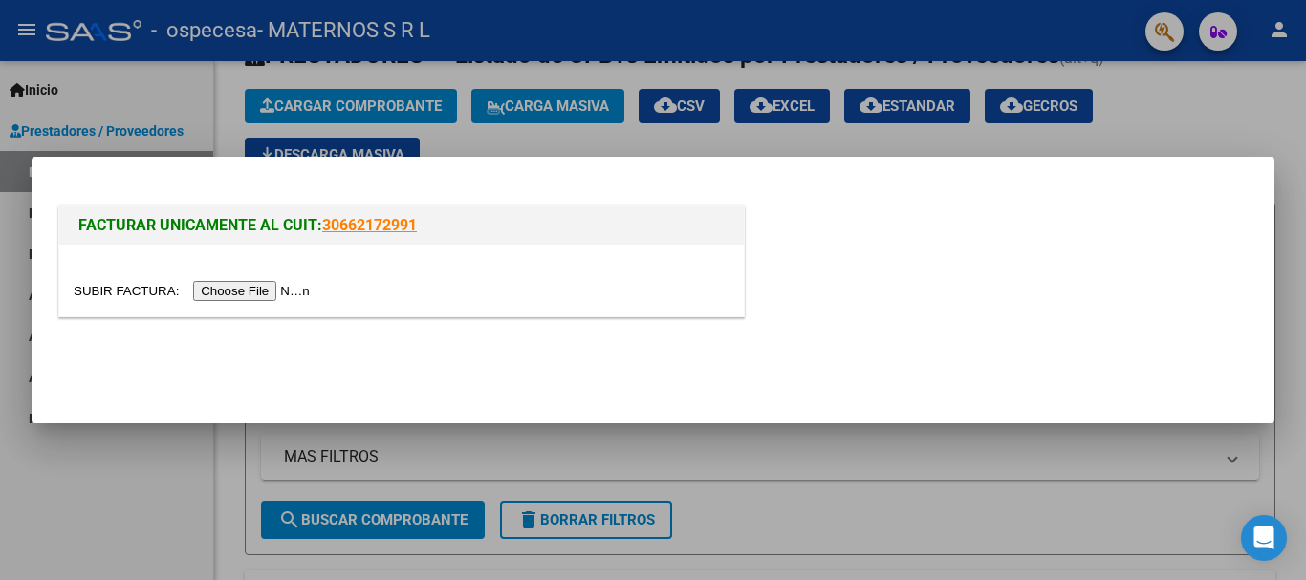
click at [260, 287] on input "file" at bounding box center [195, 291] width 242 height 20
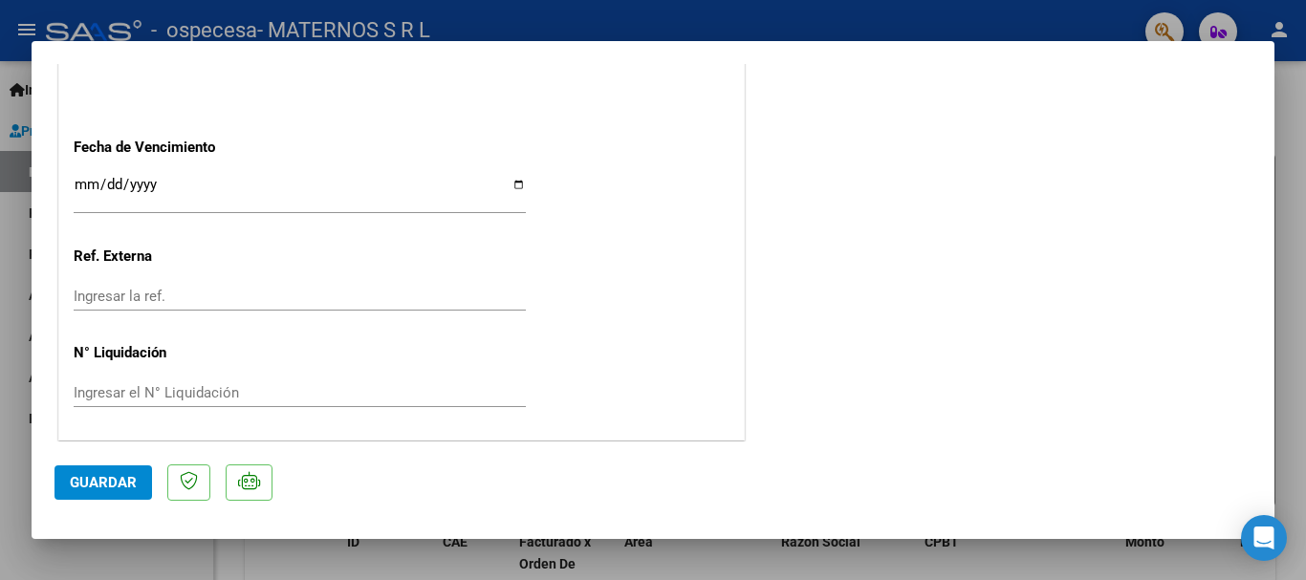
scroll to position [1150, 0]
click at [84, 182] on input "Ingresar la fecha" at bounding box center [300, 189] width 452 height 31
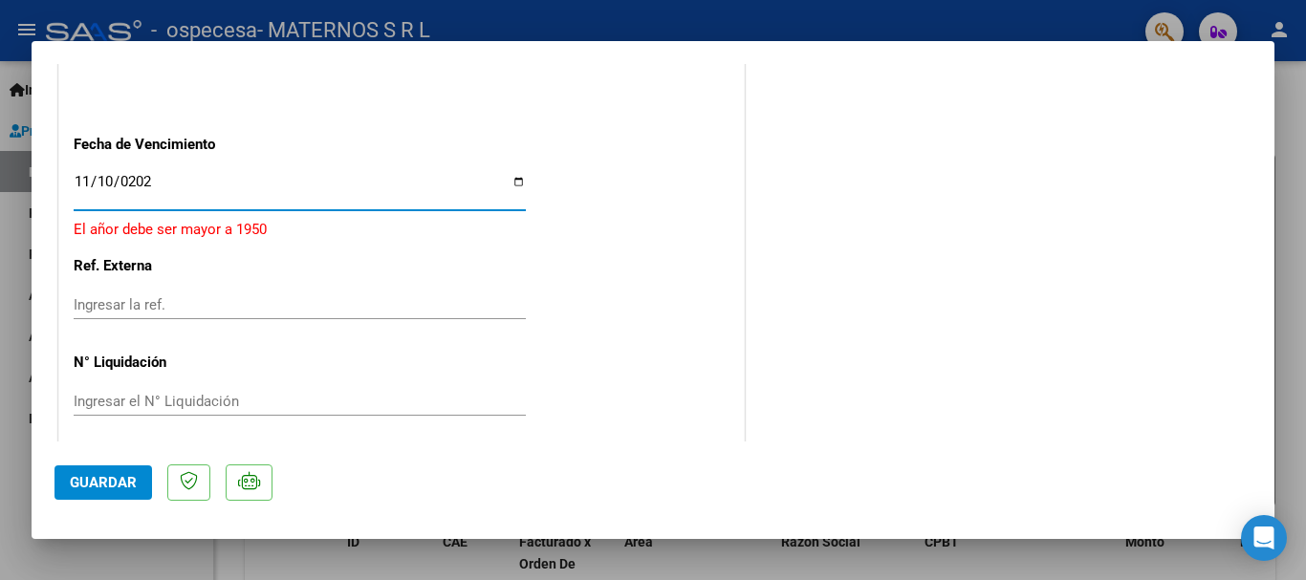
type input "[DATE]"
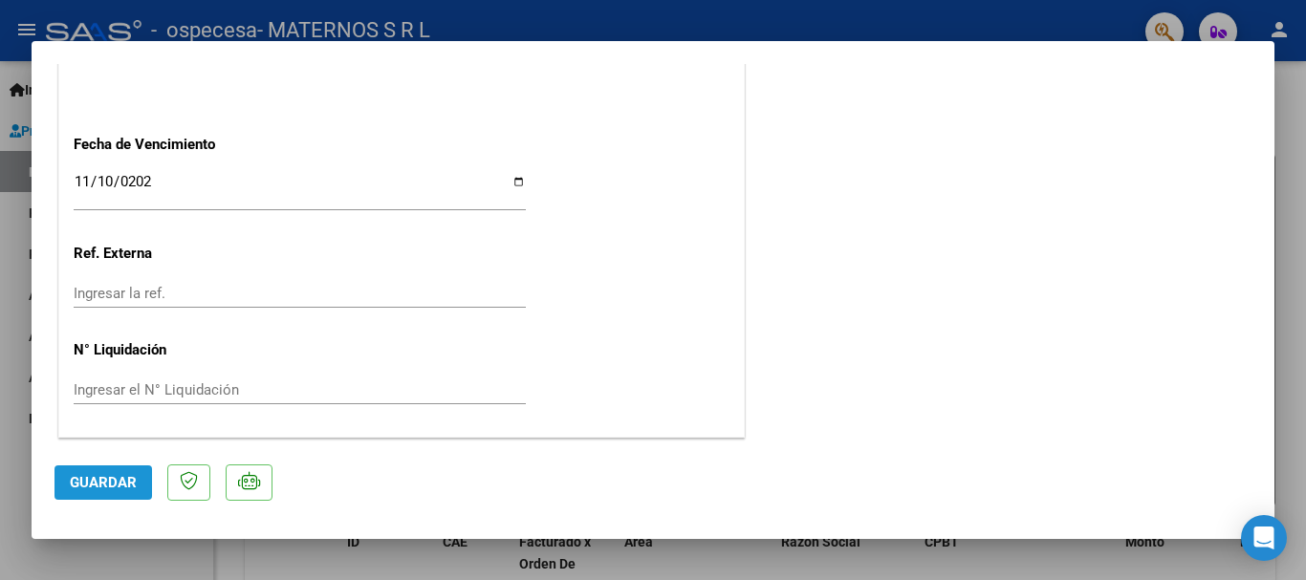
click at [98, 488] on span "Guardar" at bounding box center [103, 482] width 67 height 17
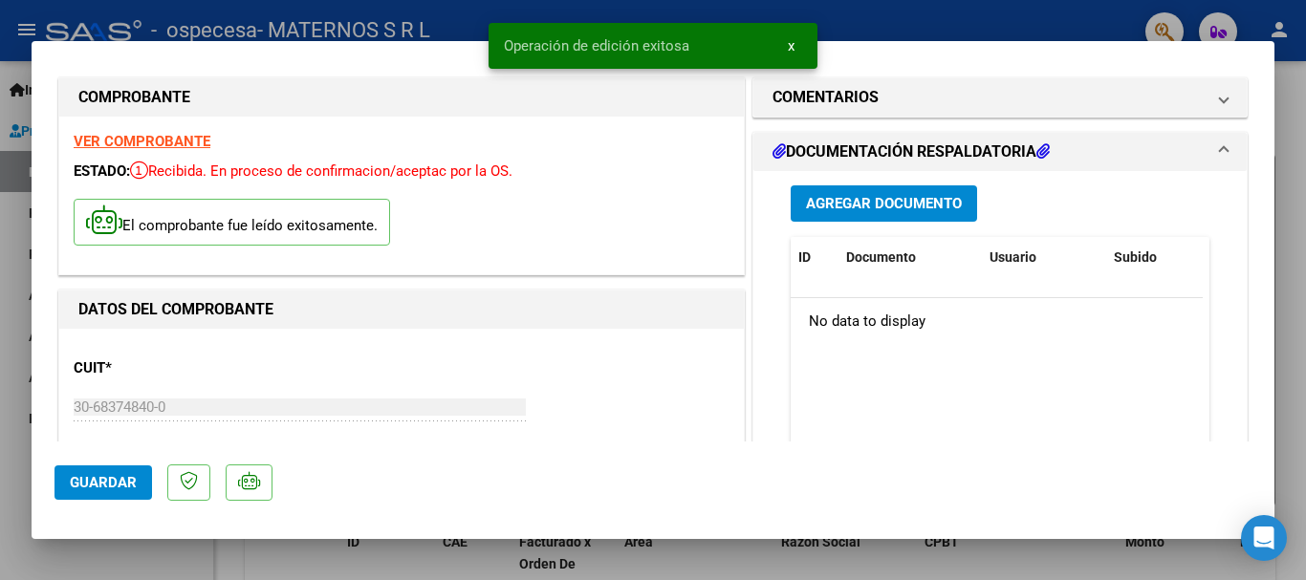
scroll to position [3, 0]
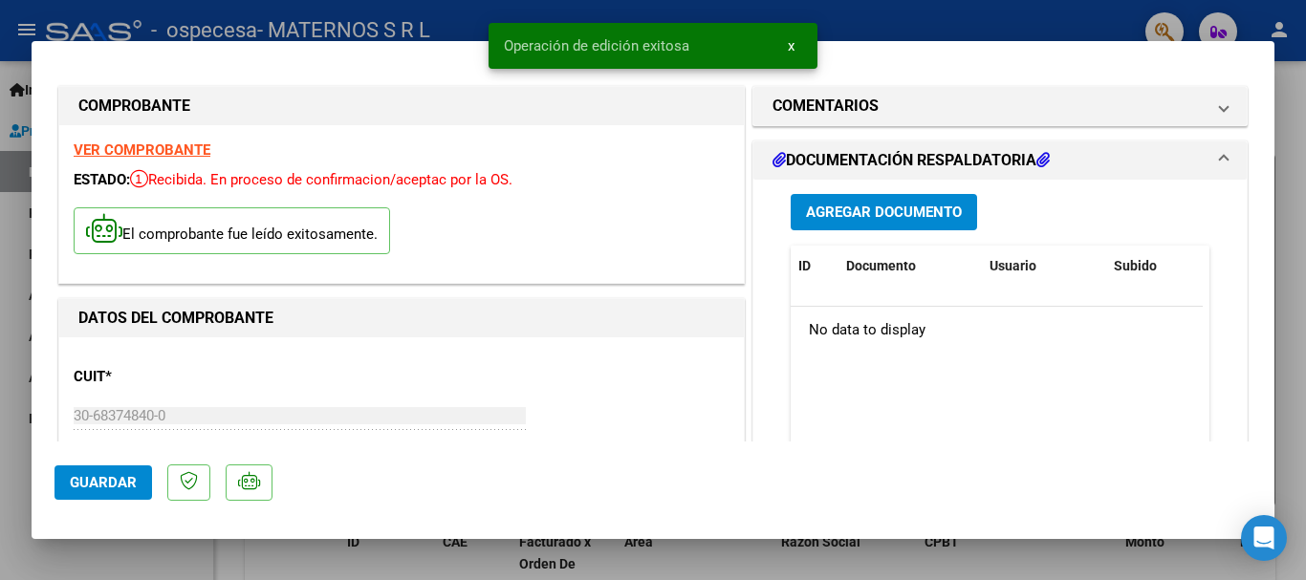
click at [846, 205] on span "Agregar Documento" at bounding box center [884, 213] width 156 height 17
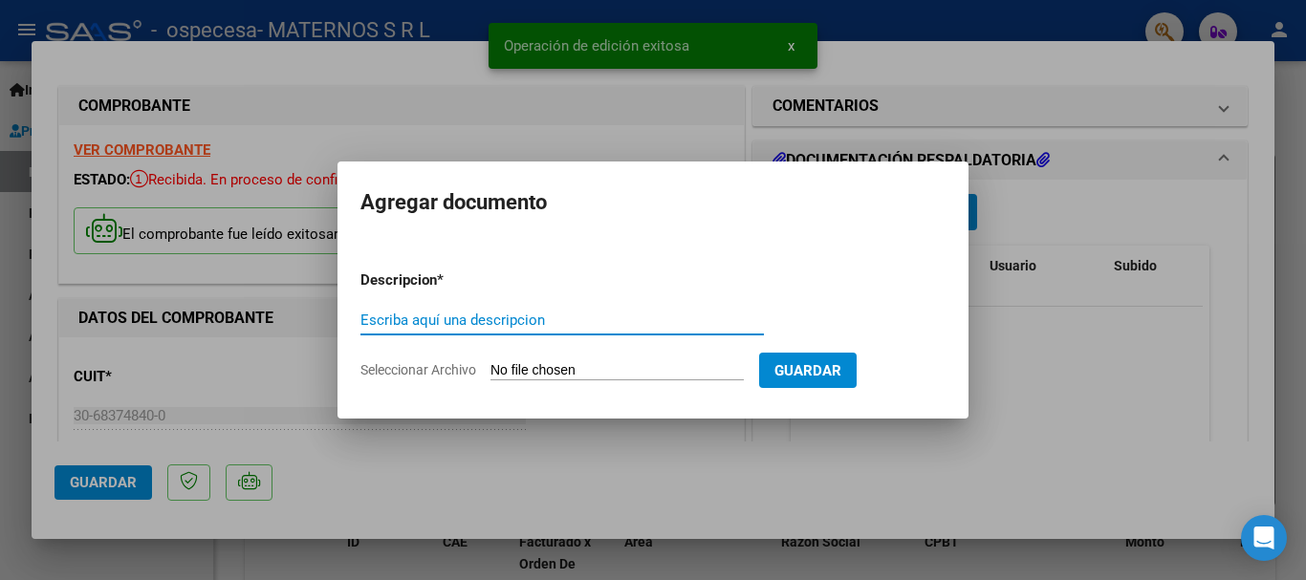
click at [550, 369] on input "Seleccionar Archivo" at bounding box center [616, 371] width 253 height 18
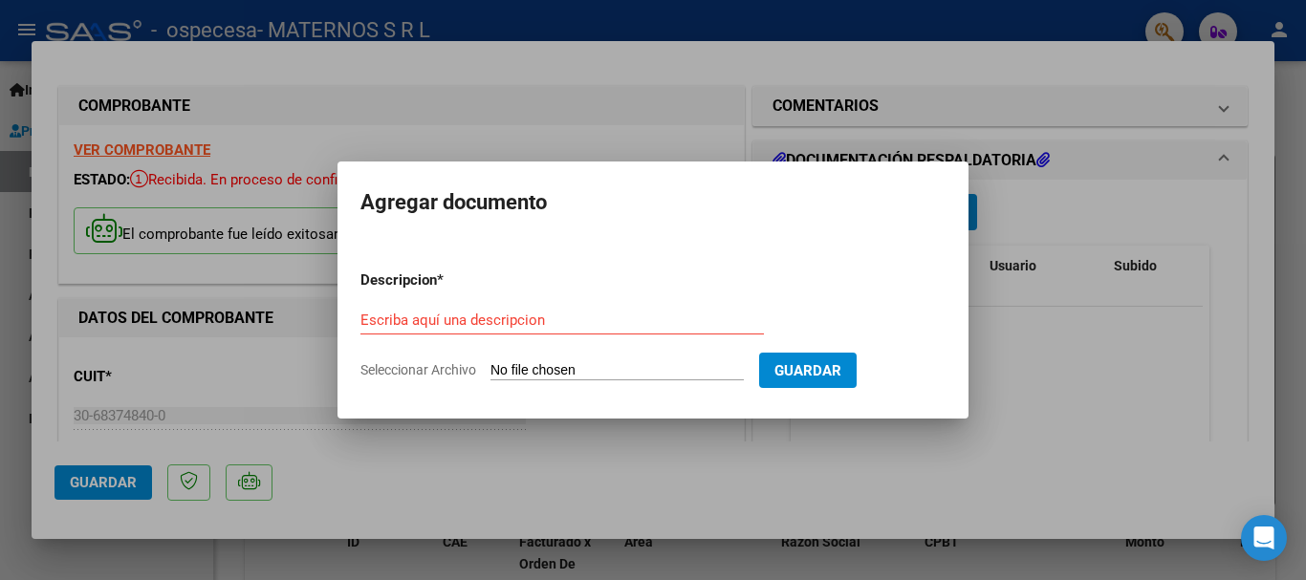
type input "C:\fakepath\rendicion ospecesa ag 25 d espera.pdf"
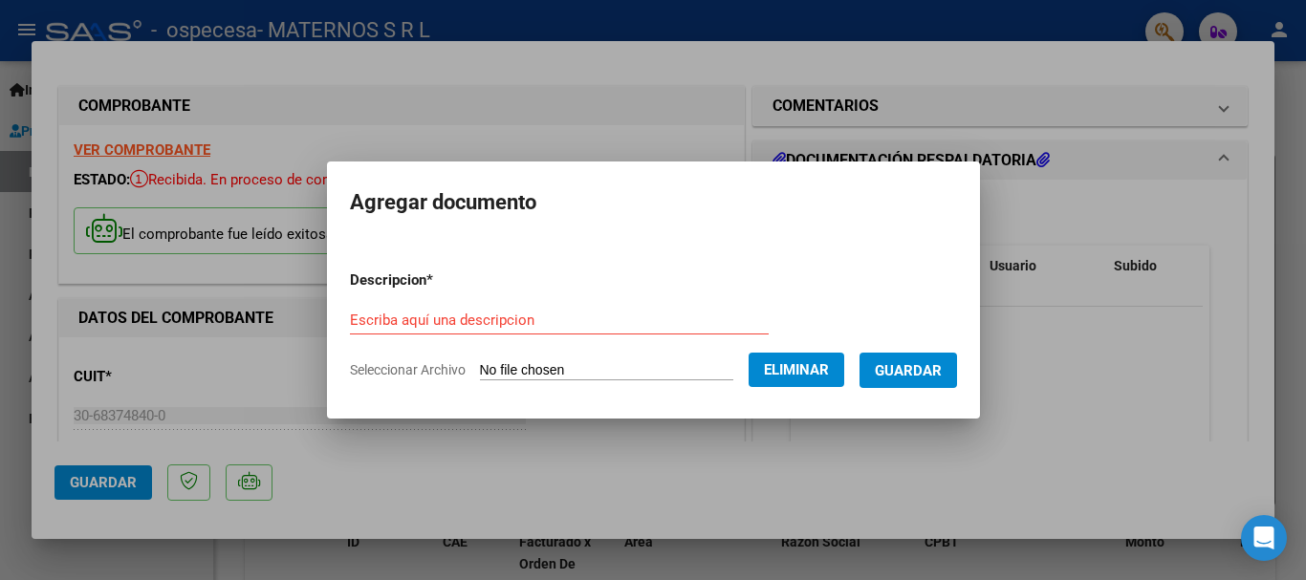
click at [463, 330] on div "Escriba aquí una descripcion" at bounding box center [559, 320] width 419 height 29
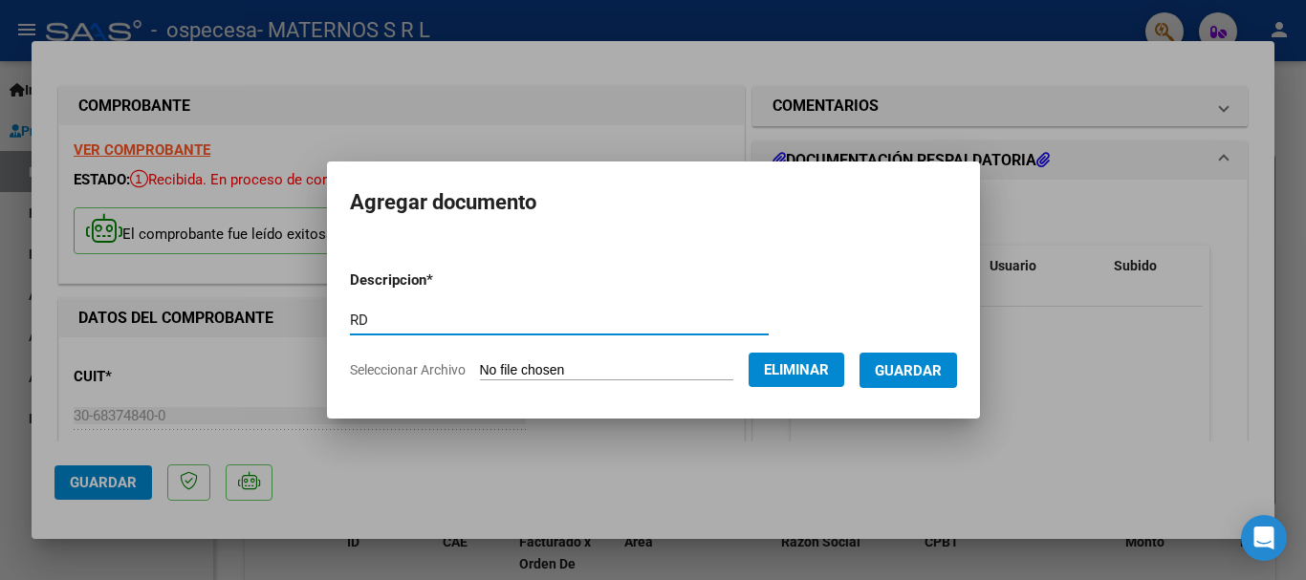
type input "RD"
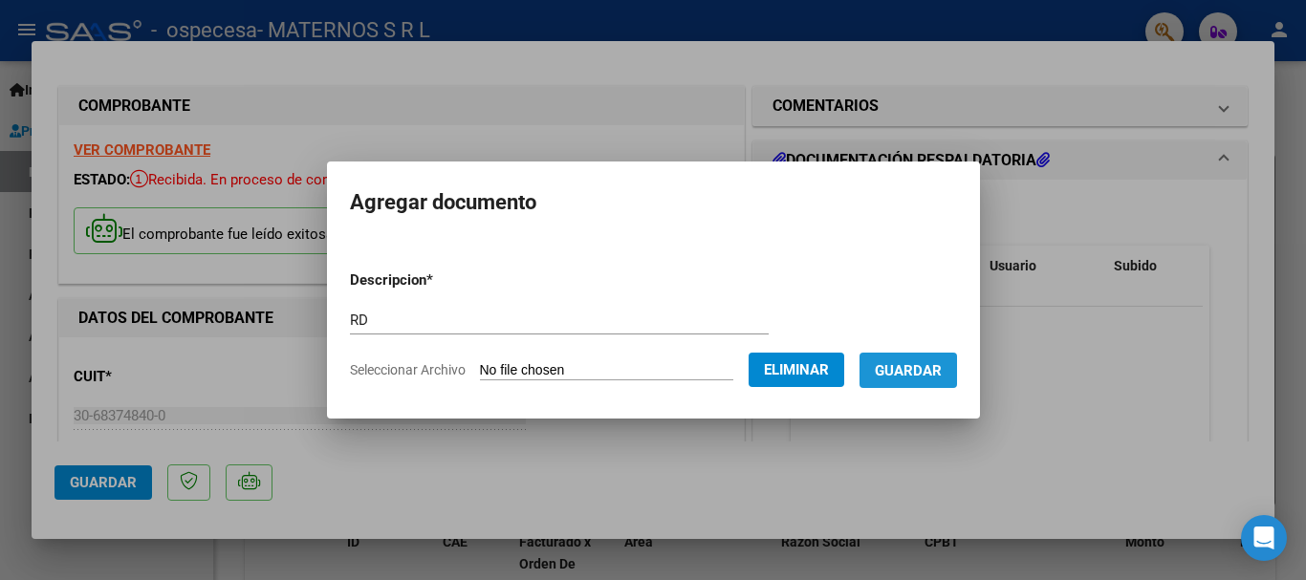
click at [940, 375] on span "Guardar" at bounding box center [908, 370] width 67 height 17
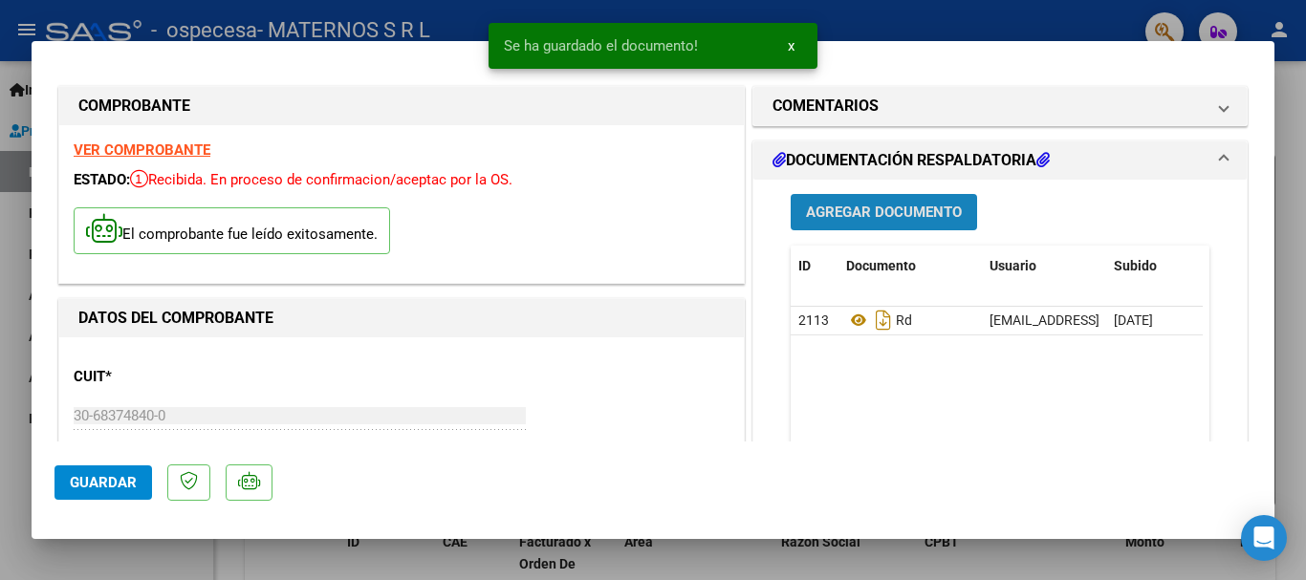
click at [904, 207] on span "Agregar Documento" at bounding box center [884, 213] width 156 height 17
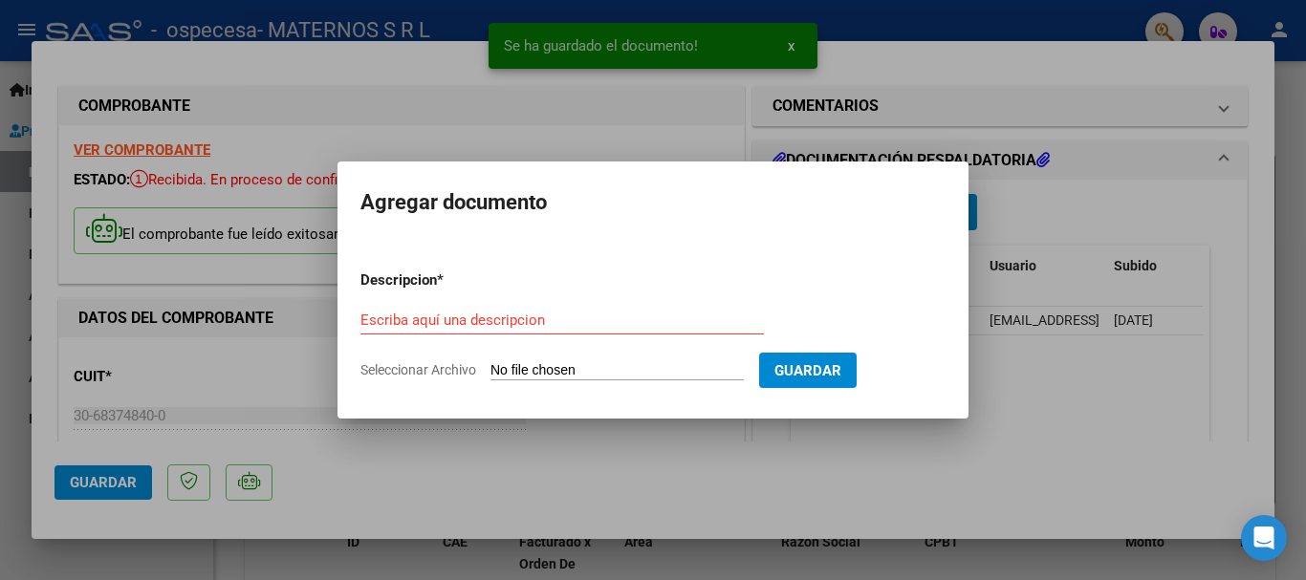
click at [568, 378] on input "Seleccionar Archivo" at bounding box center [616, 371] width 253 height 18
type input "C:\fakepath\LABO OSPECESA [PERSON_NAME] 2025.pdf"
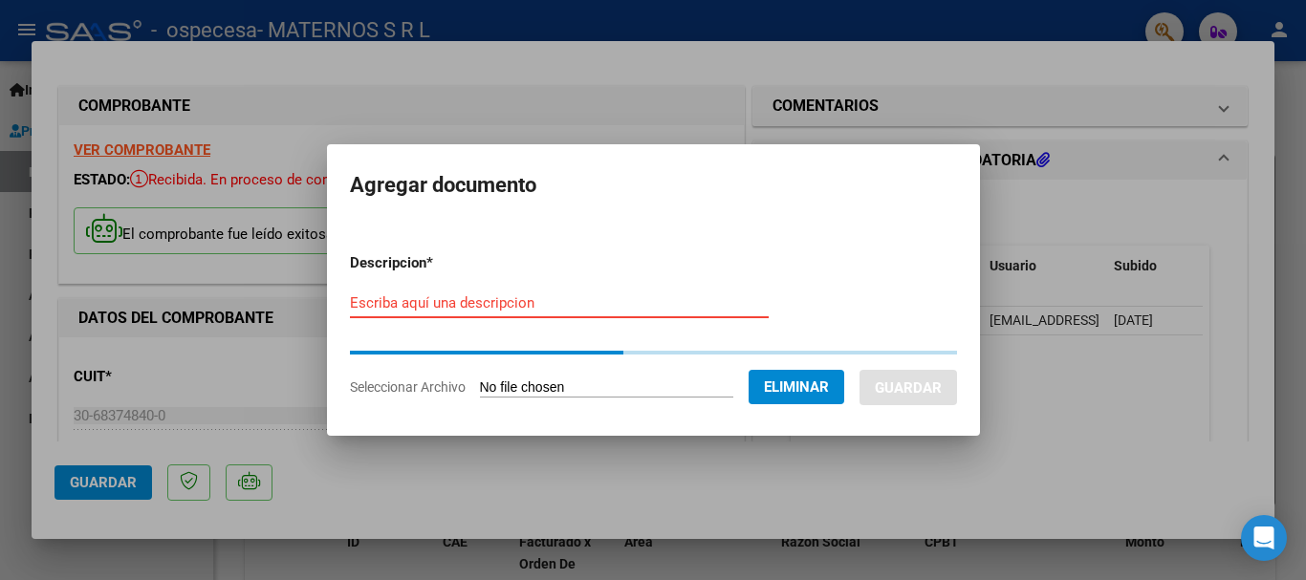
click at [481, 308] on input "Escriba aquí una descripcion" at bounding box center [559, 302] width 419 height 17
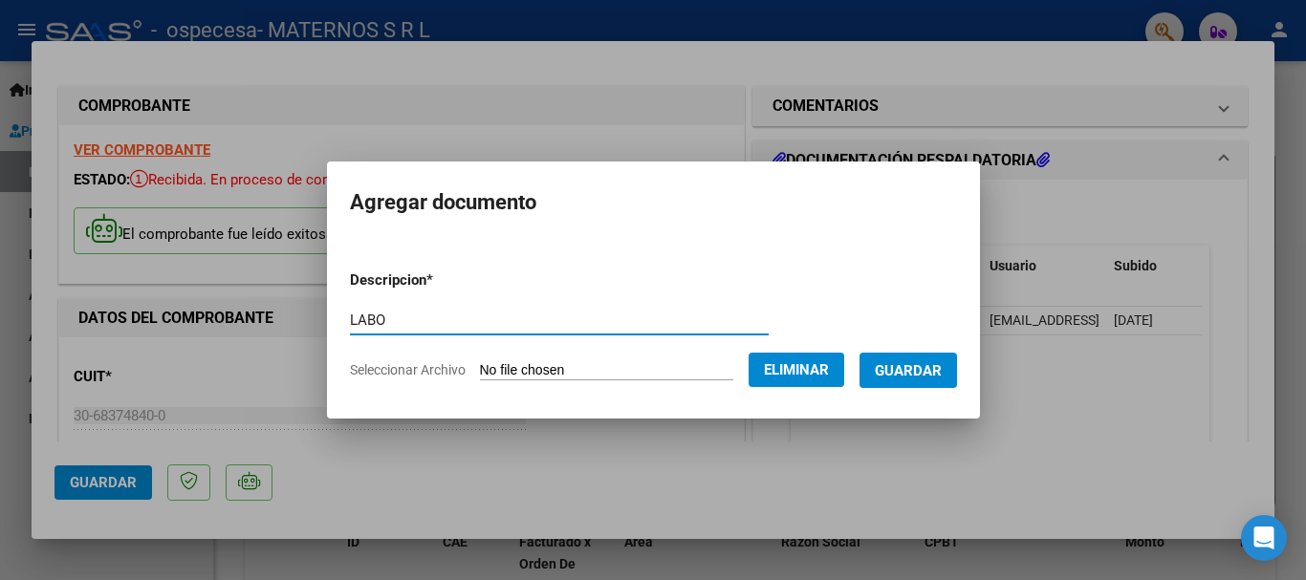
type input "LABO"
drag, startPoint x: 932, startPoint y: 383, endPoint x: 916, endPoint y: 386, distance: 16.5
click at [932, 382] on button "Guardar" at bounding box center [908, 370] width 98 height 35
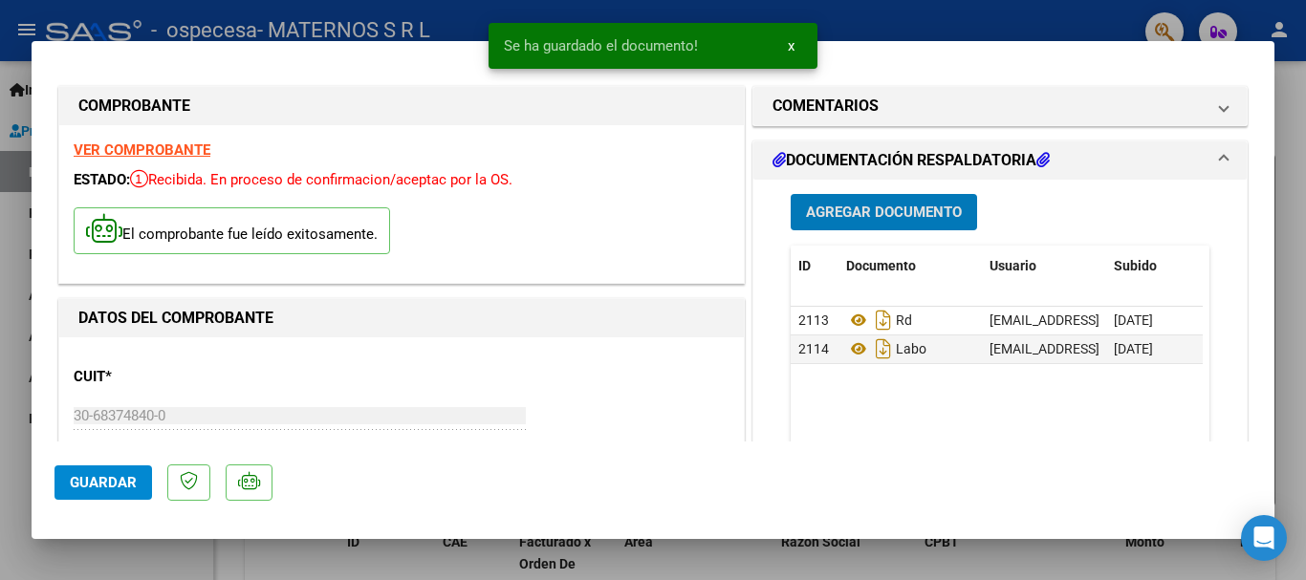
click at [881, 213] on span "Agregar Documento" at bounding box center [884, 213] width 156 height 17
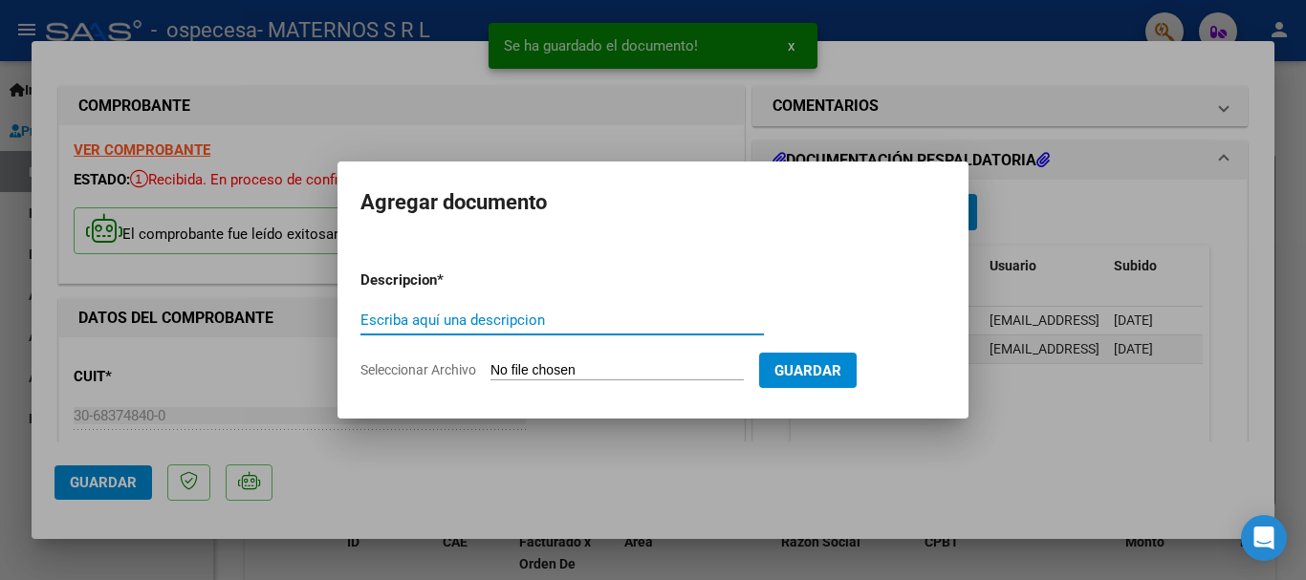
click at [538, 369] on input "Seleccionar Archivo" at bounding box center [616, 371] width 253 height 18
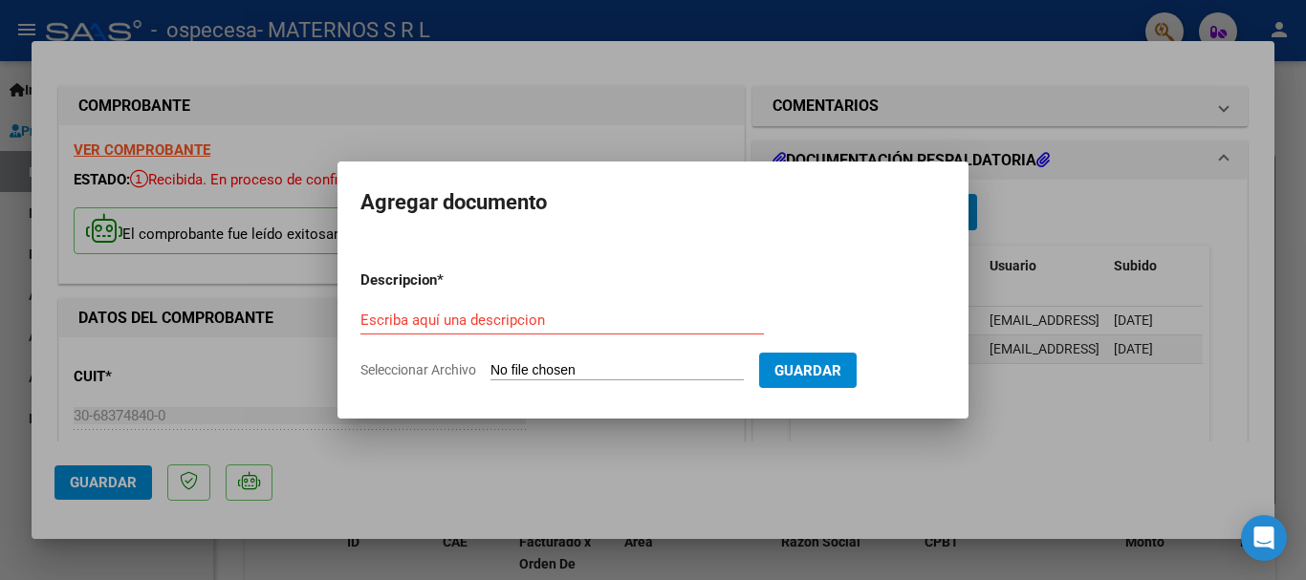
type input "C:\fakepath\AMB OSPECESA [PERSON_NAME].pdf"
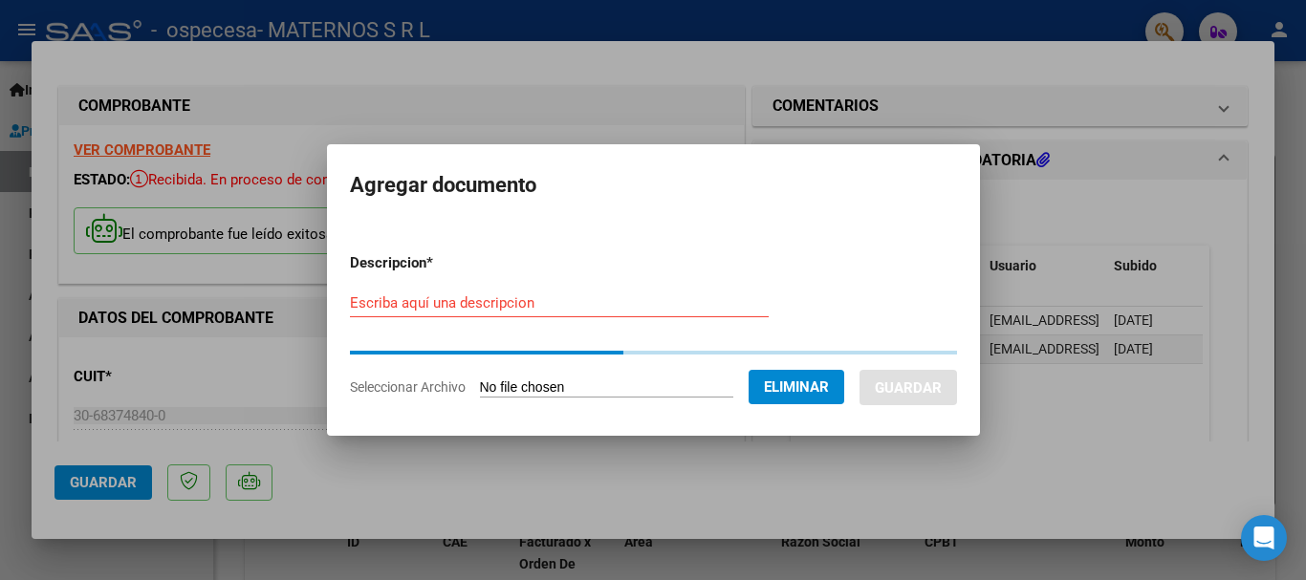
click at [501, 309] on input "Escriba aquí una descripcion" at bounding box center [559, 302] width 419 height 17
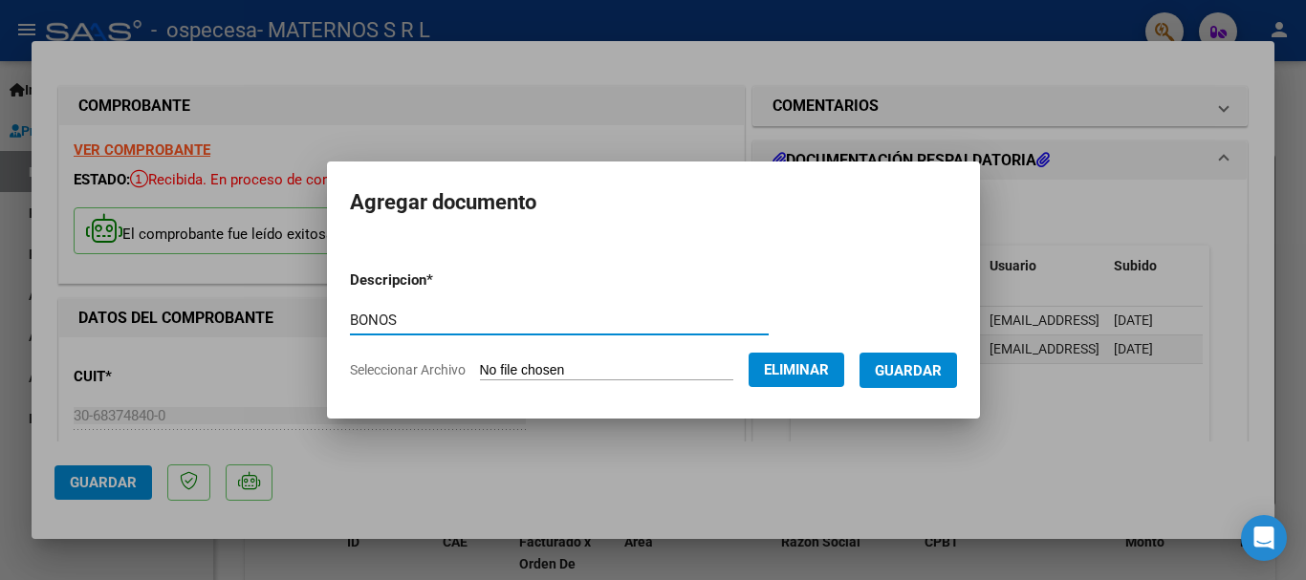
type input "BONOS"
drag, startPoint x: 942, startPoint y: 366, endPoint x: 939, endPoint y: 382, distance: 16.5
click at [940, 367] on span "Guardar" at bounding box center [908, 370] width 67 height 17
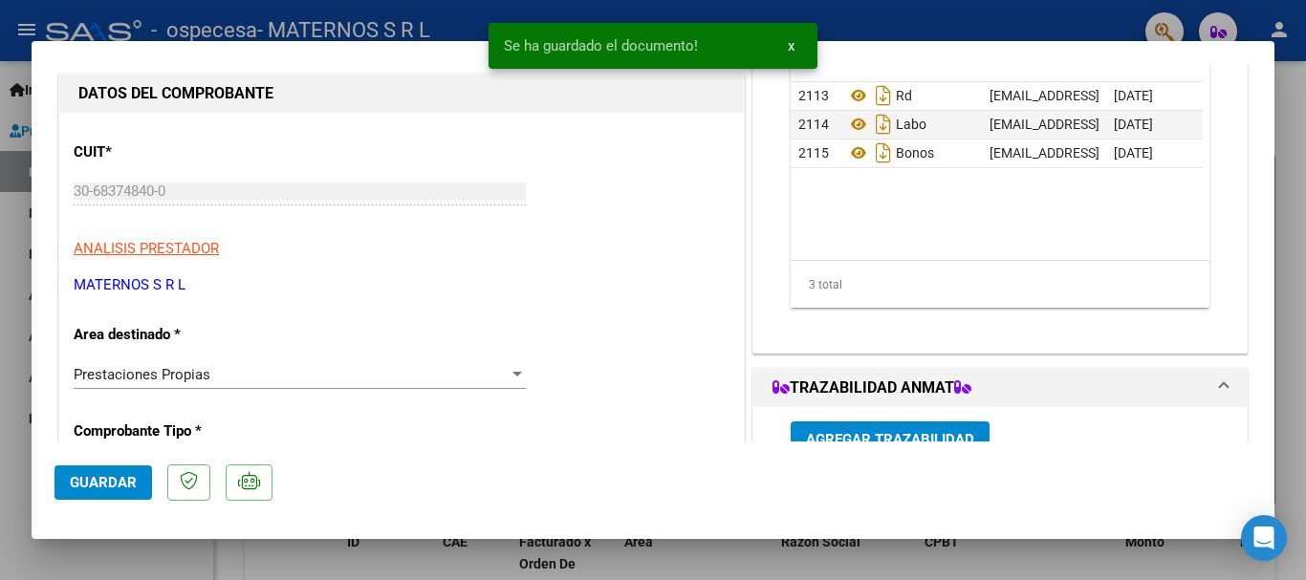
scroll to position [385, 0]
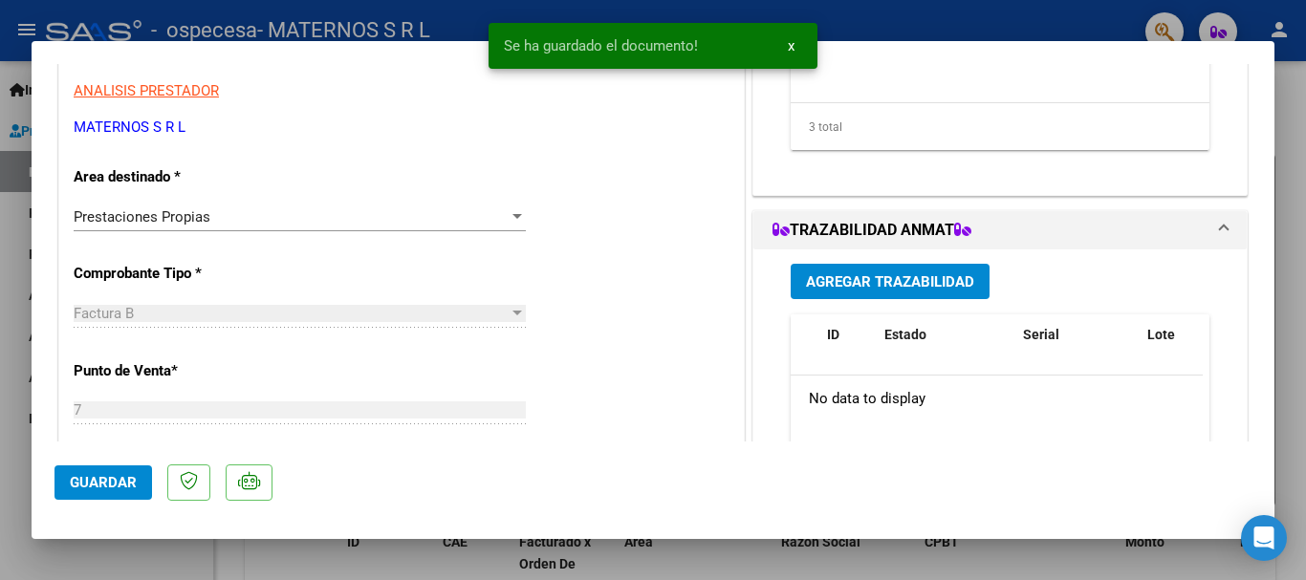
click at [98, 485] on span "Guardar" at bounding box center [103, 482] width 67 height 17
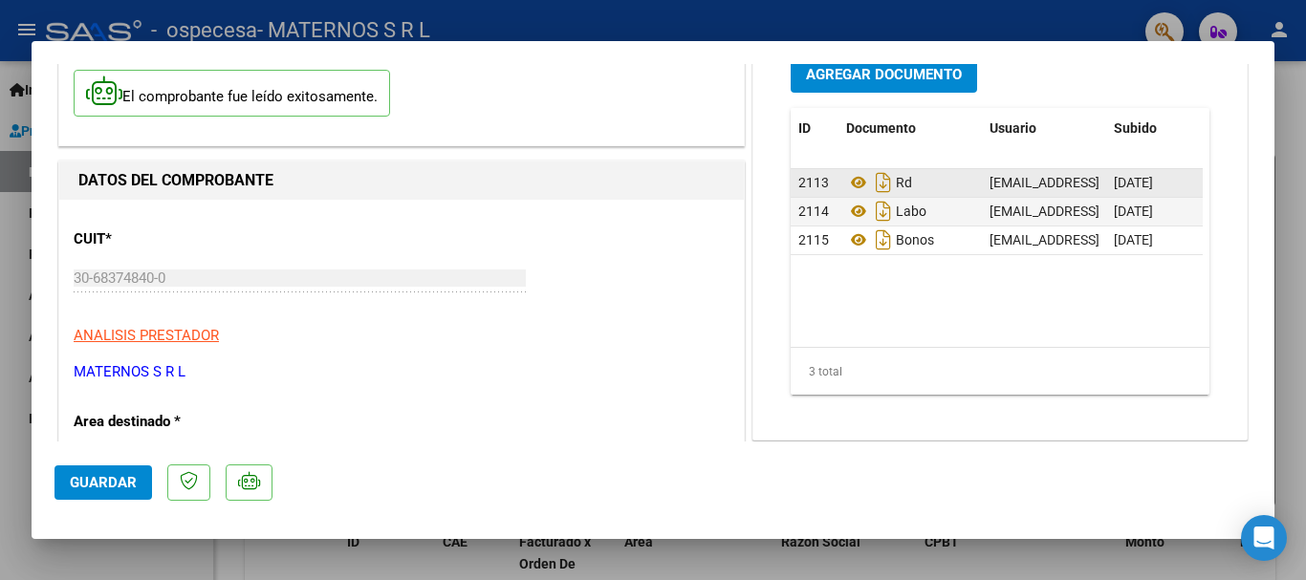
scroll to position [0, 0]
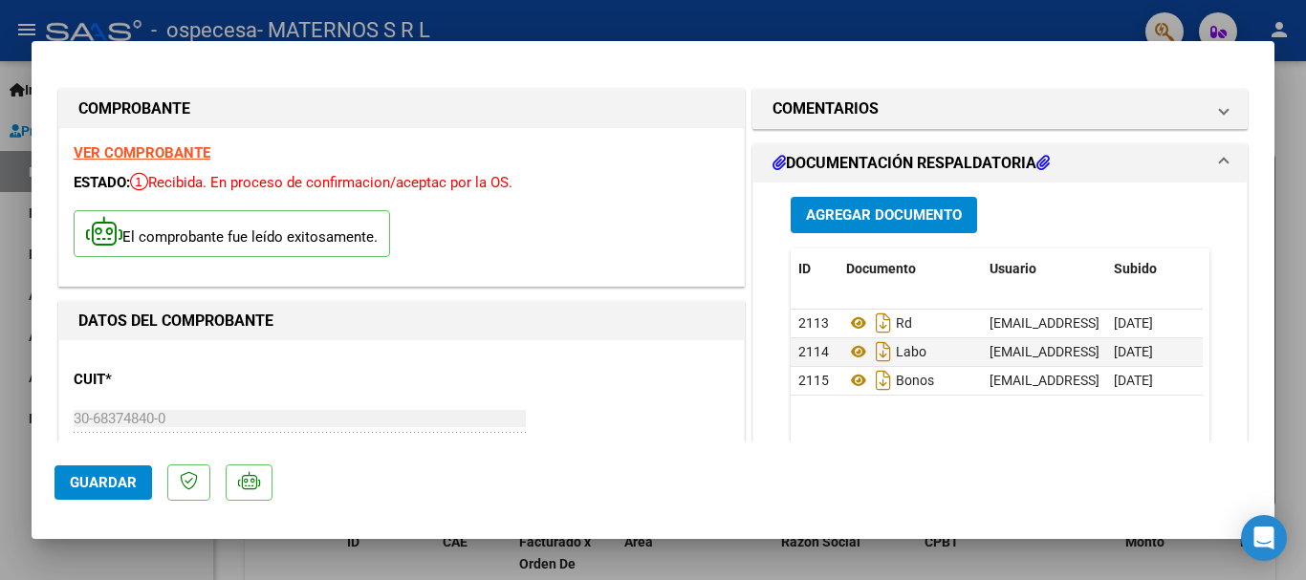
click at [1291, 329] on div at bounding box center [653, 290] width 1306 height 580
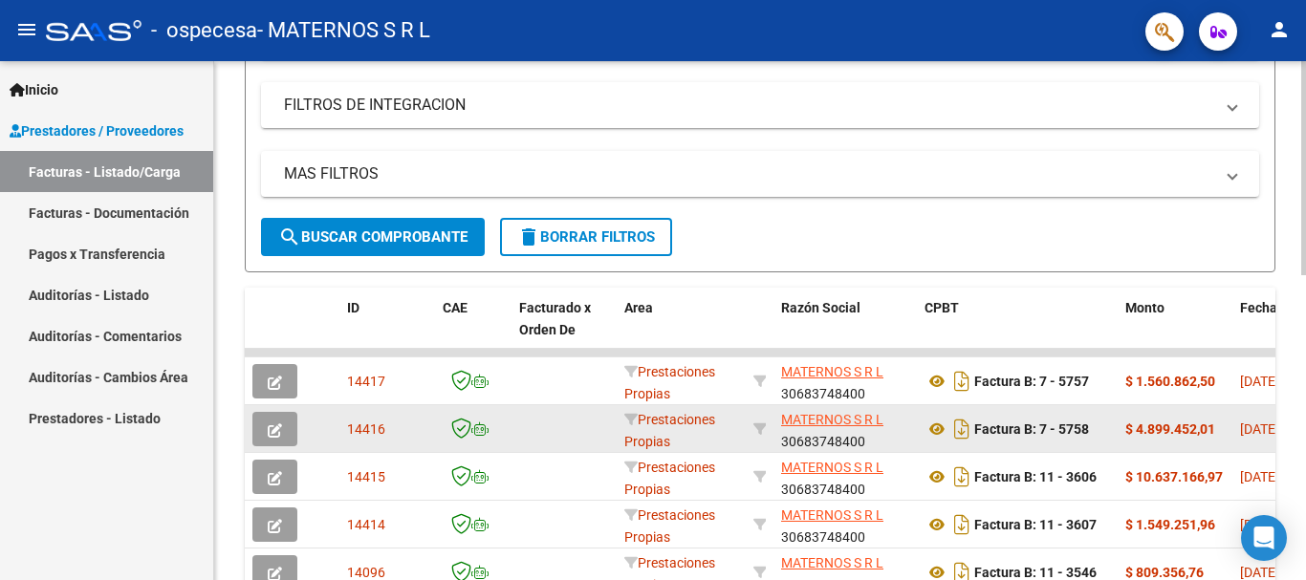
scroll to position [359, 0]
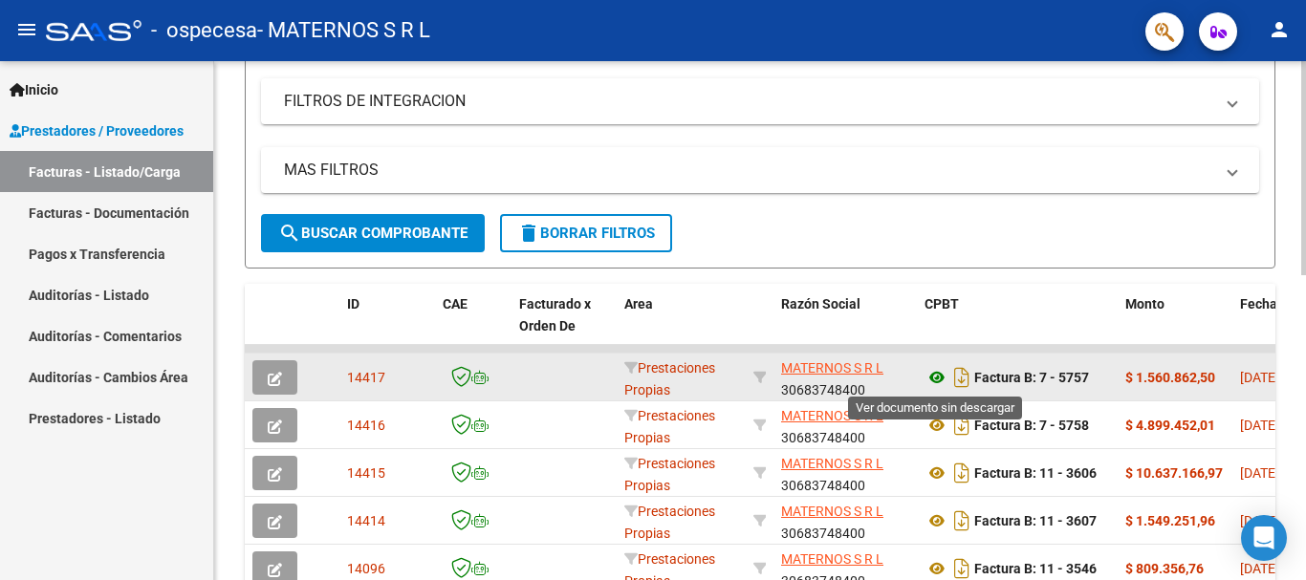
click at [939, 379] on icon at bounding box center [936, 377] width 25 height 23
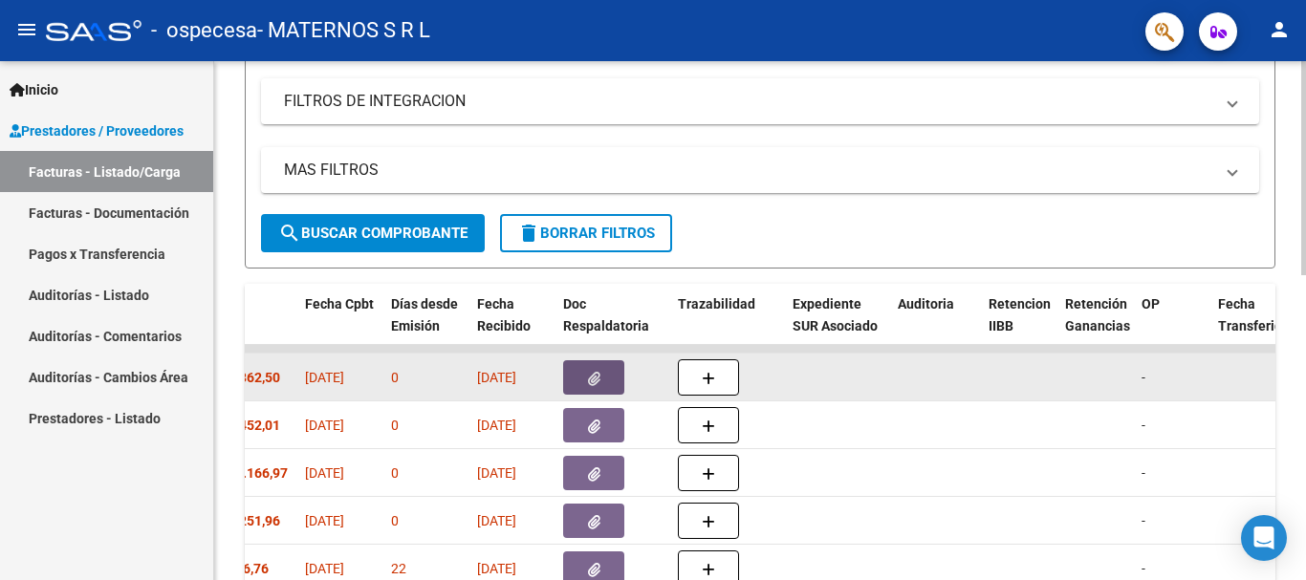
click at [584, 372] on button "button" at bounding box center [593, 377] width 61 height 34
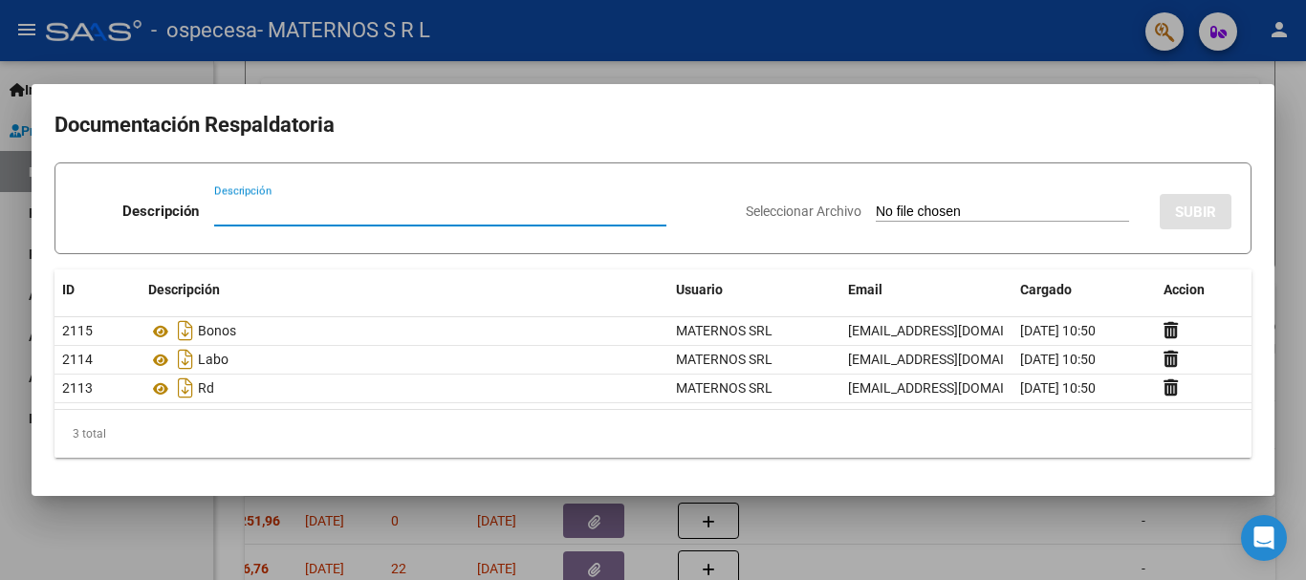
click at [1288, 415] on div at bounding box center [653, 290] width 1306 height 580
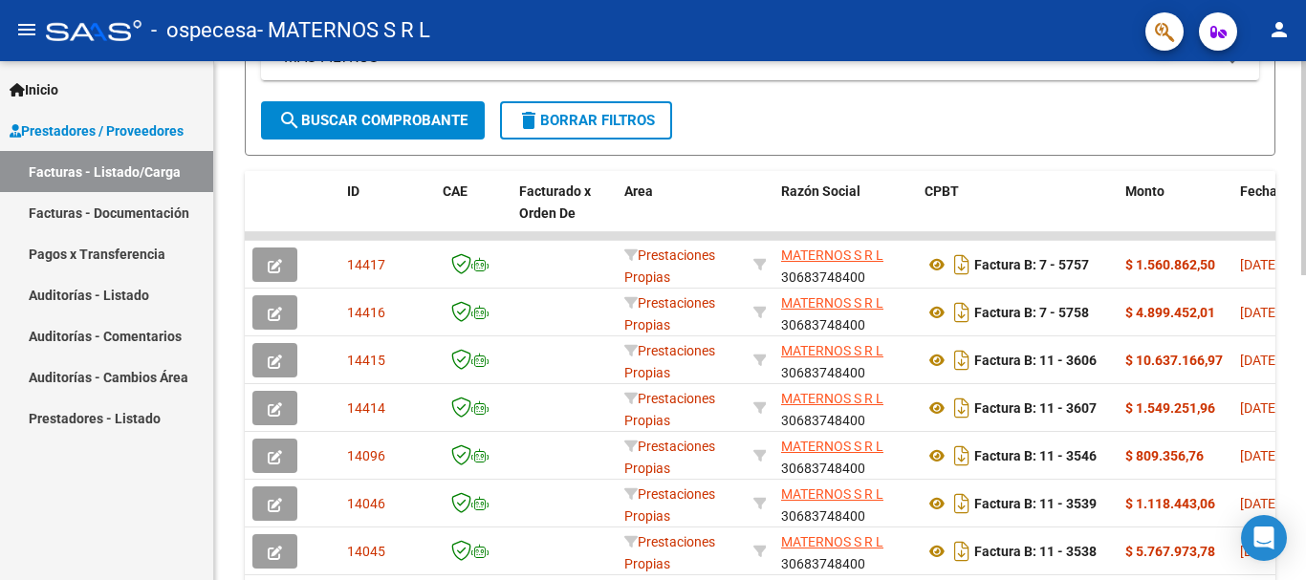
scroll to position [455, 0]
